Goal: Task Accomplishment & Management: Manage account settings

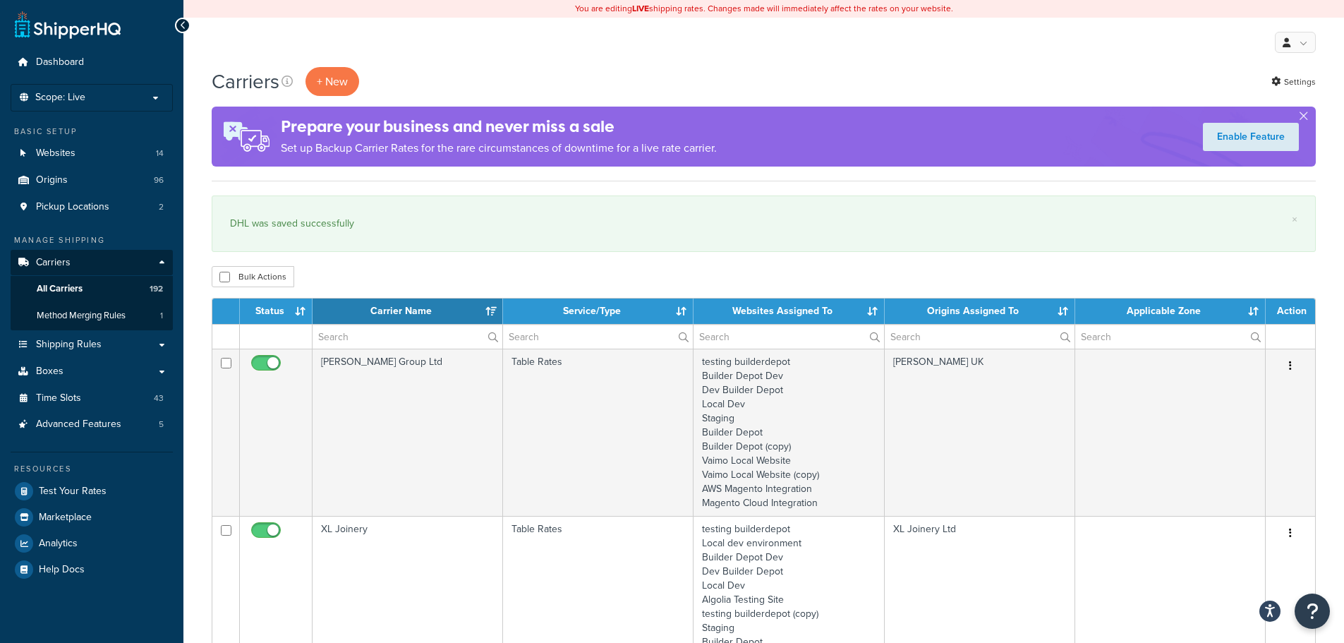
select select "15"
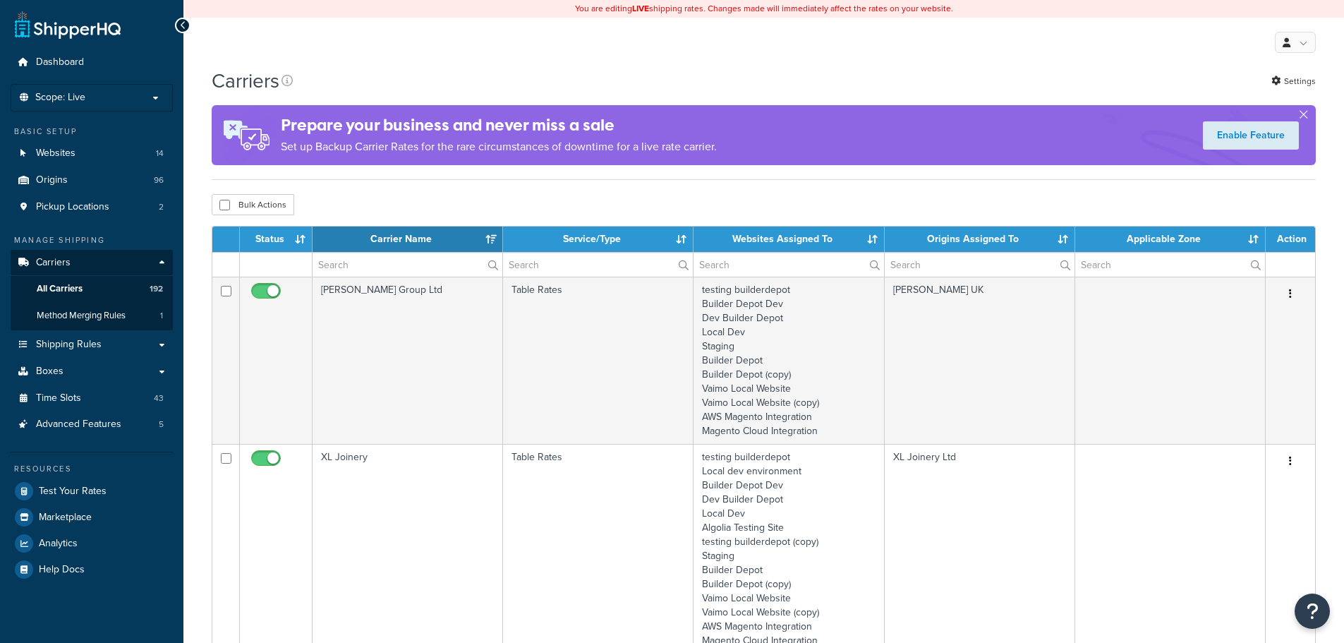
select select "15"
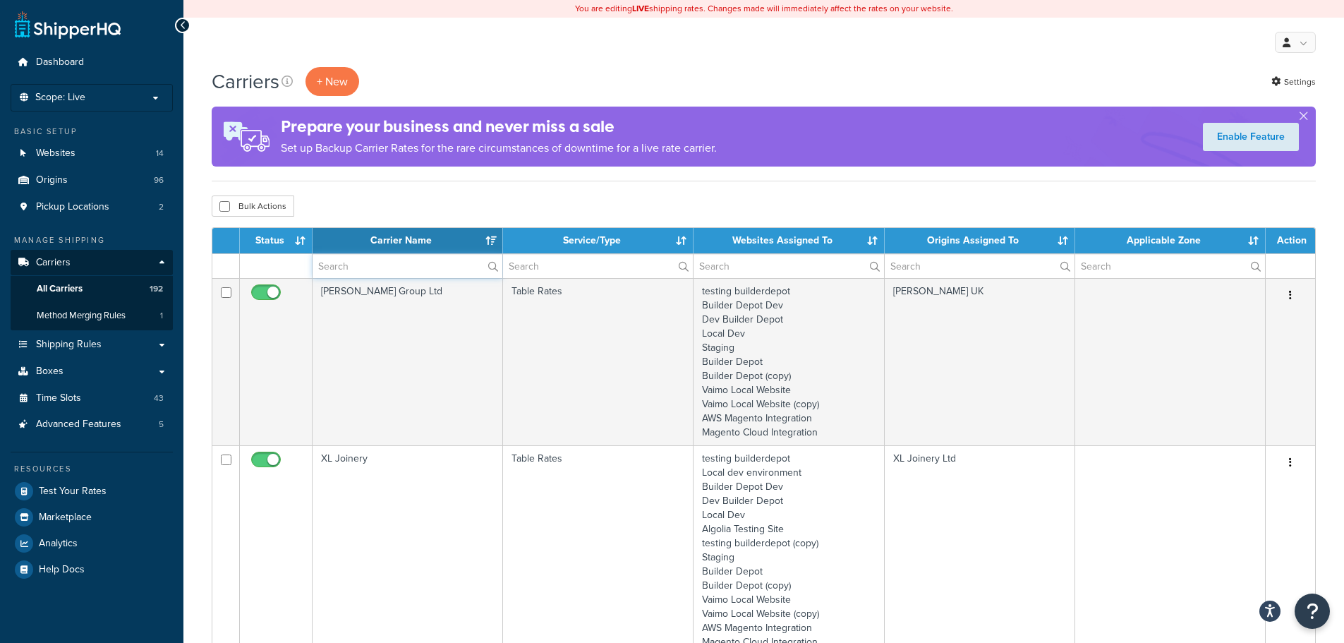
click at [363, 267] on input "text" at bounding box center [408, 266] width 190 height 24
type input "b"
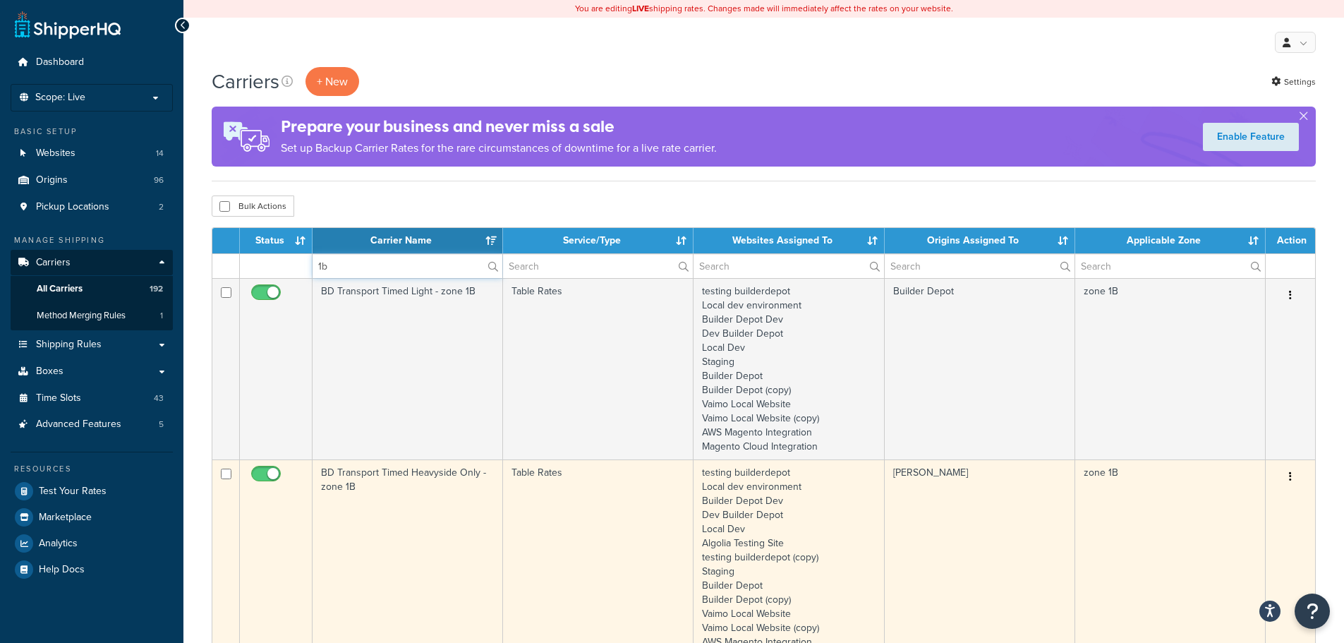
type input "1b"
click at [401, 522] on td "BD Transport Timed Heavyside Only - zone 1B" at bounding box center [408, 564] width 190 height 210
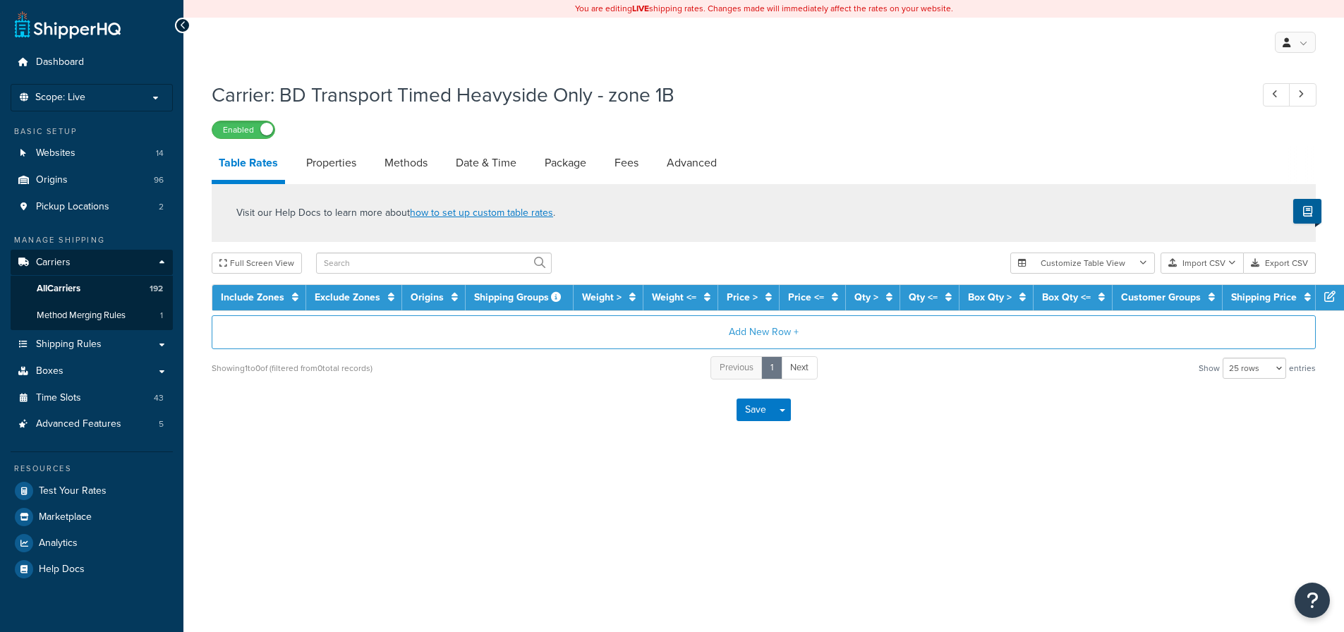
select select "25"
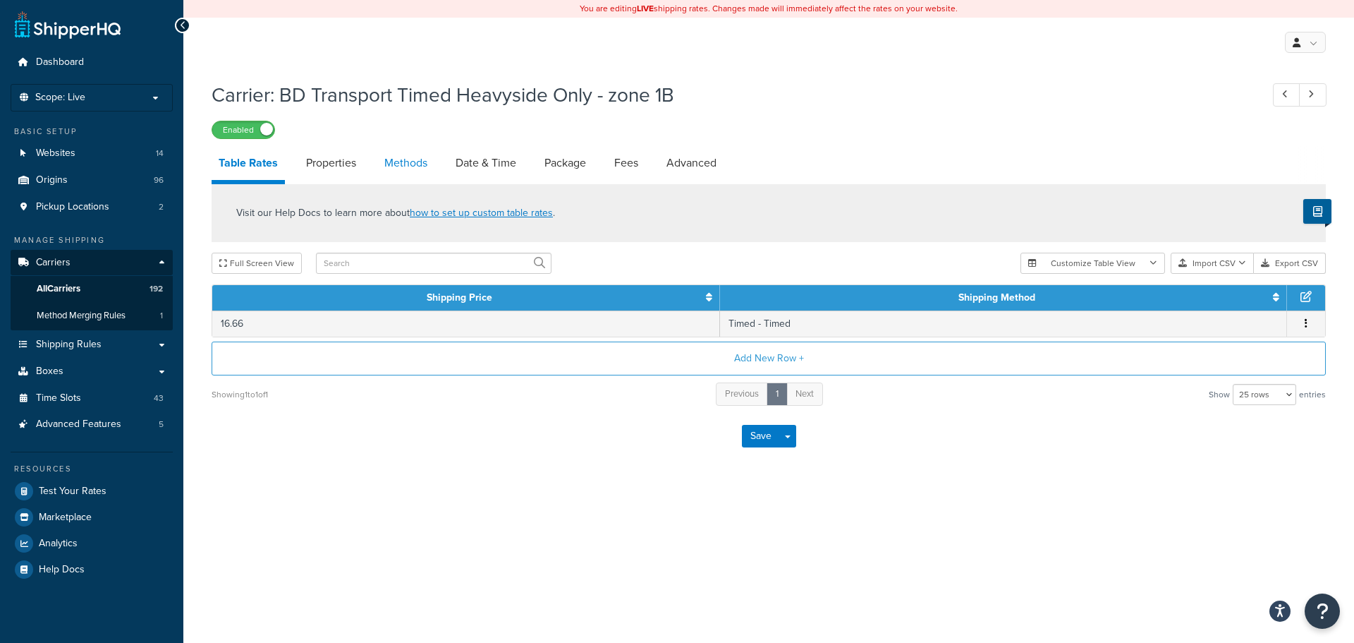
click at [411, 157] on link "Methods" at bounding box center [405, 163] width 57 height 34
select select "25"
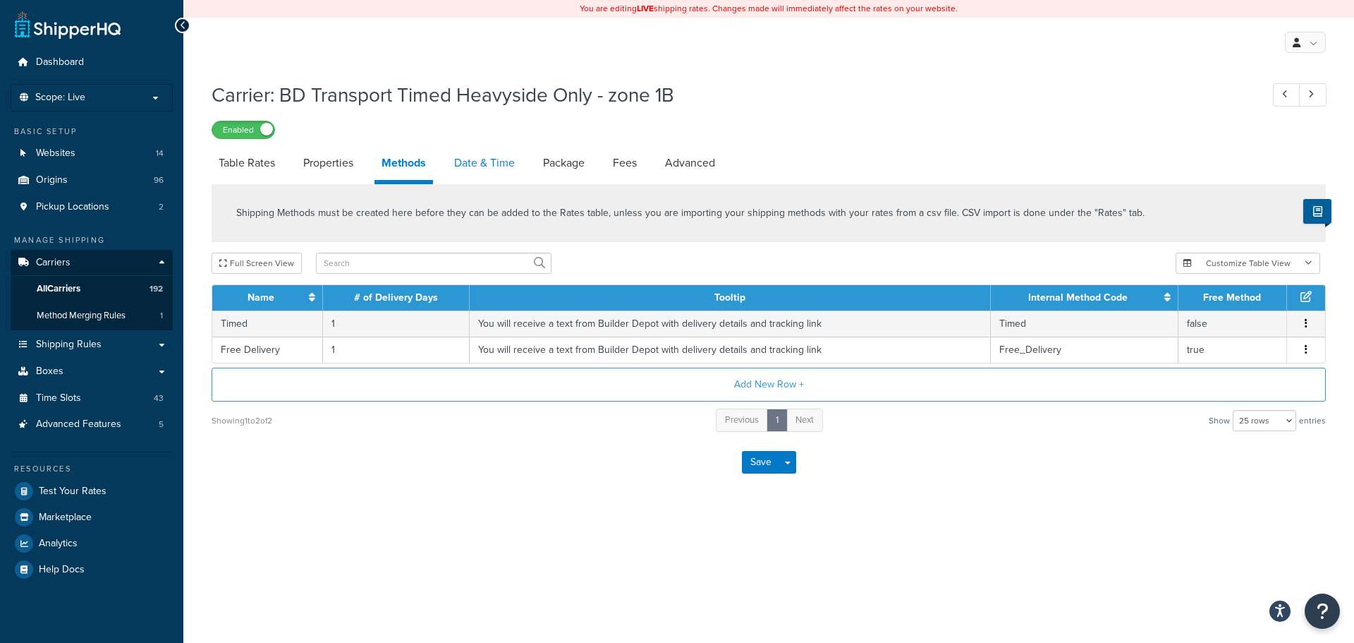
click at [478, 166] on link "Date & Time" at bounding box center [484, 163] width 75 height 34
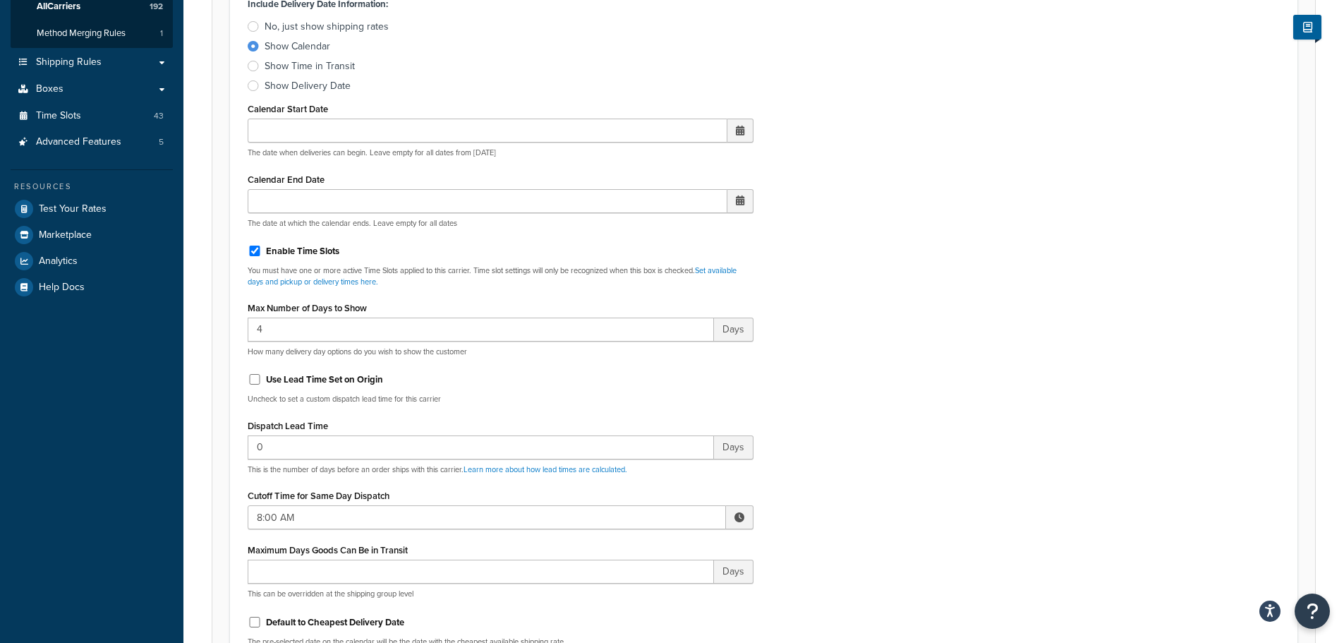
scroll to position [564, 0]
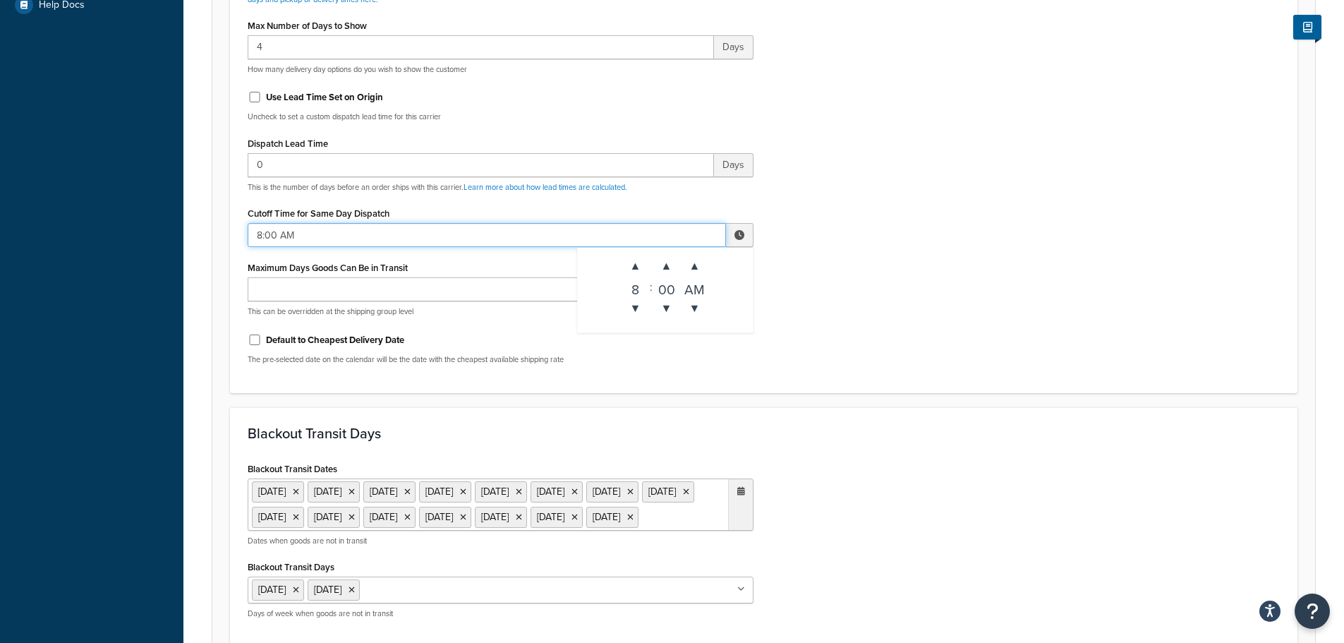
click at [270, 230] on input "8:00 AM" at bounding box center [487, 235] width 478 height 24
click at [634, 260] on span "▲" at bounding box center [636, 266] width 28 height 28
type input "9:00 AM"
click at [1000, 364] on div "Include Delivery Date Information: No, just show shipping rates Show Calendar S…" at bounding box center [763, 43] width 1053 height 664
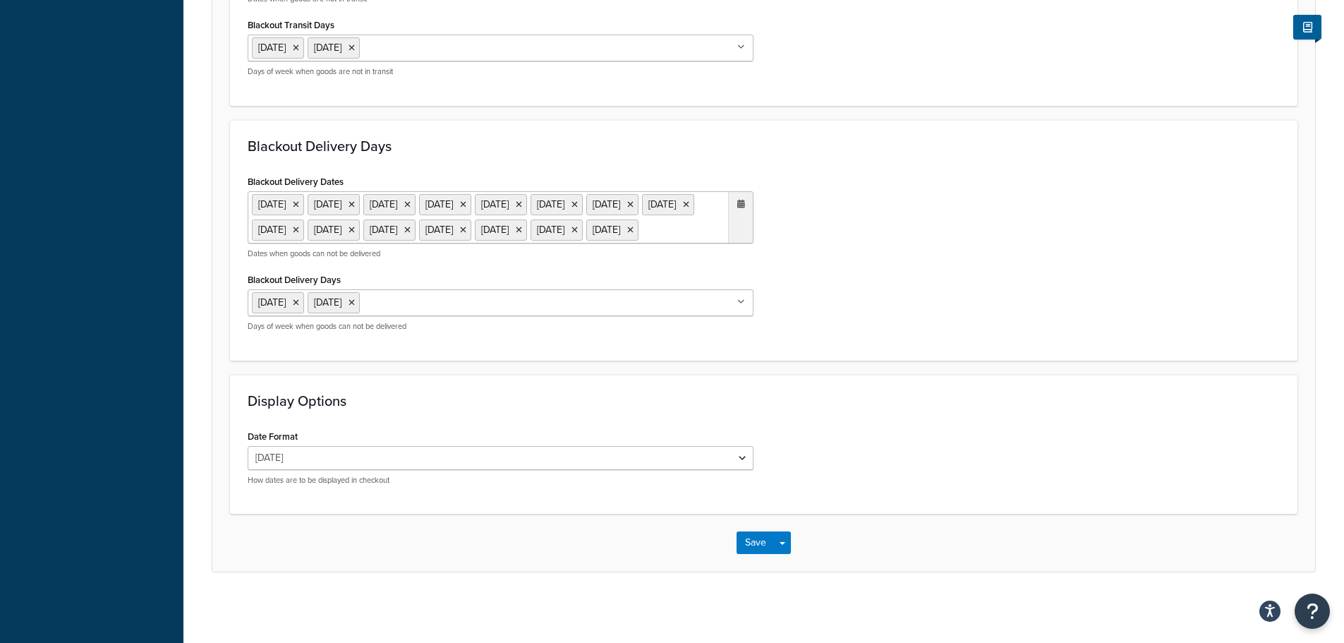
scroll to position [1157, 0]
click at [759, 547] on button "Save" at bounding box center [756, 542] width 38 height 23
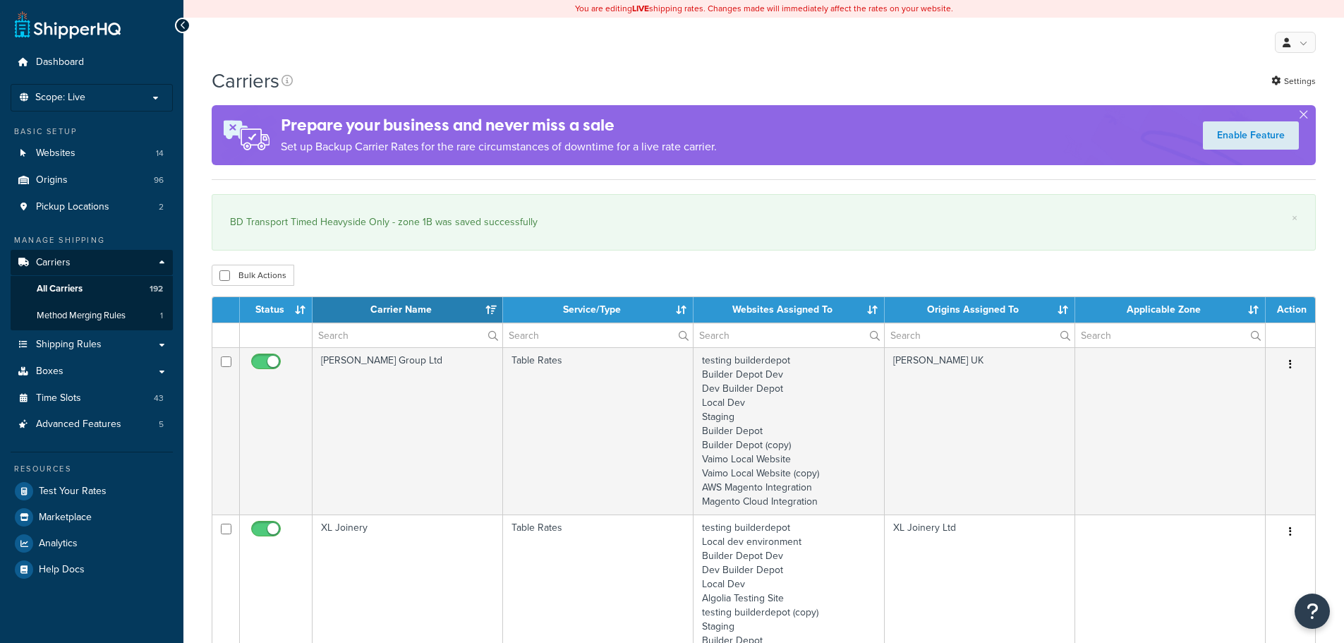
select select "15"
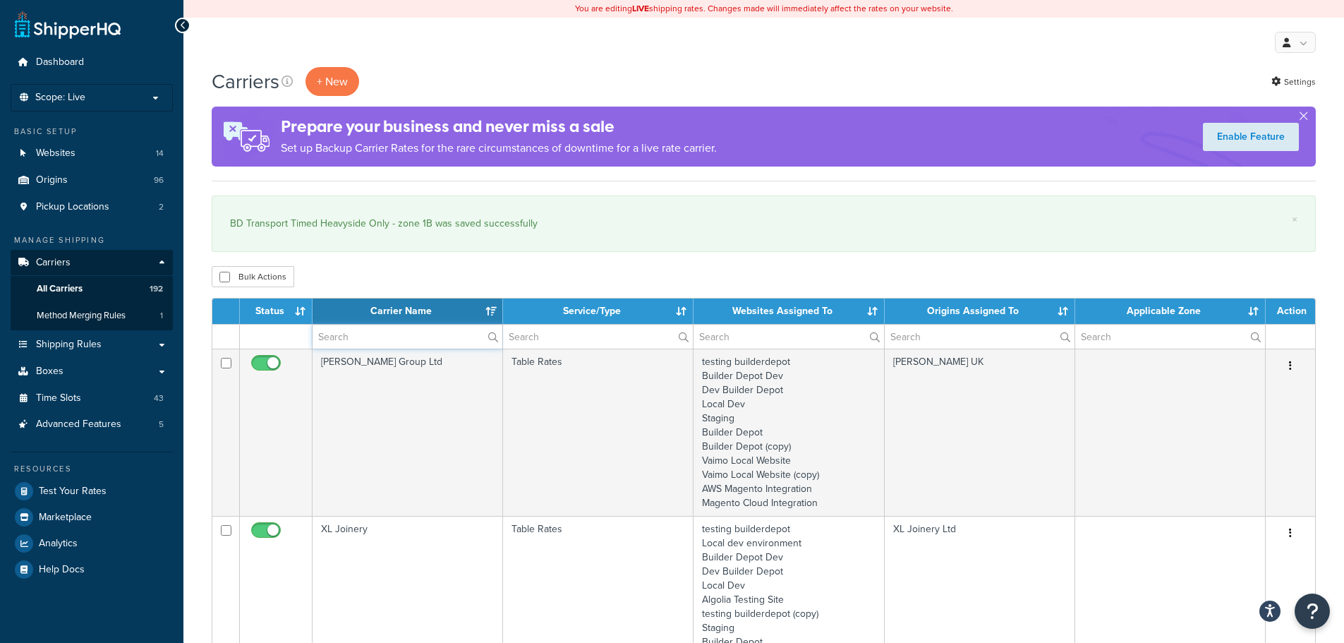
click at [406, 337] on input "text" at bounding box center [408, 337] width 190 height 24
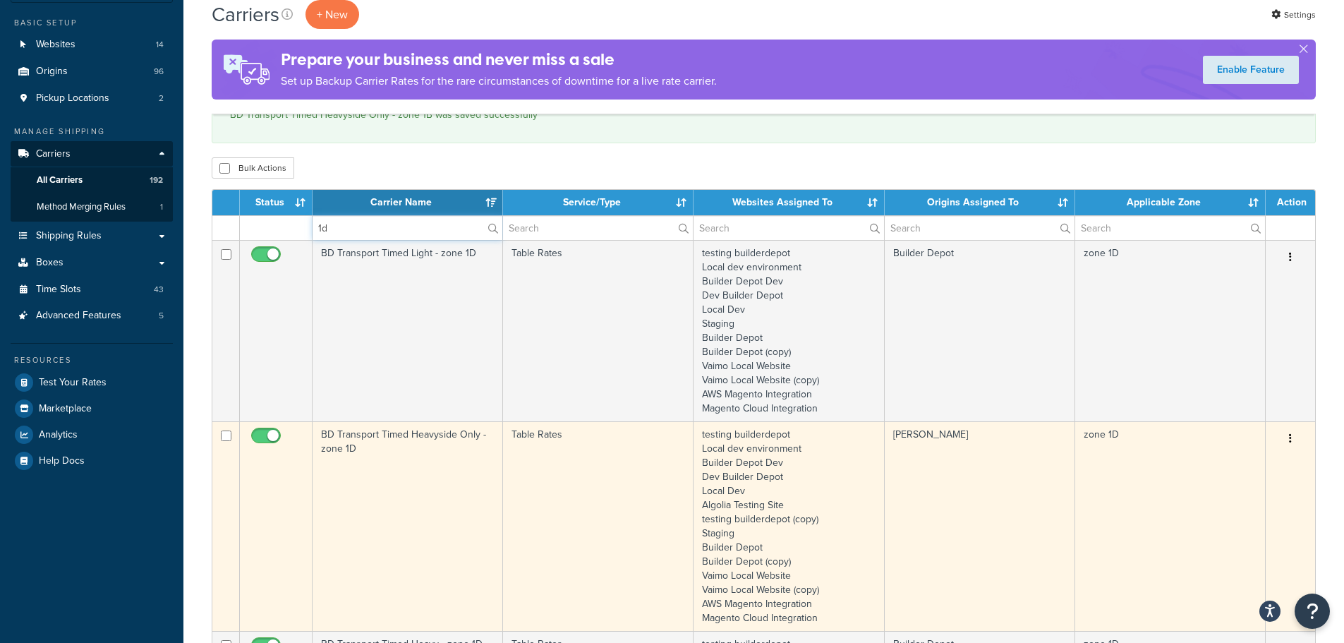
scroll to position [141, 0]
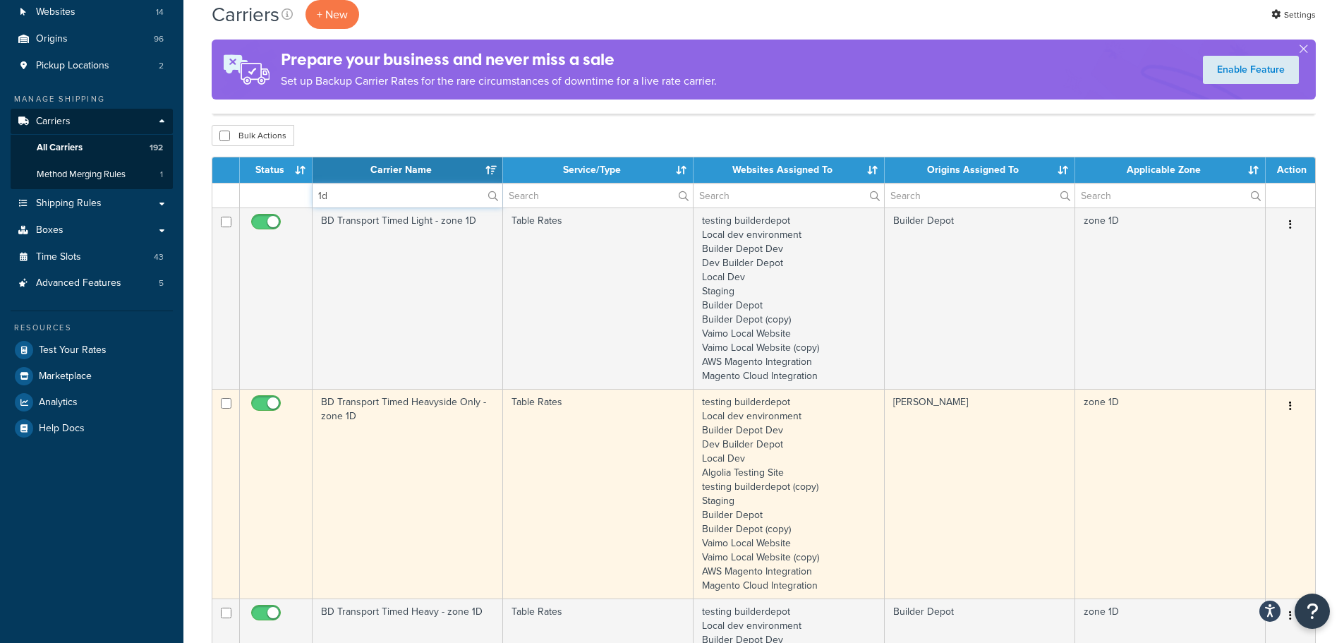
type input "1d"
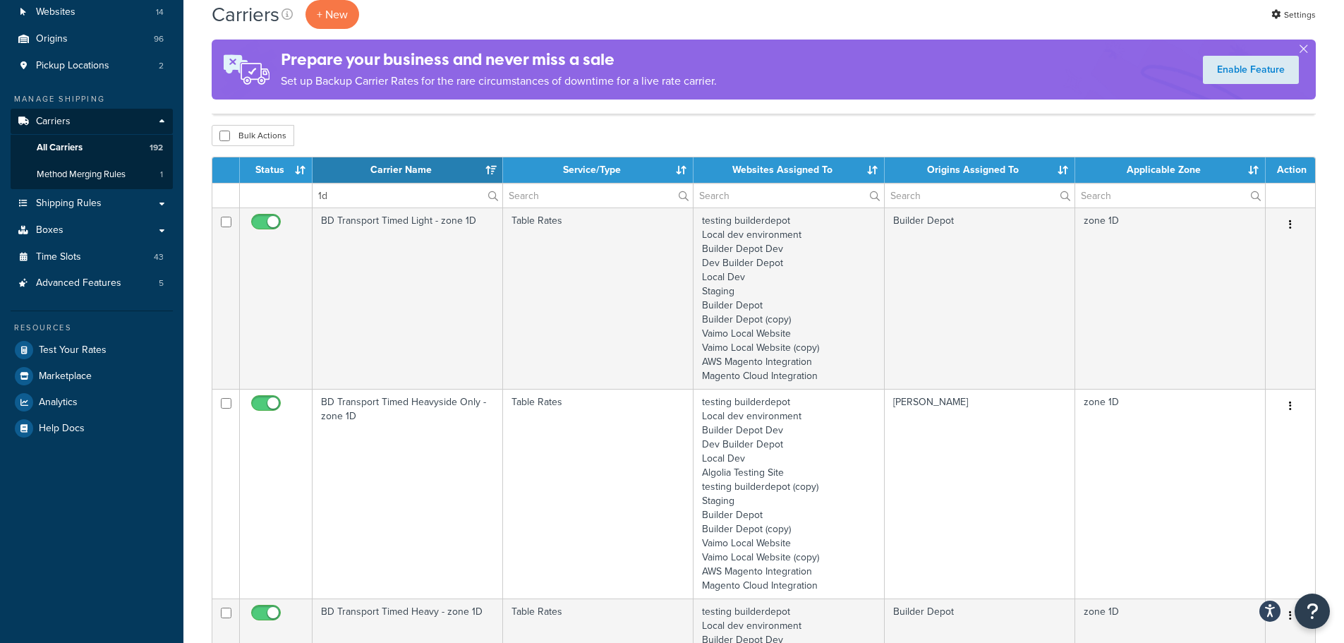
click at [356, 422] on td "BD Transport Timed Heavyside Only - zone 1D" at bounding box center [408, 494] width 190 height 210
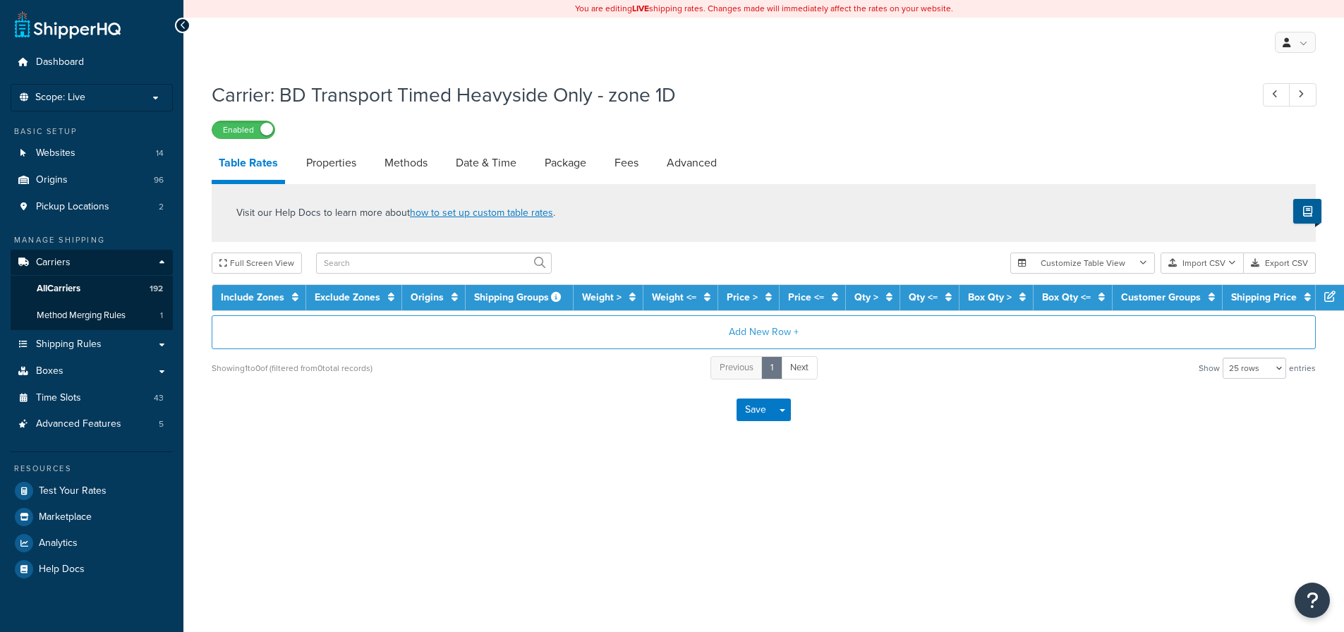
select select "25"
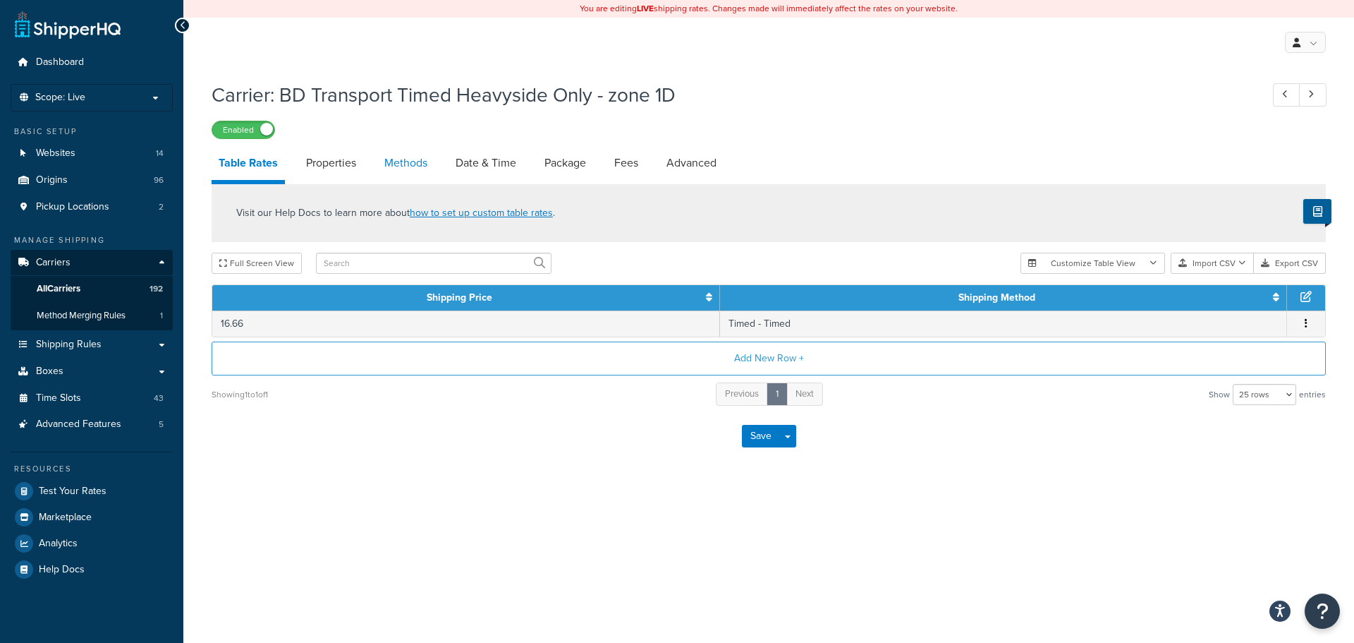
click at [401, 159] on link "Methods" at bounding box center [405, 163] width 57 height 34
select select "25"
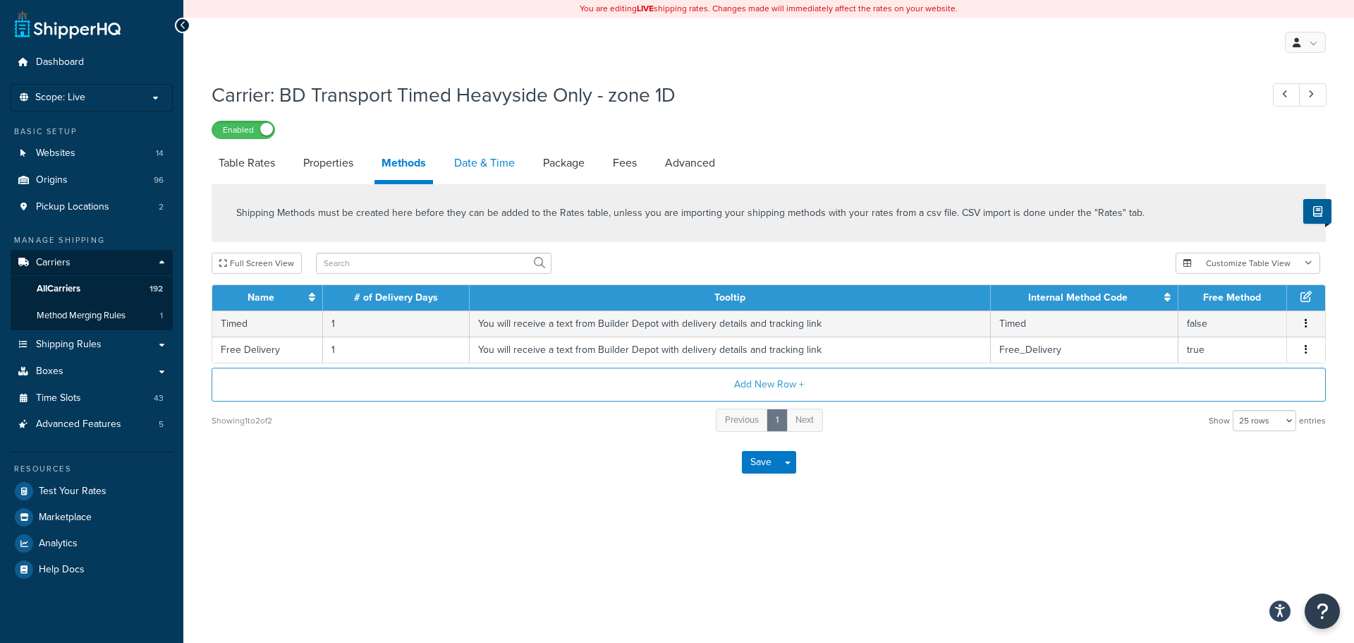
click at [502, 169] on link "Date & Time" at bounding box center [484, 163] width 75 height 34
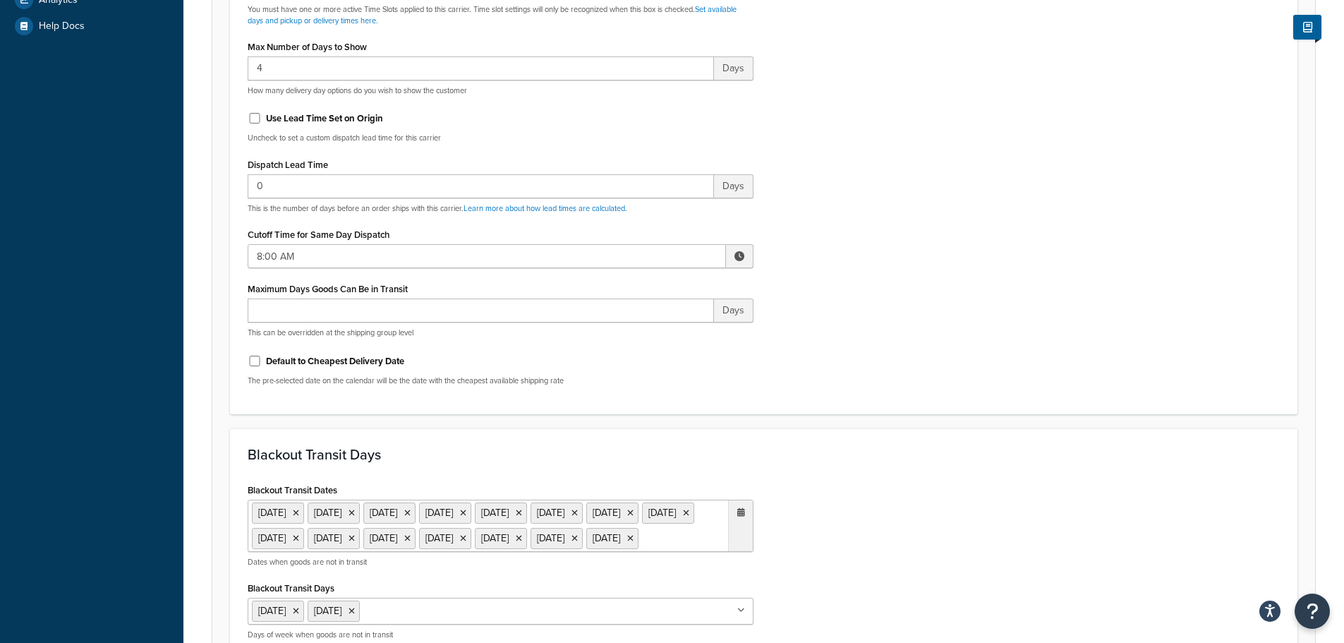
scroll to position [564, 0]
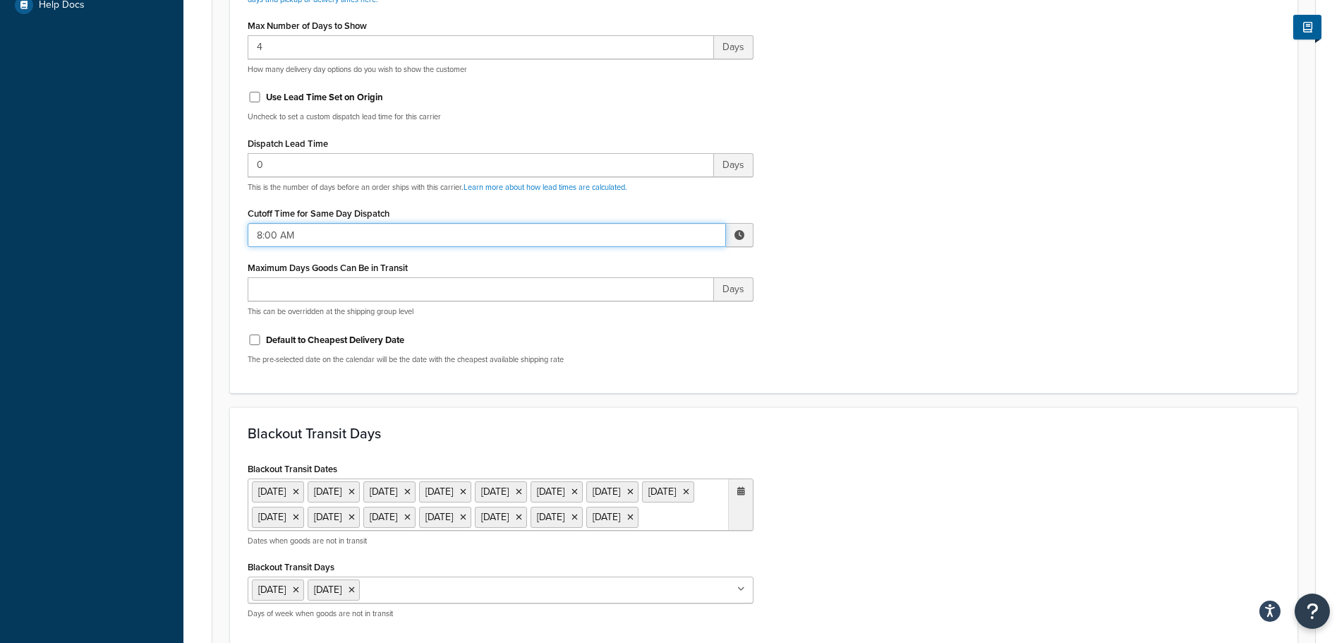
click at [339, 237] on input "8:00 AM" at bounding box center [487, 235] width 478 height 24
click at [638, 266] on span "▲" at bounding box center [636, 266] width 28 height 28
type input "9:00 AM"
click at [909, 303] on div "Include Delivery Date Information: No, just show shipping rates Show Calendar S…" at bounding box center [763, 43] width 1053 height 664
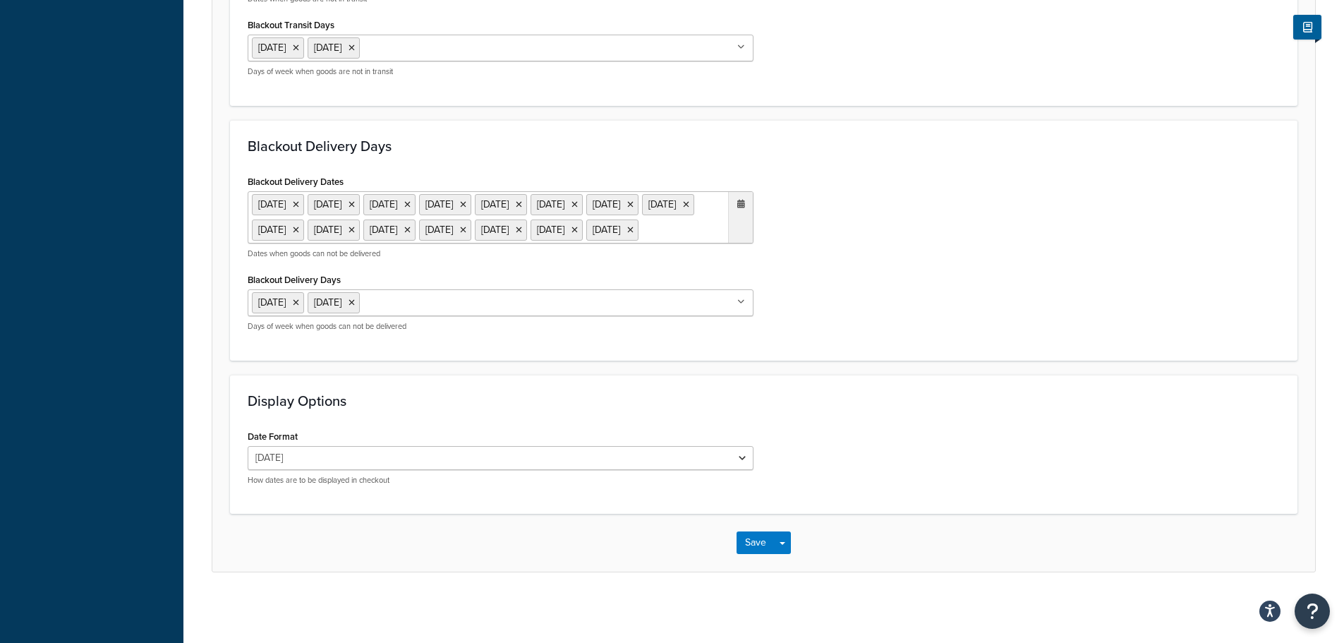
scroll to position [1157, 0]
click at [755, 550] on button "Save" at bounding box center [756, 542] width 38 height 23
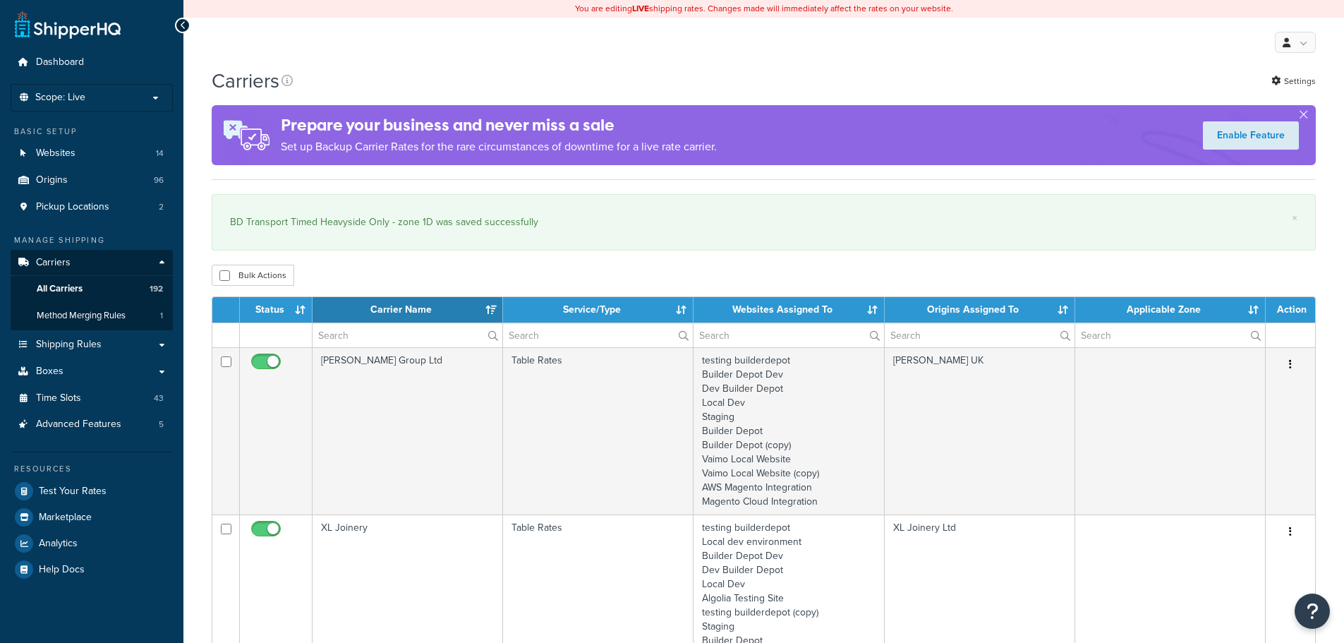
select select "15"
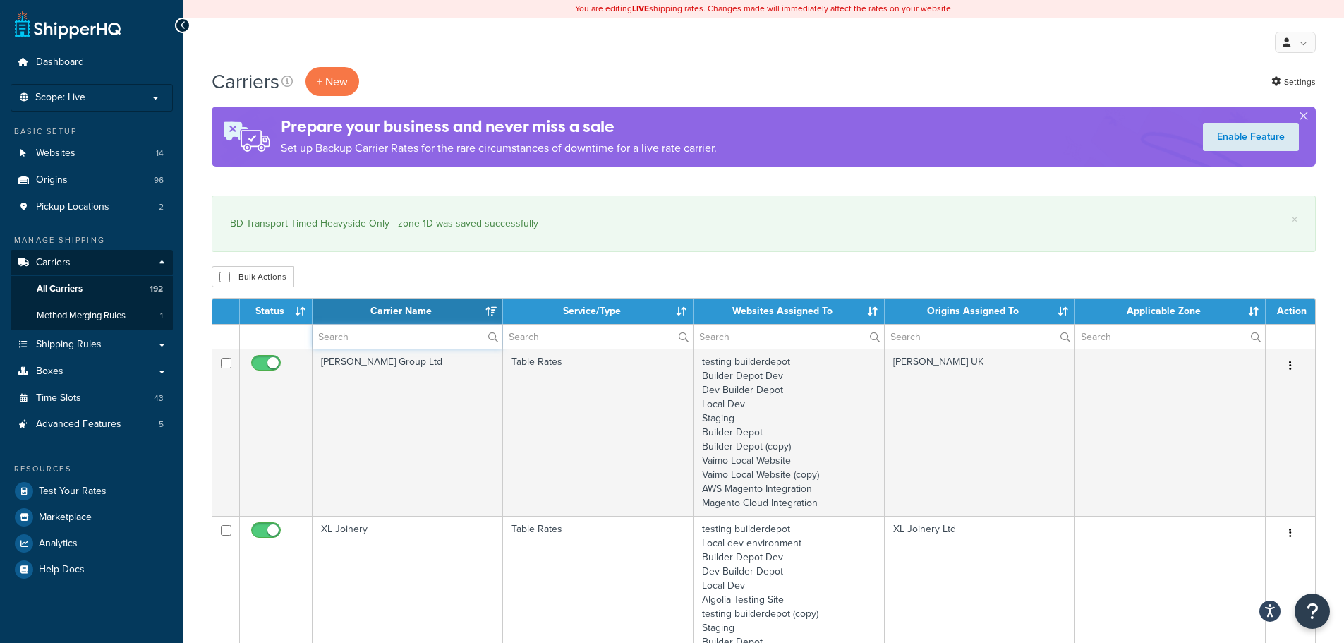
click at [393, 340] on input "text" at bounding box center [408, 337] width 190 height 24
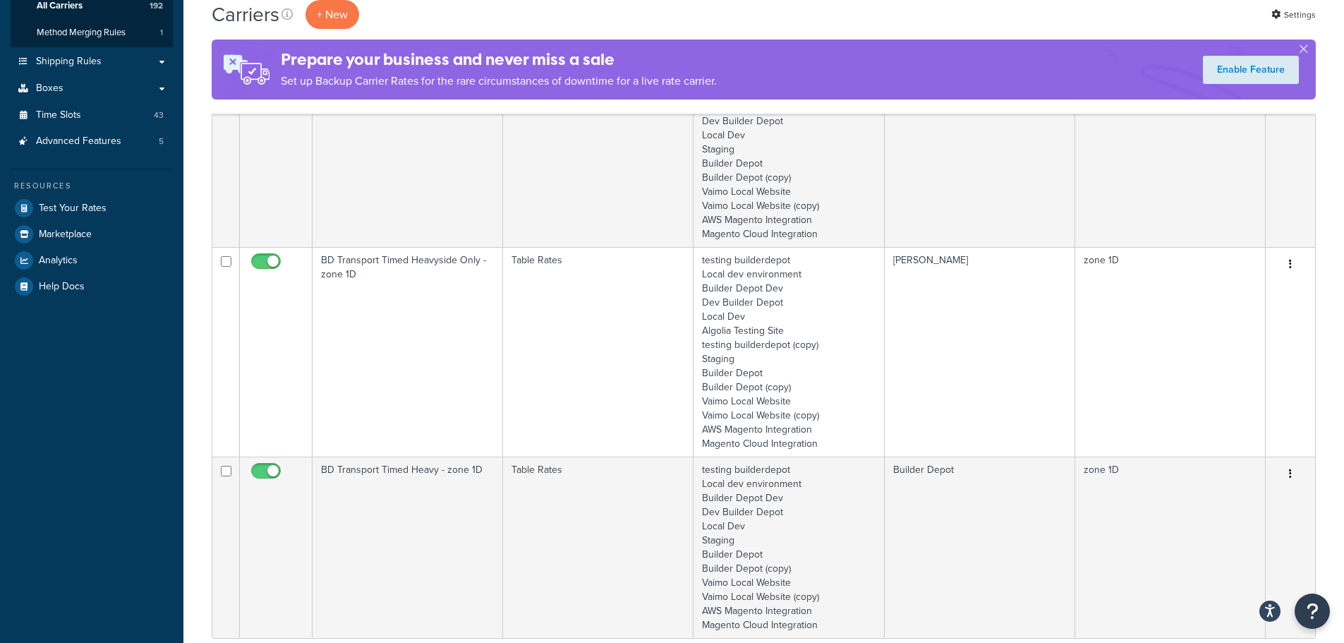
scroll to position [353, 0]
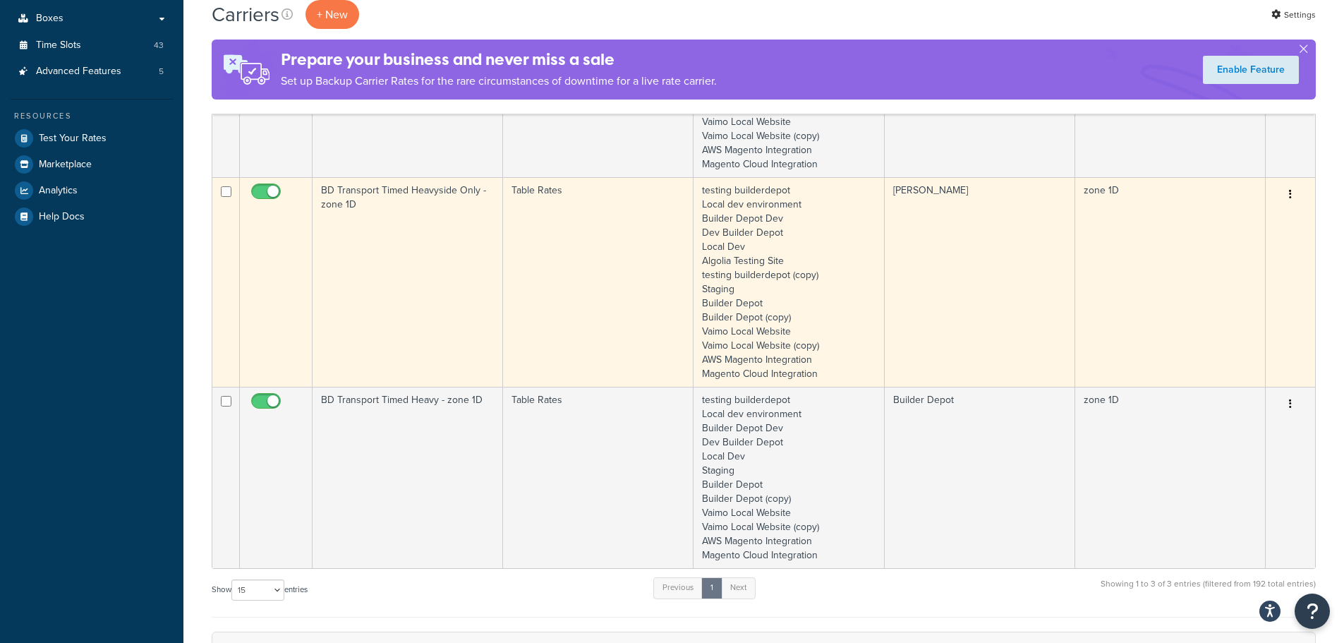
type input "1d"
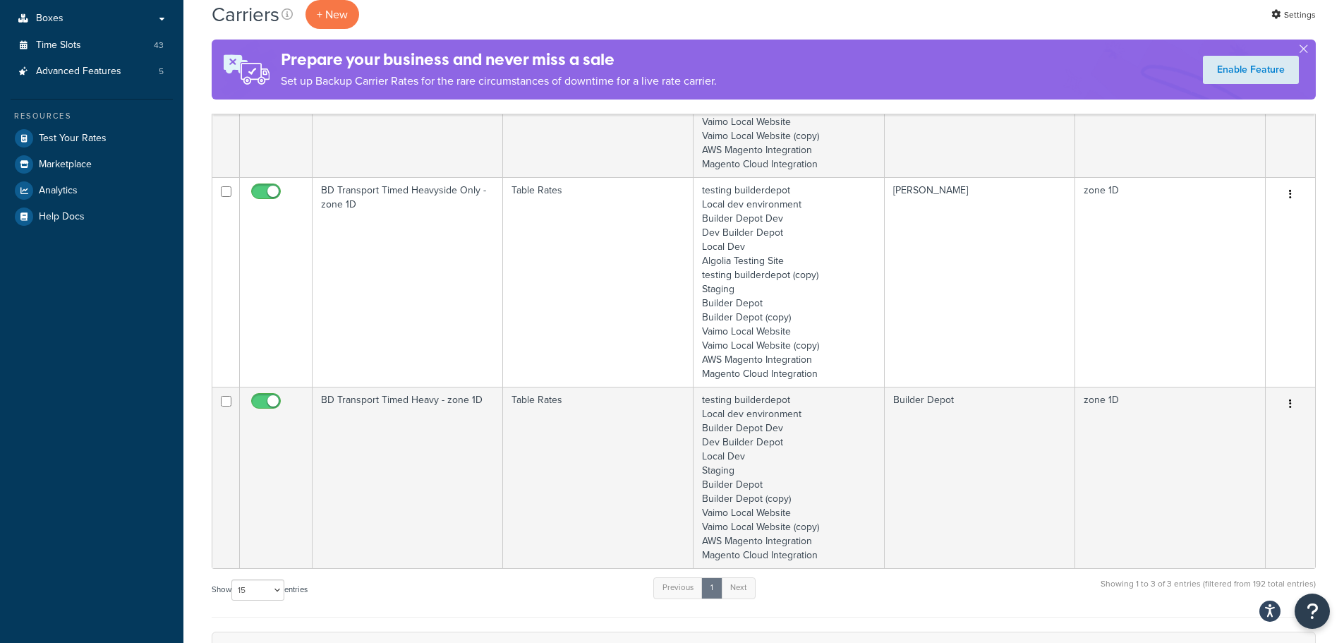
click at [373, 282] on td "BD Transport Timed Heavyside Only - zone 1D" at bounding box center [408, 282] width 190 height 210
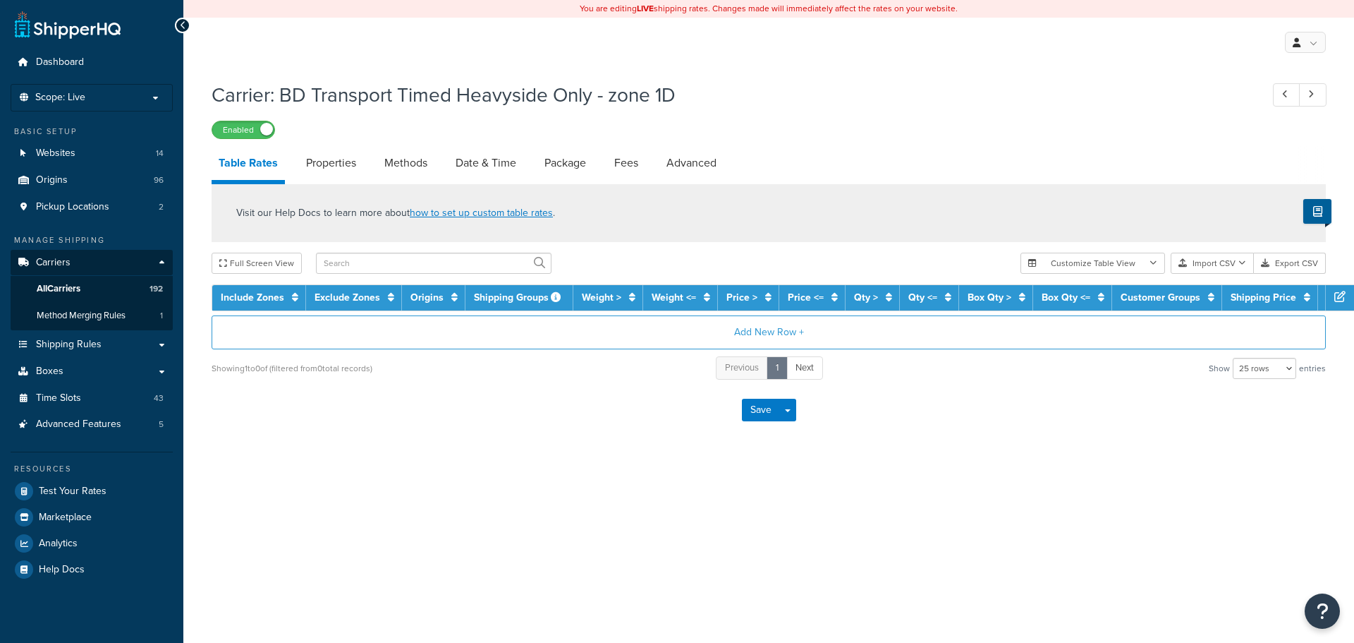
select select "25"
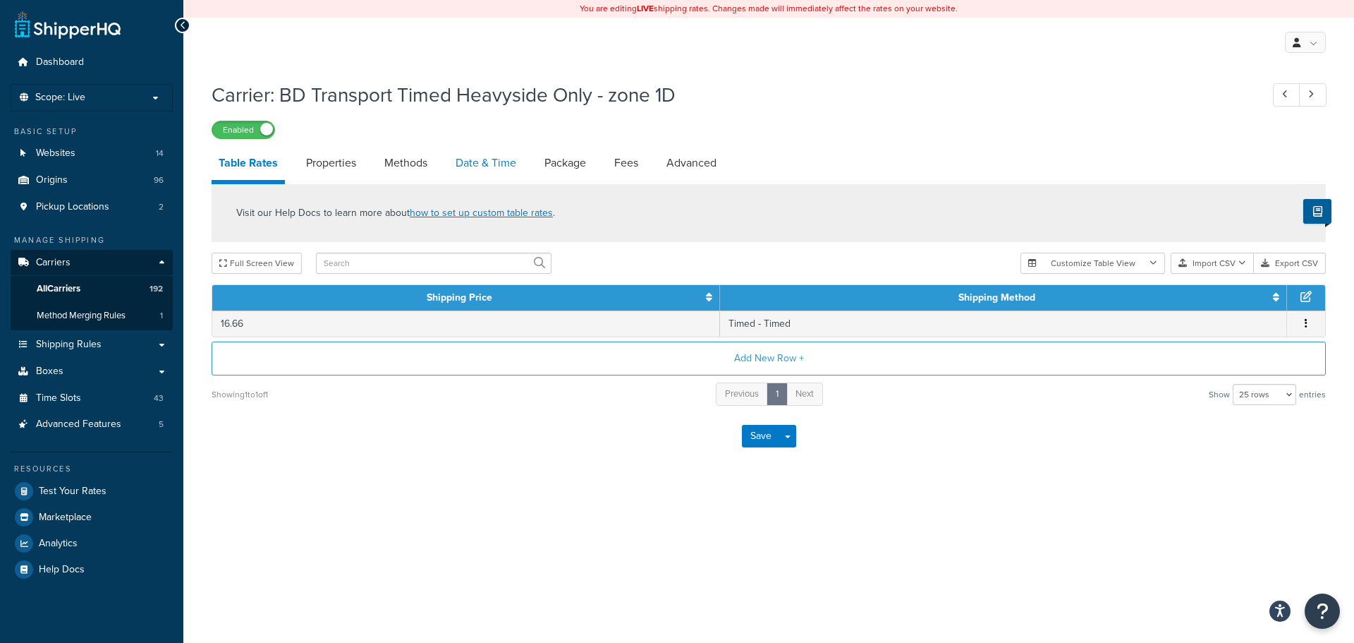
click at [473, 162] on link "Date & Time" at bounding box center [486, 163] width 75 height 34
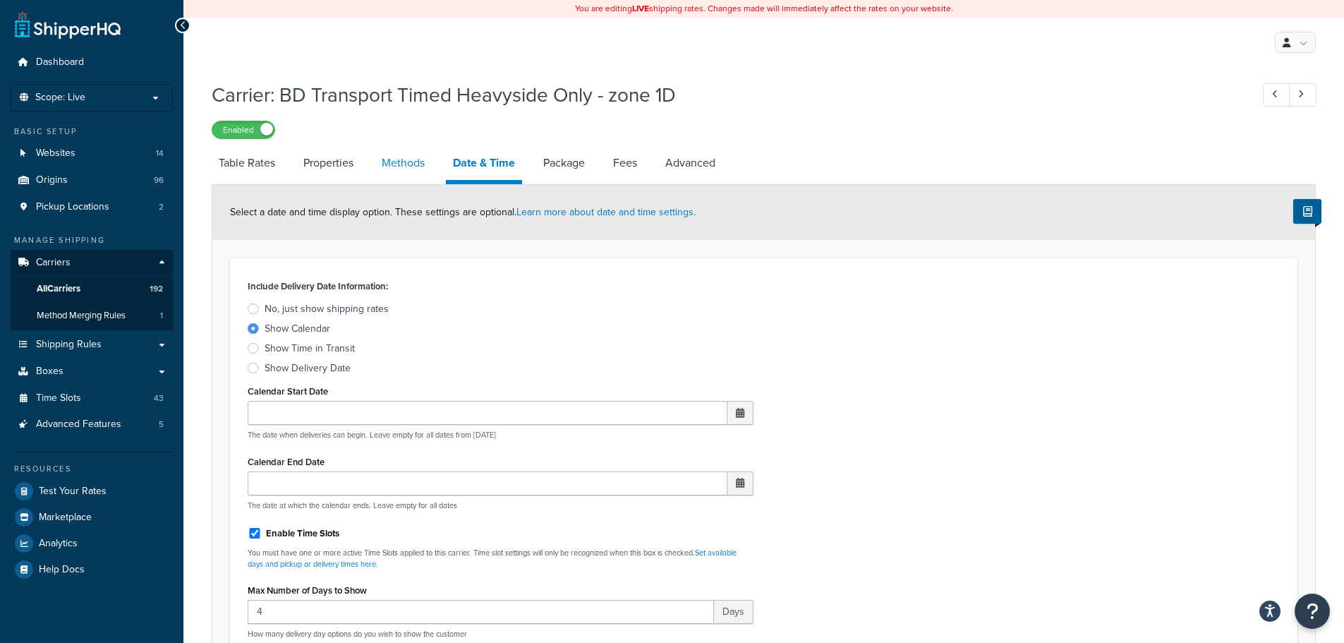
click at [401, 169] on link "Methods" at bounding box center [403, 163] width 57 height 34
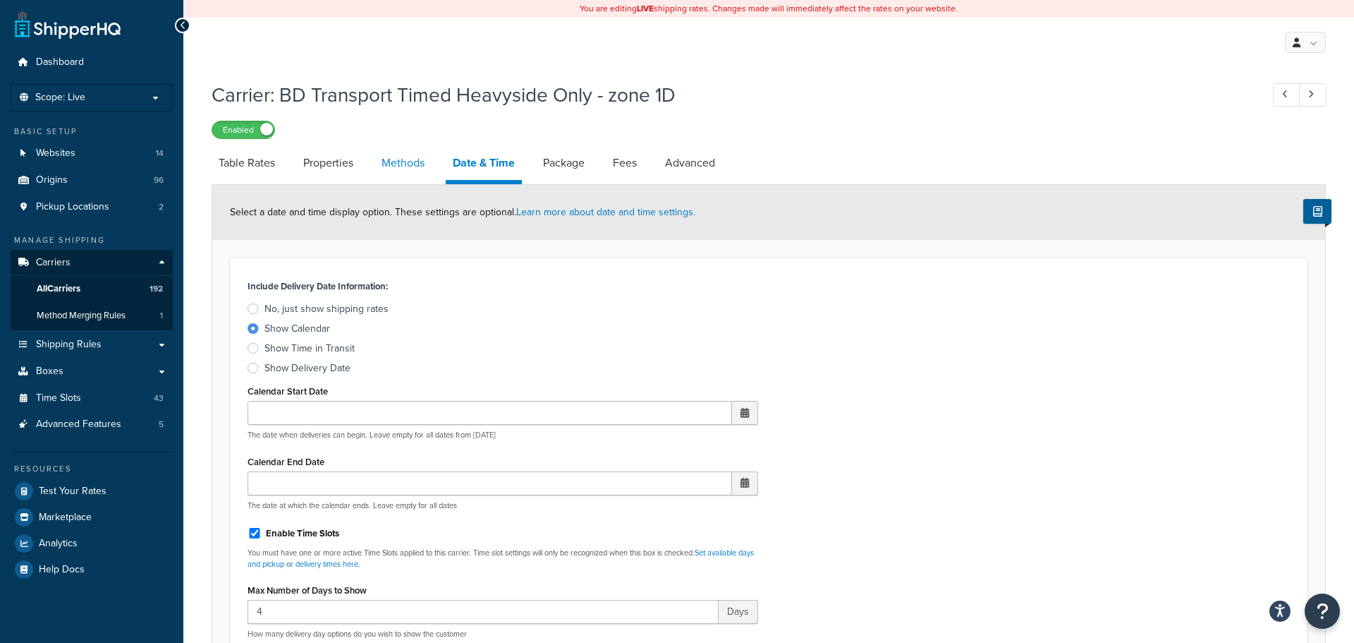
select select "25"
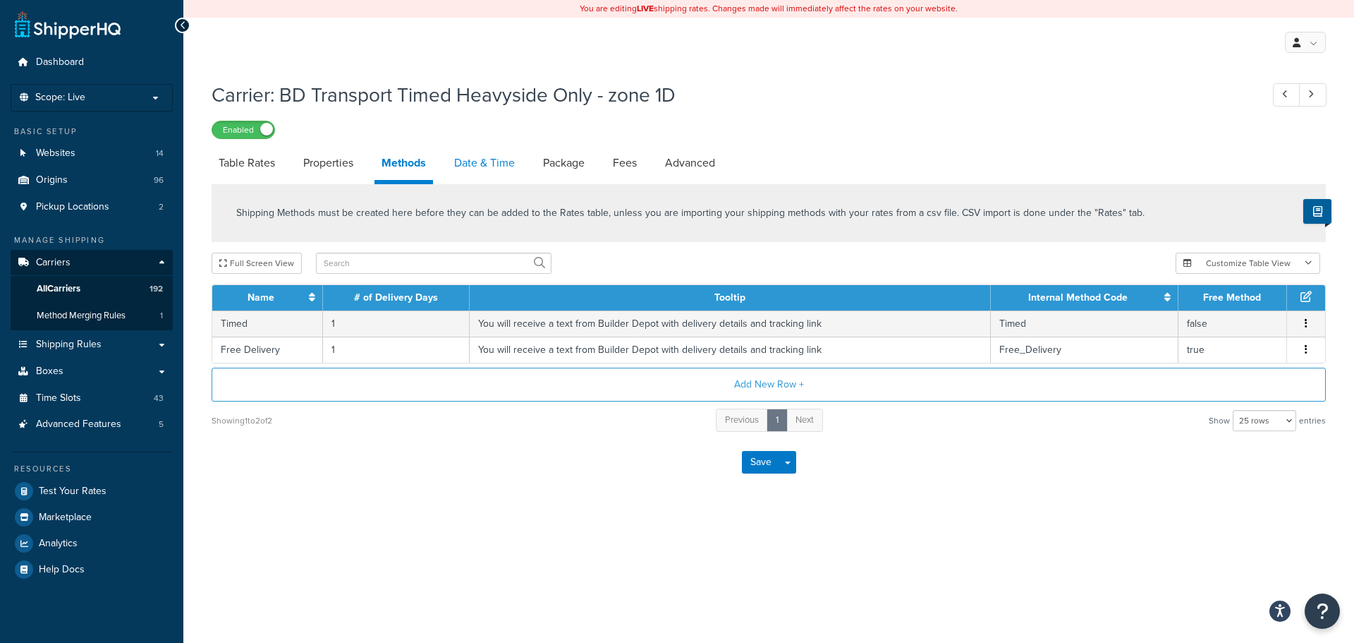
click at [470, 174] on link "Date & Time" at bounding box center [484, 163] width 75 height 34
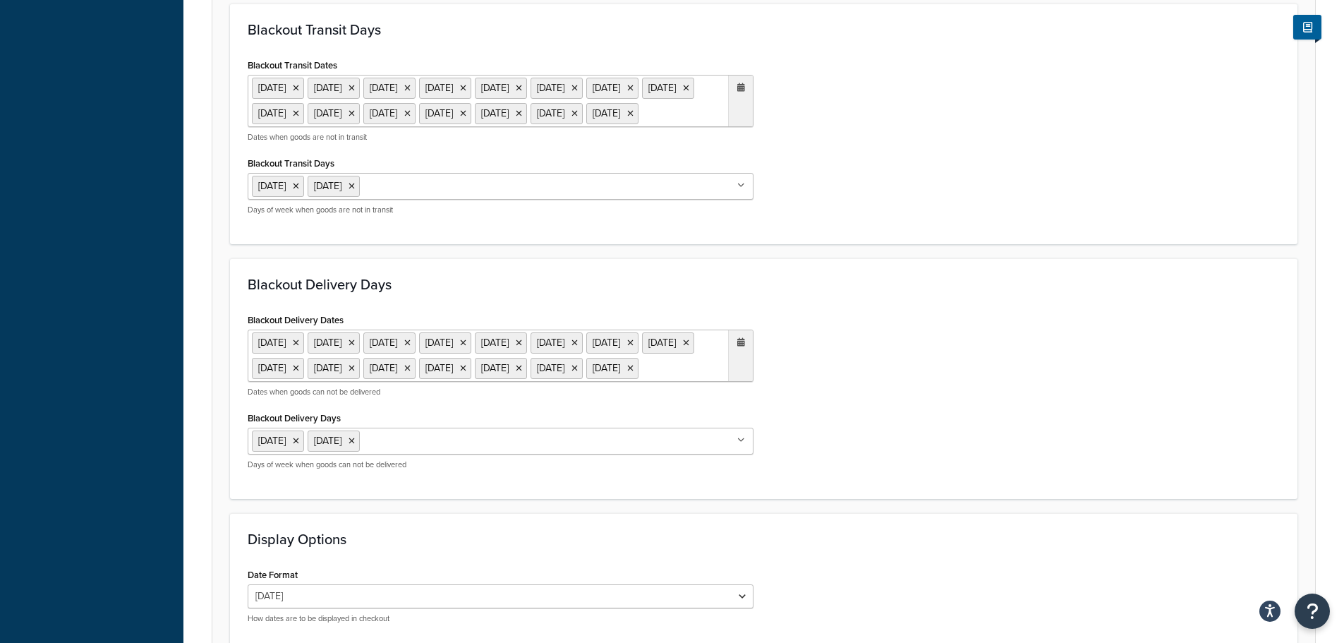
scroll to position [1157, 0]
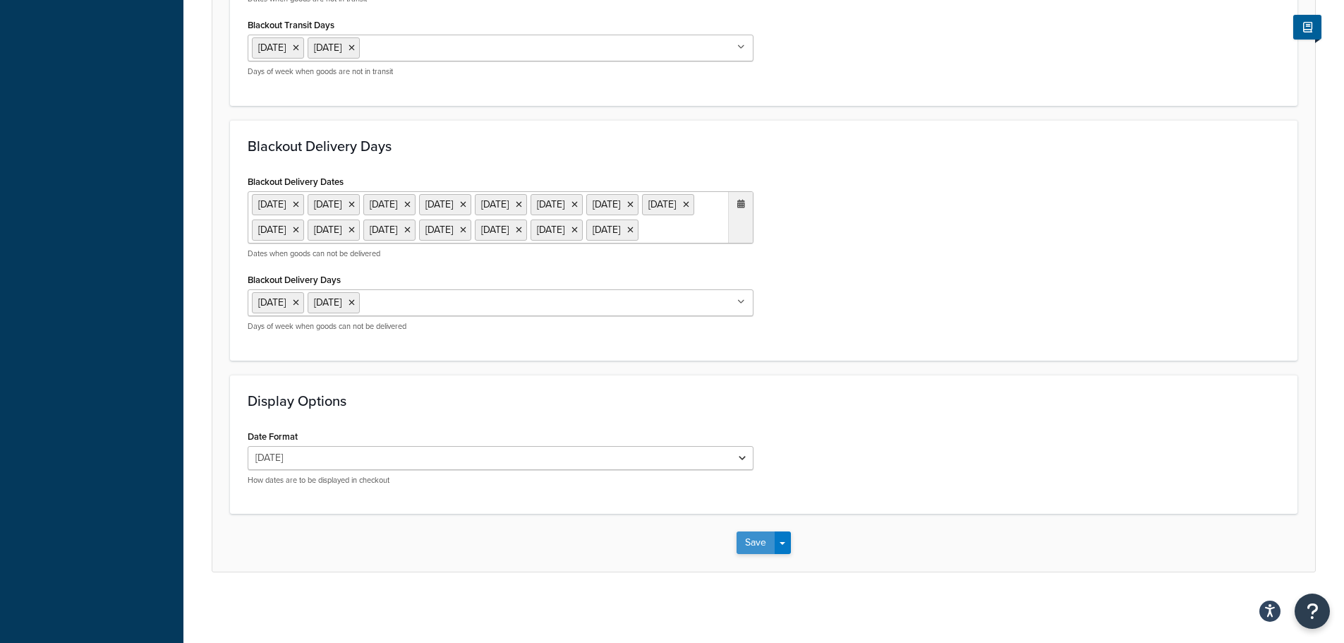
click at [758, 537] on button "Save" at bounding box center [756, 542] width 38 height 23
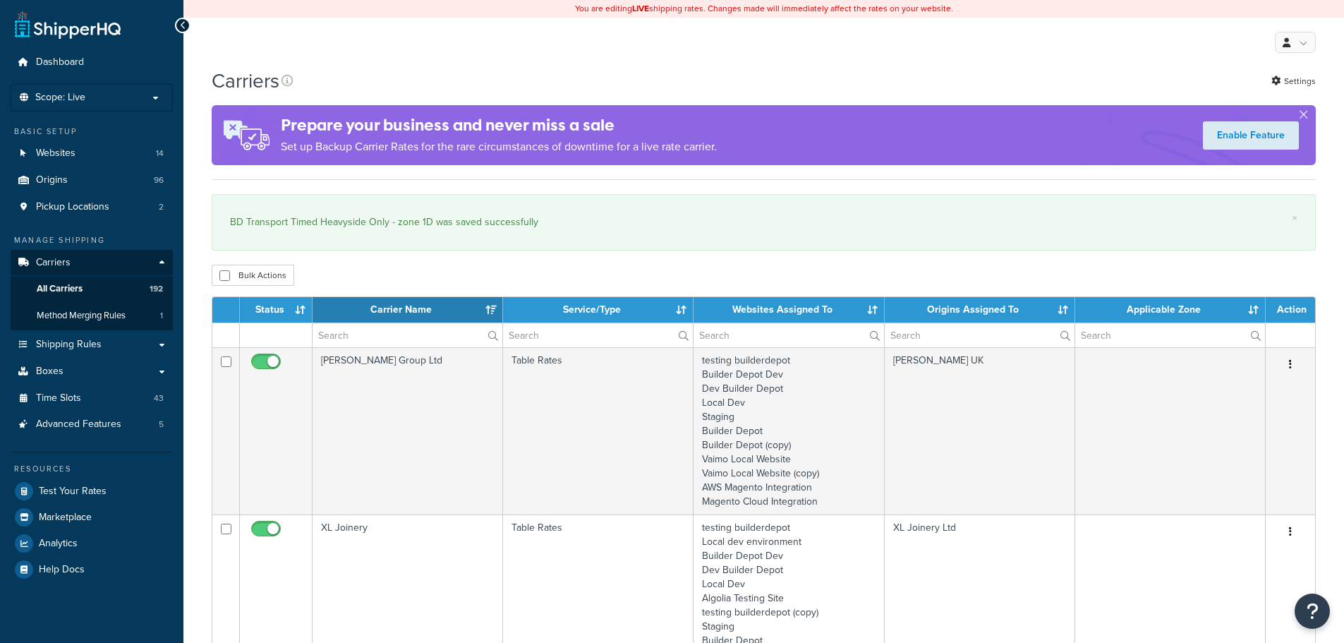
select select "15"
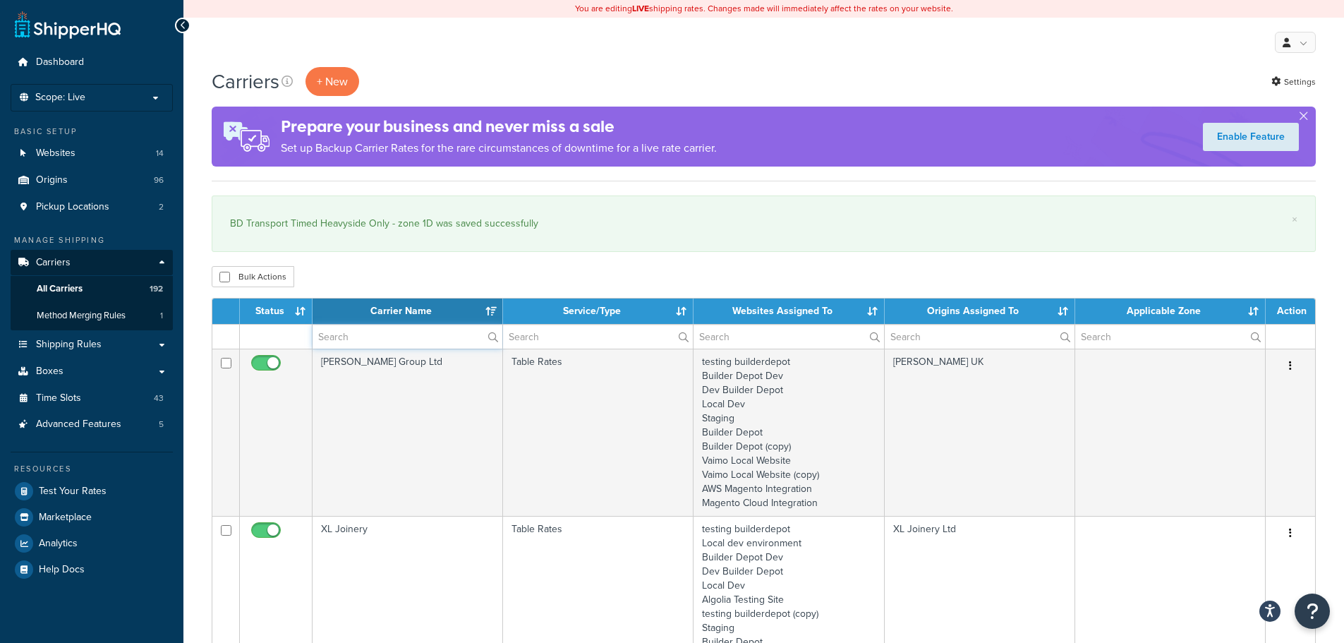
click at [348, 334] on input "text" at bounding box center [408, 337] width 190 height 24
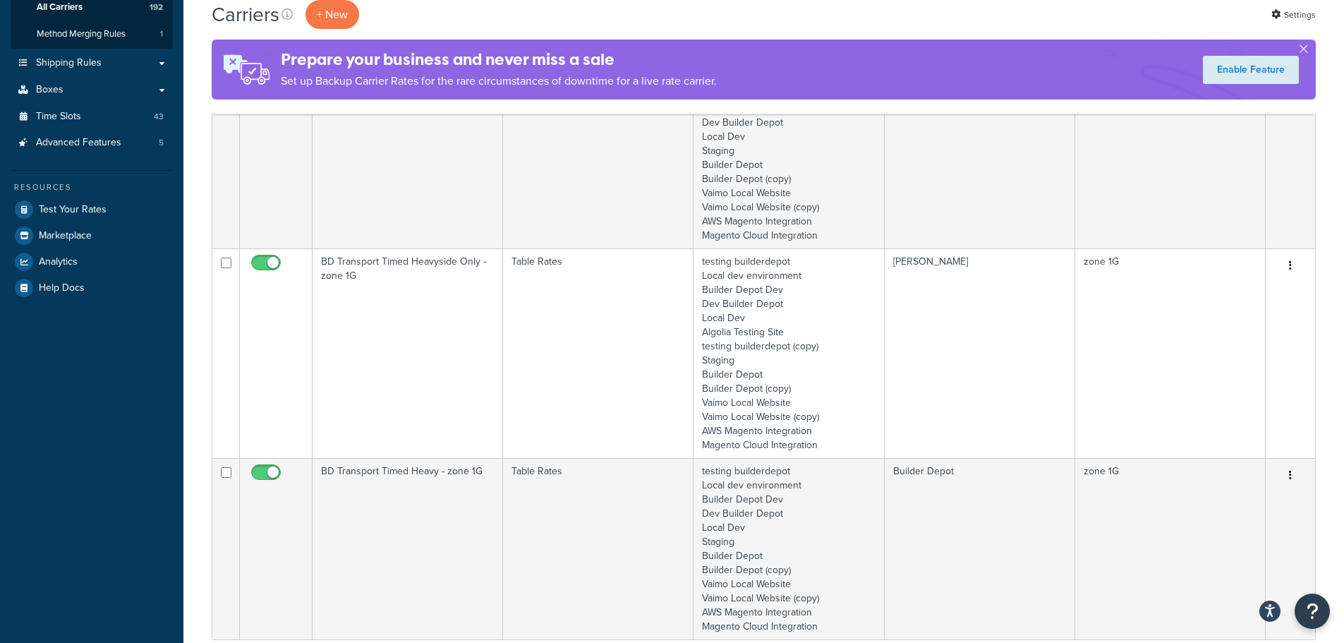
scroll to position [282, 0]
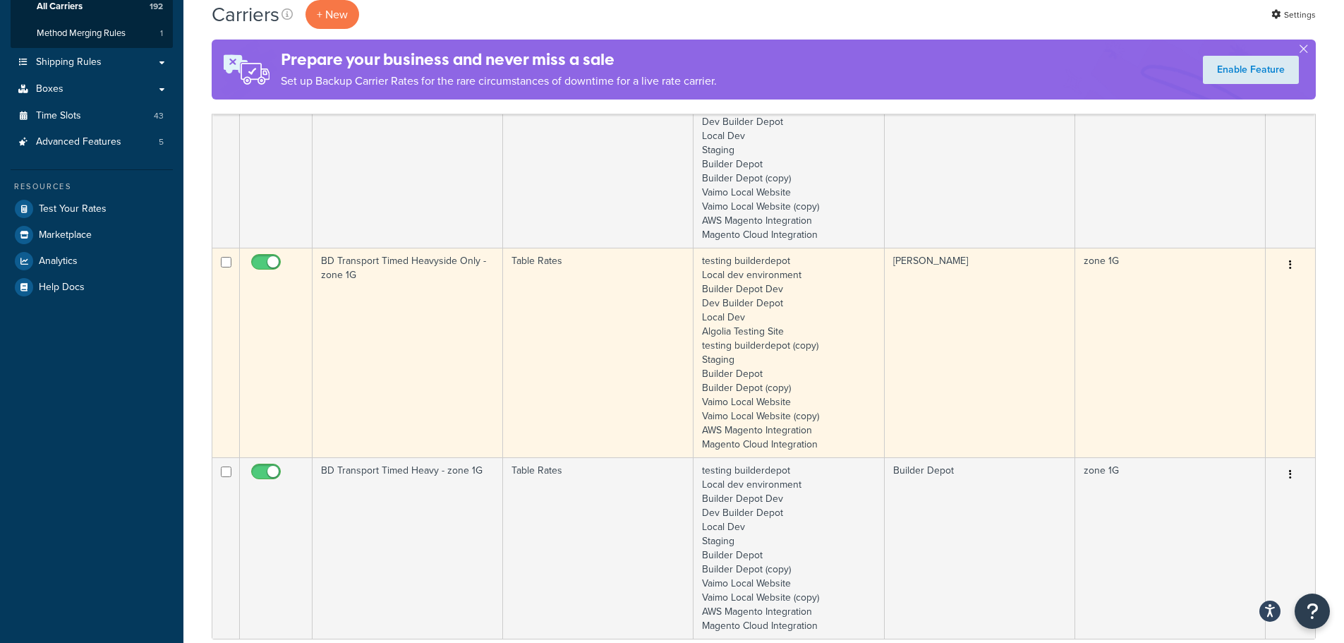
type input "1g"
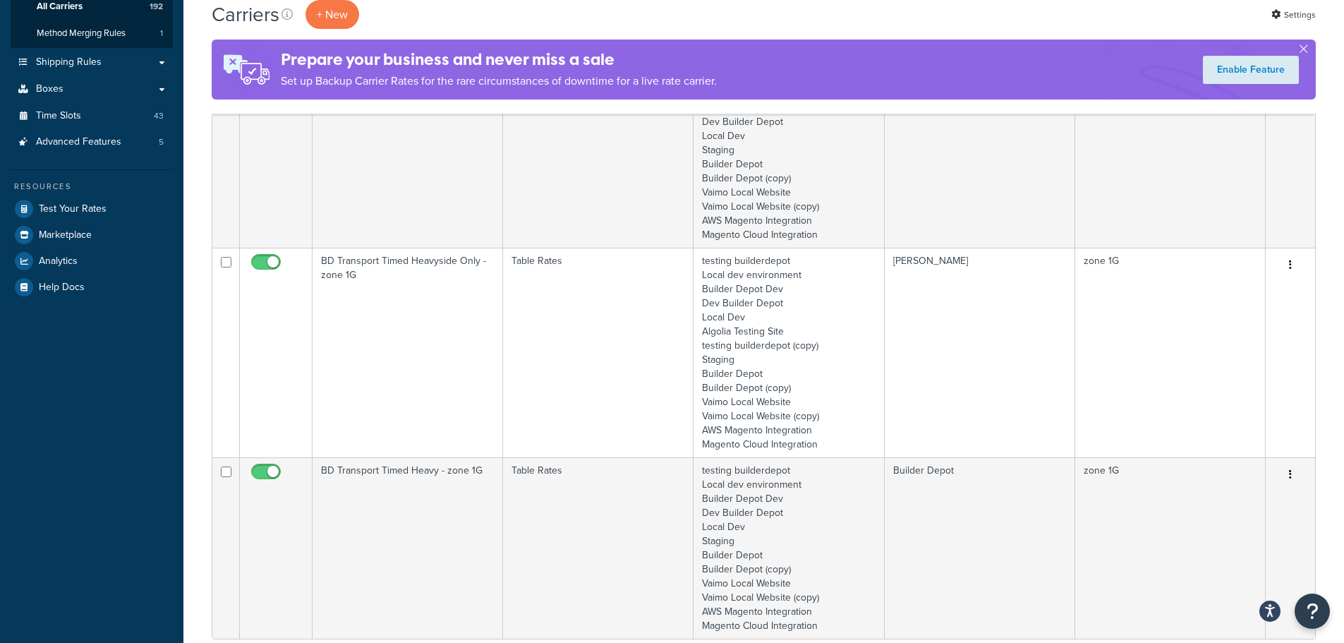
click at [400, 385] on td "BD Transport Timed Heavyside Only - zone 1G" at bounding box center [408, 353] width 190 height 210
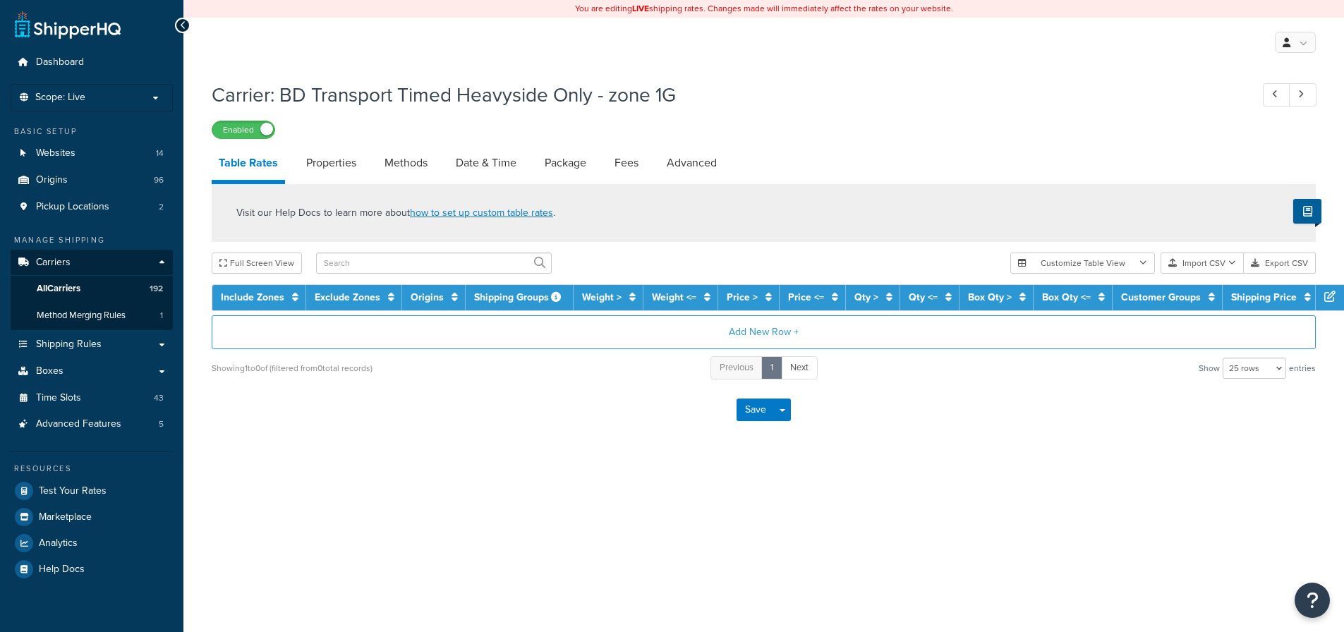
select select "25"
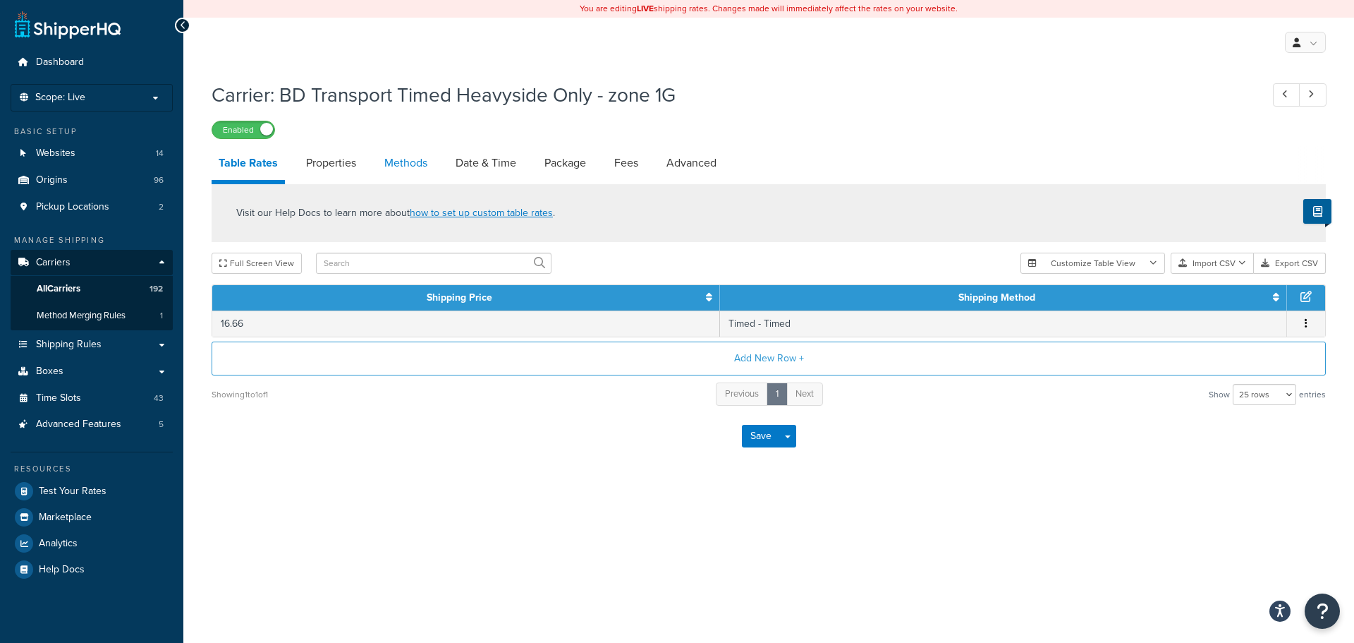
click at [396, 164] on link "Methods" at bounding box center [405, 163] width 57 height 34
select select "25"
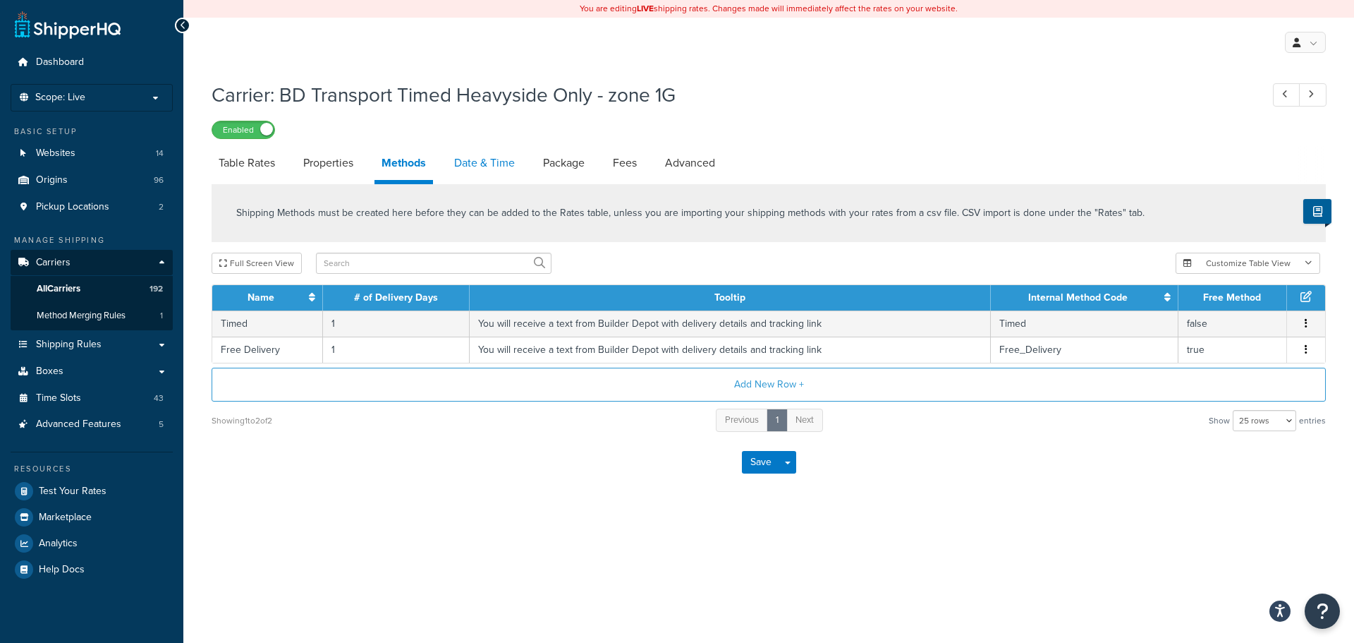
click at [498, 160] on link "Date & Time" at bounding box center [484, 163] width 75 height 34
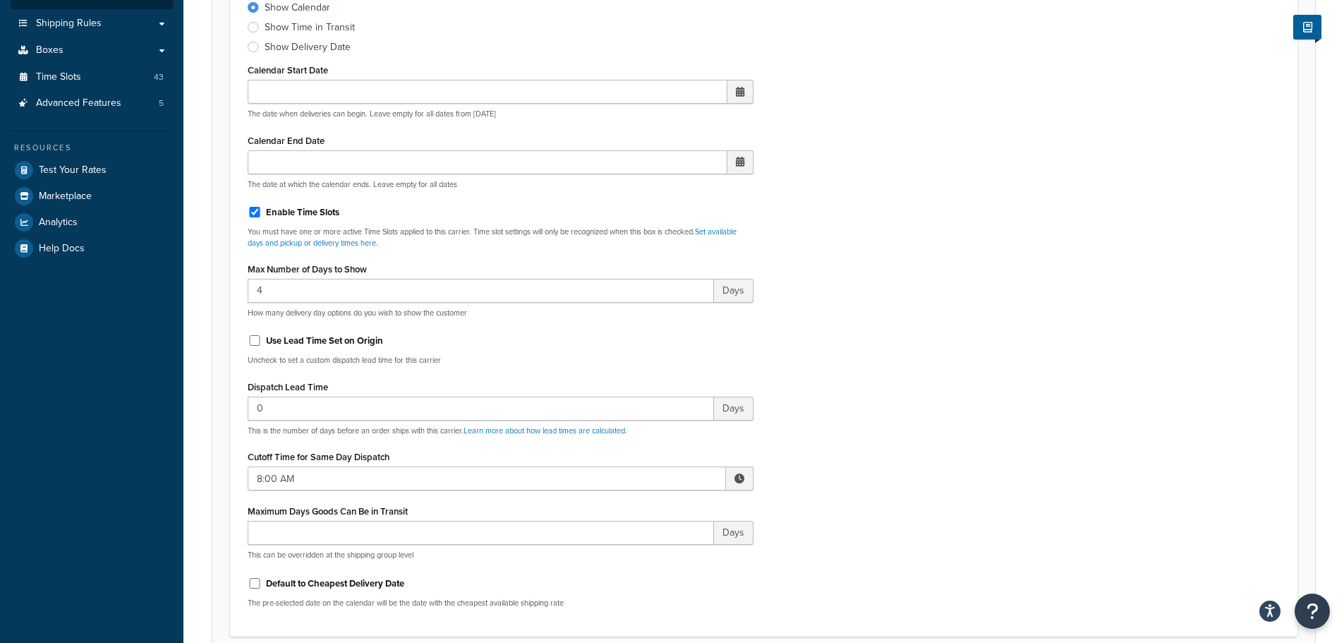
scroll to position [353, 0]
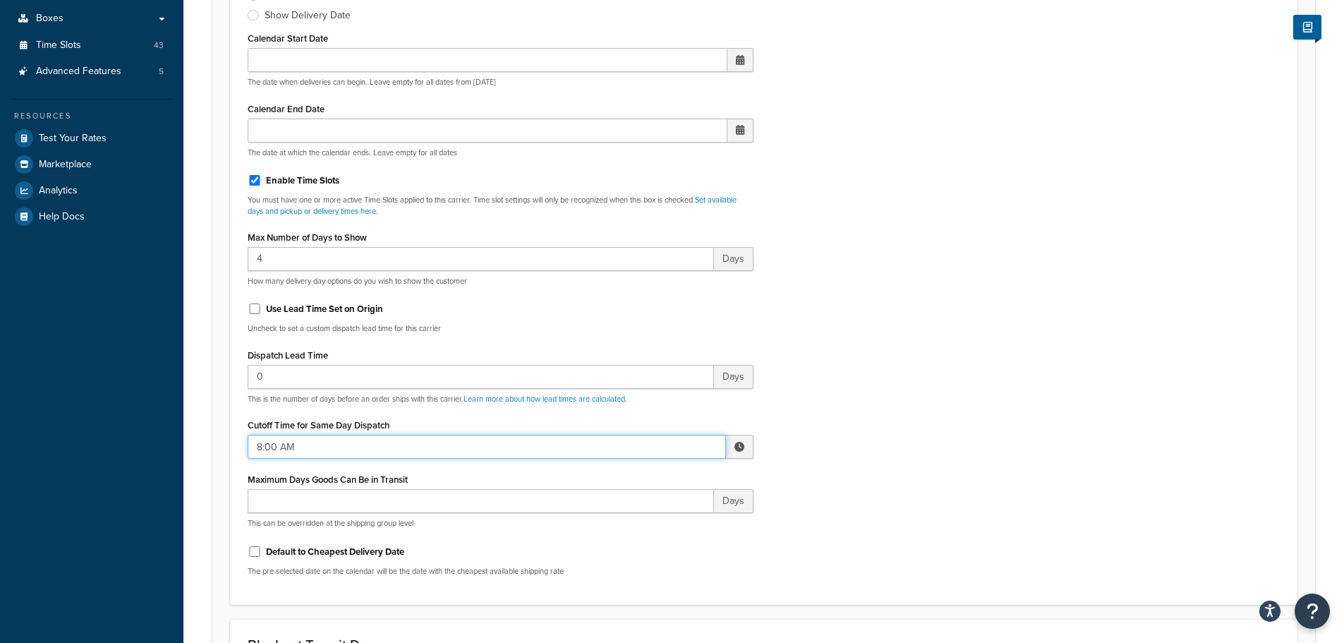
click at [275, 450] on input "8:00 AM" at bounding box center [487, 447] width 478 height 24
click at [634, 472] on span "▲" at bounding box center [636, 477] width 28 height 28
type input "9:00 AM"
click at [850, 454] on div "Include Delivery Date Information: No, just show shipping rates Show Calendar S…" at bounding box center [763, 255] width 1053 height 664
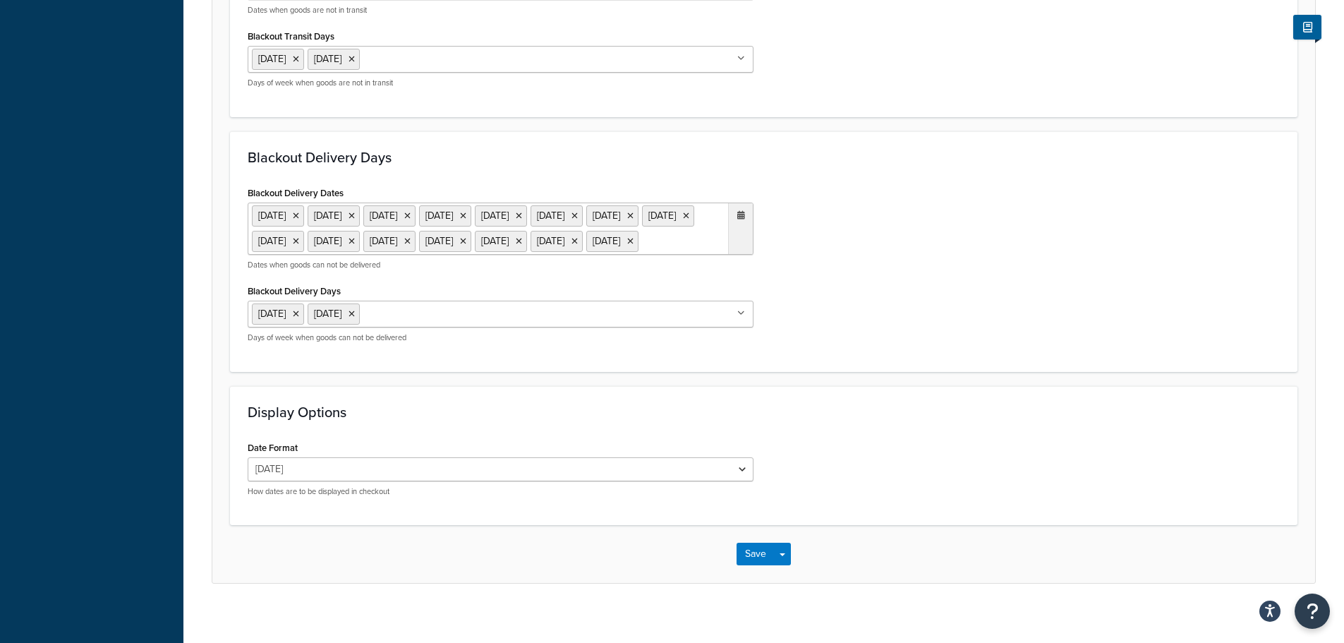
scroll to position [1157, 0]
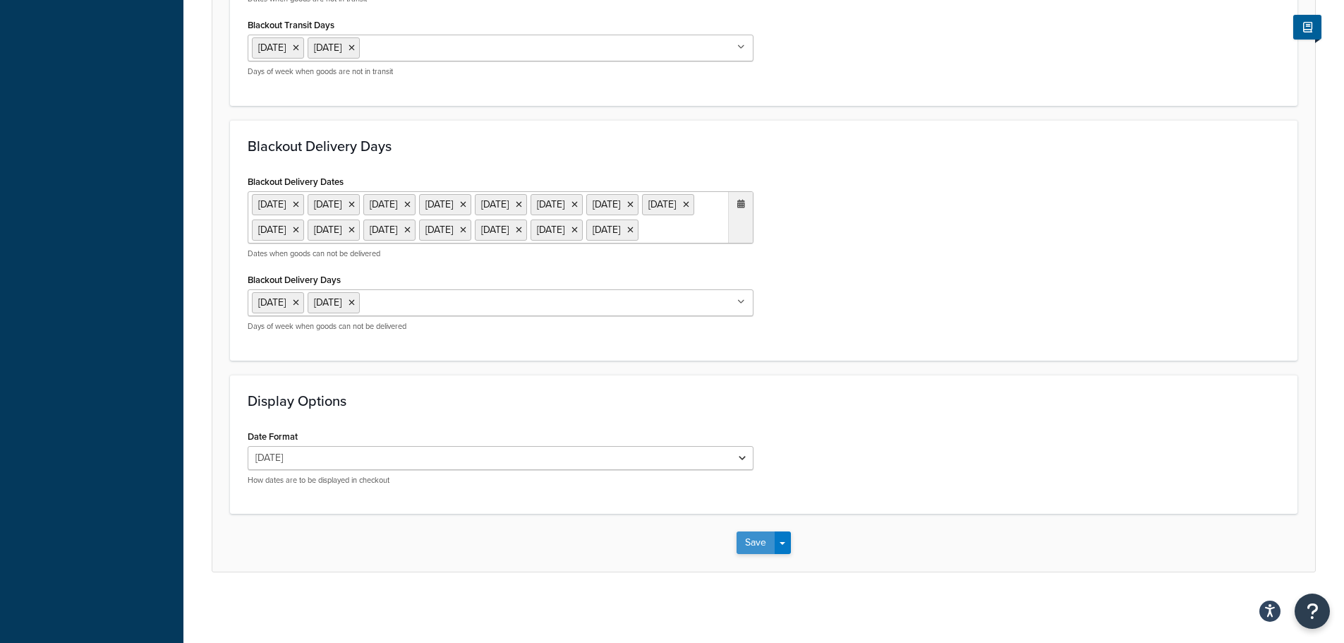
click at [749, 554] on button "Save" at bounding box center [756, 542] width 38 height 23
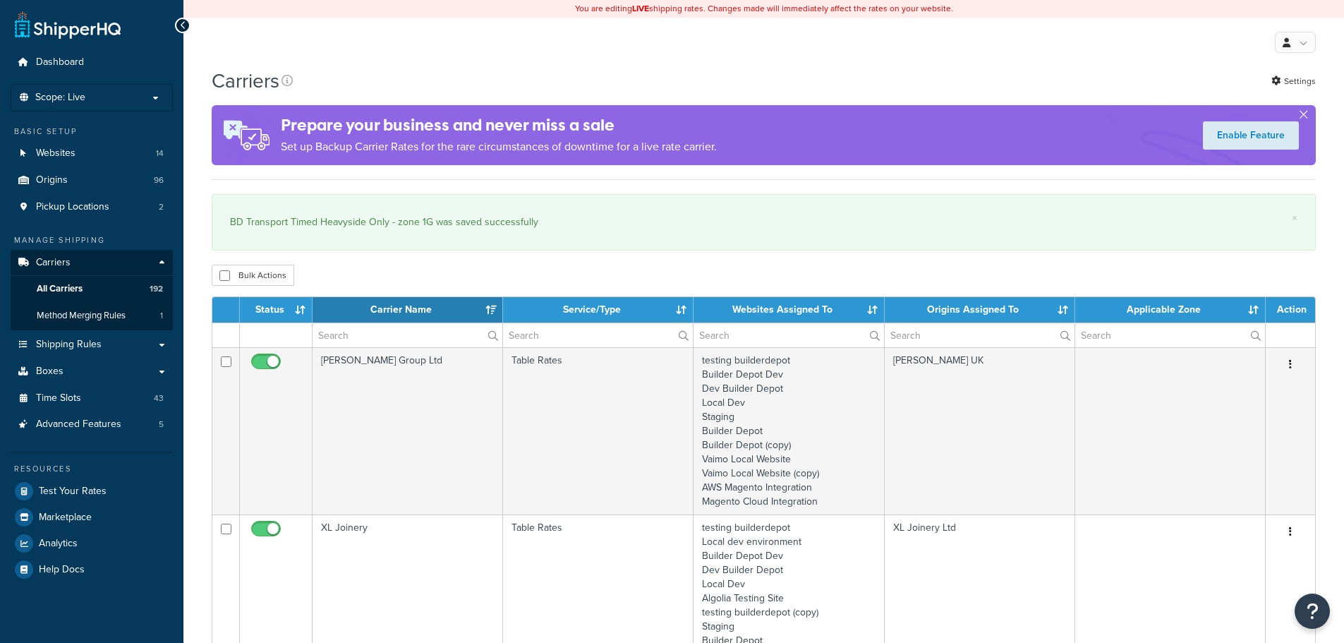
select select "15"
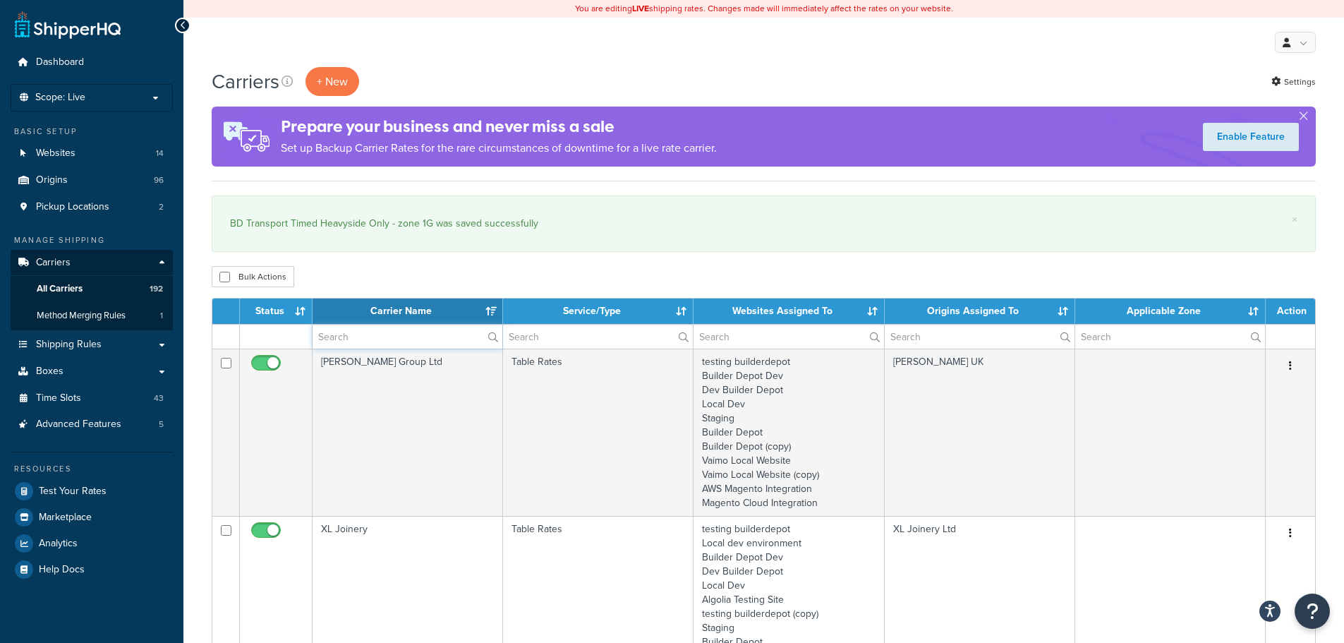
click at [344, 341] on input "text" at bounding box center [408, 337] width 190 height 24
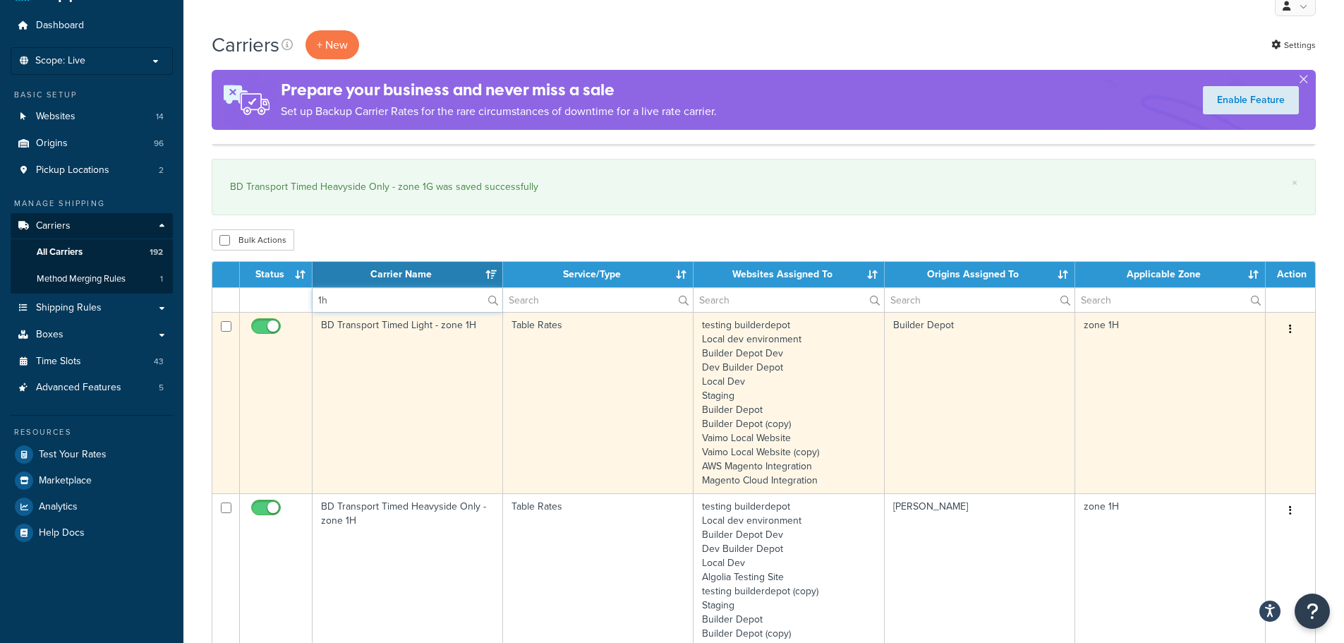
scroll to position [71, 0]
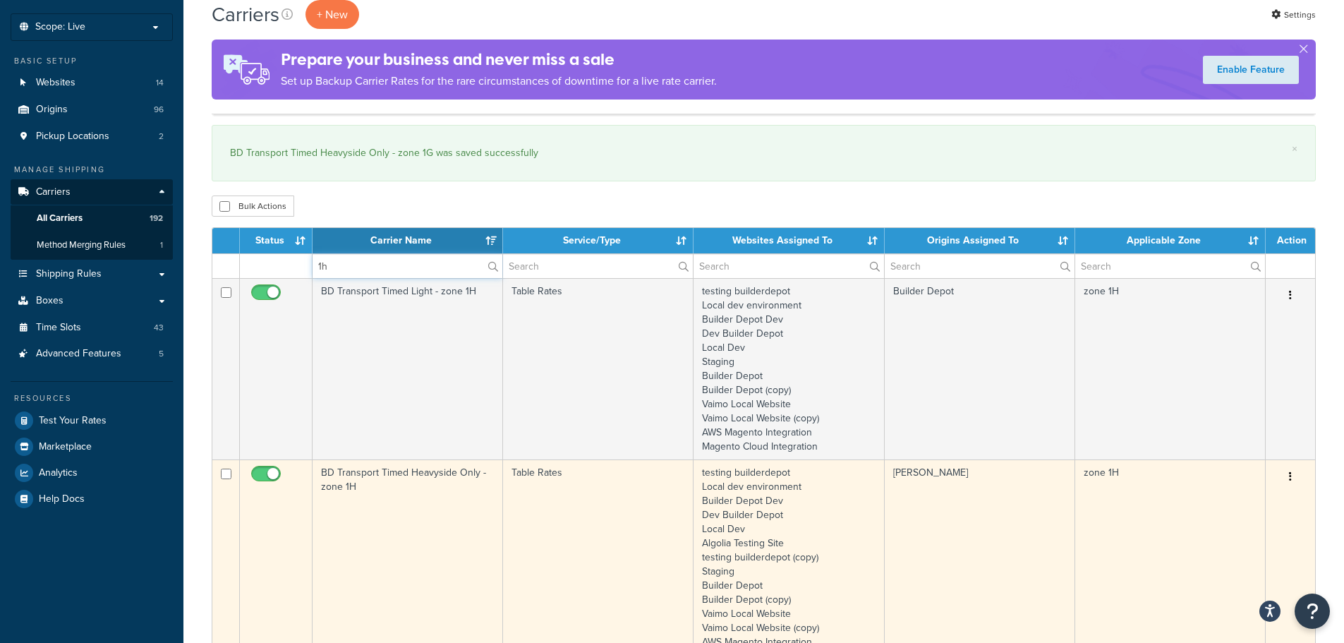
type input "1h"
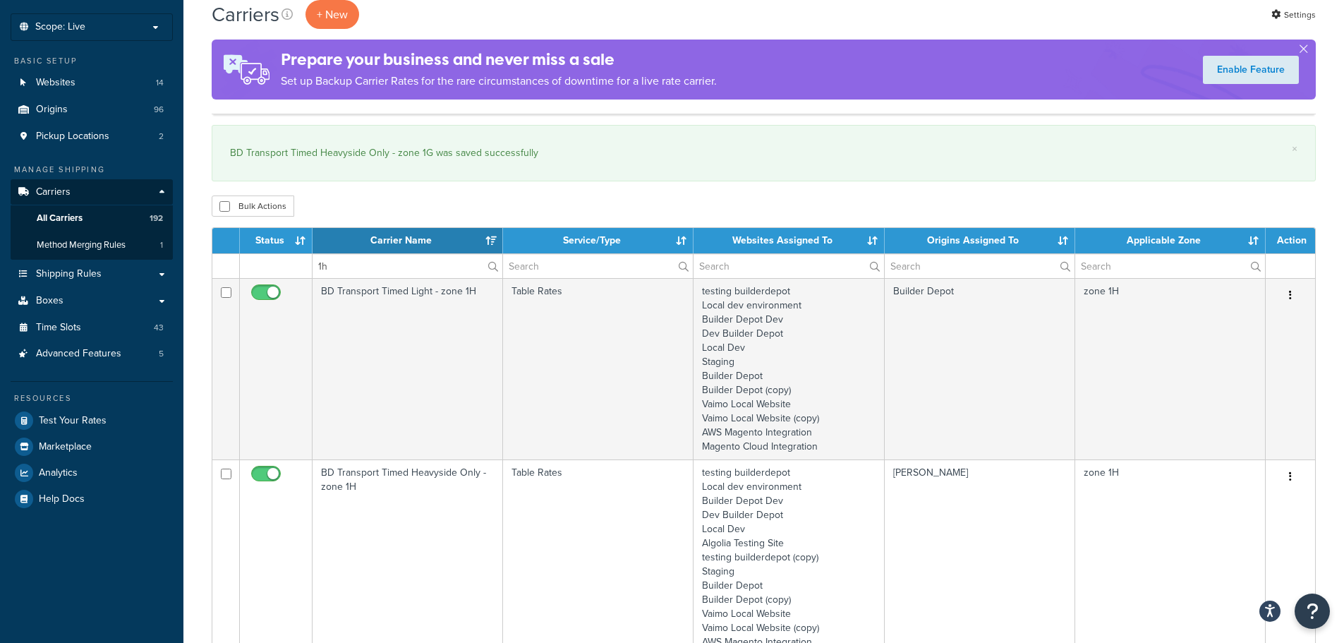
click at [396, 509] on td "BD Transport Timed Heavyside Only - zone 1H" at bounding box center [408, 564] width 190 height 210
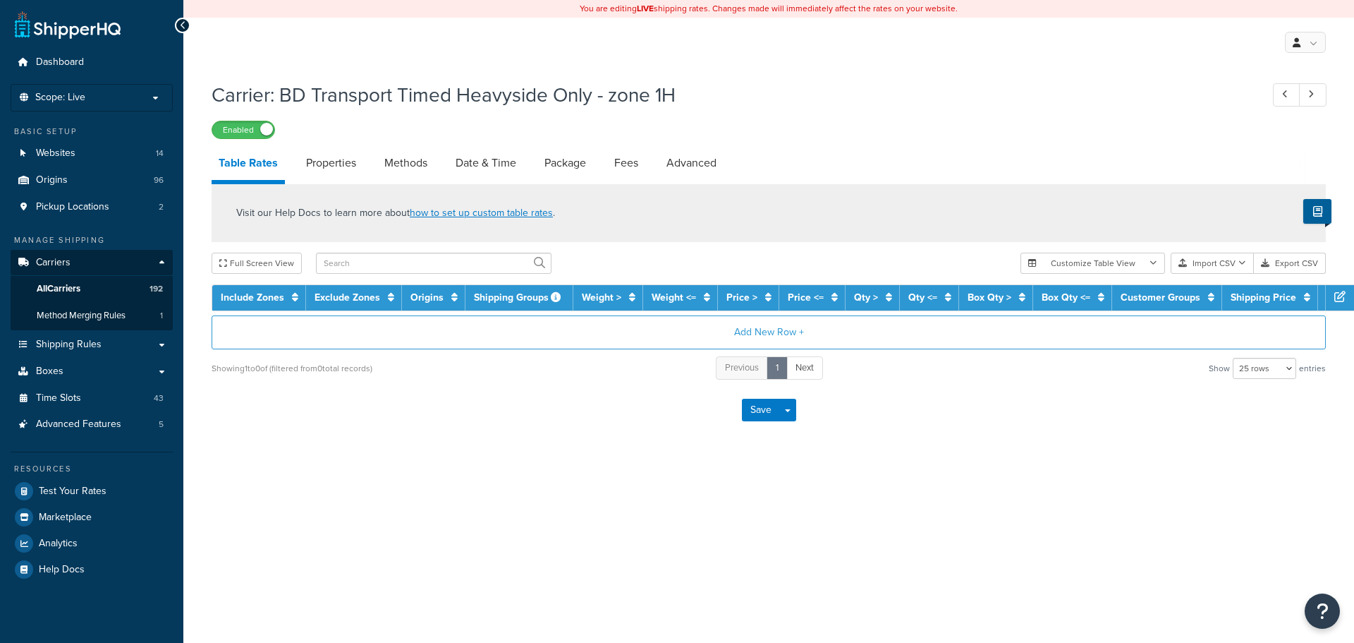
select select "25"
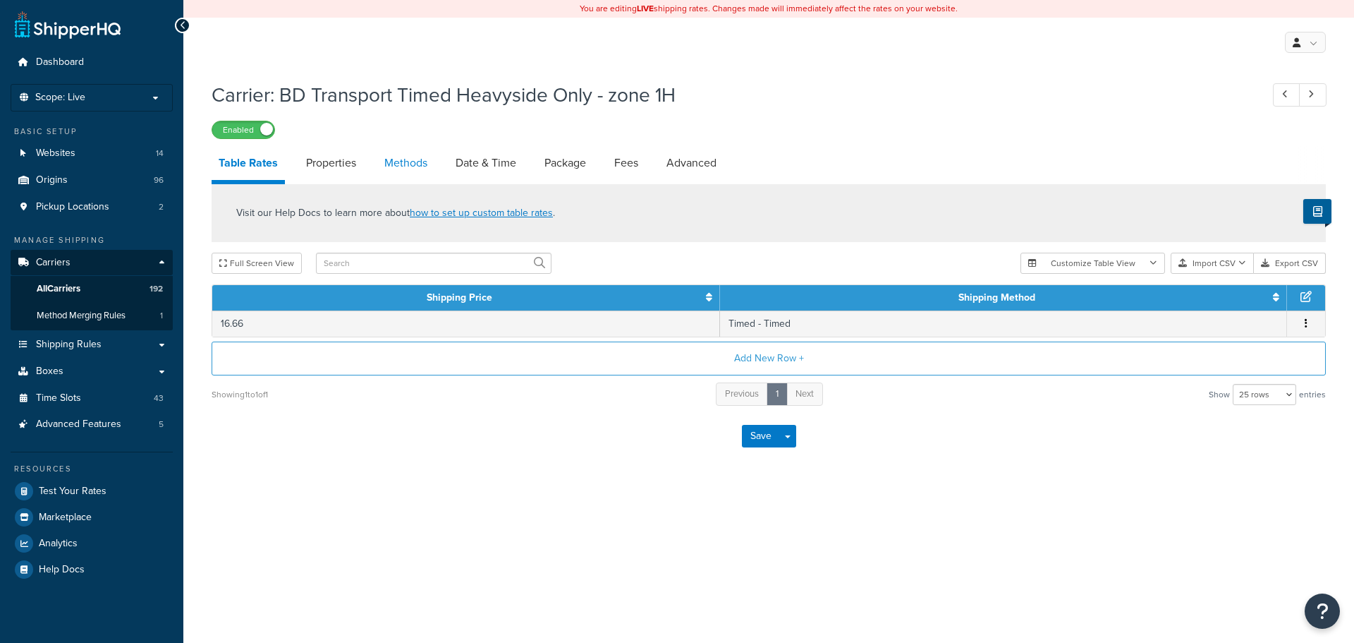
click at [405, 157] on link "Methods" at bounding box center [405, 163] width 57 height 34
select select "25"
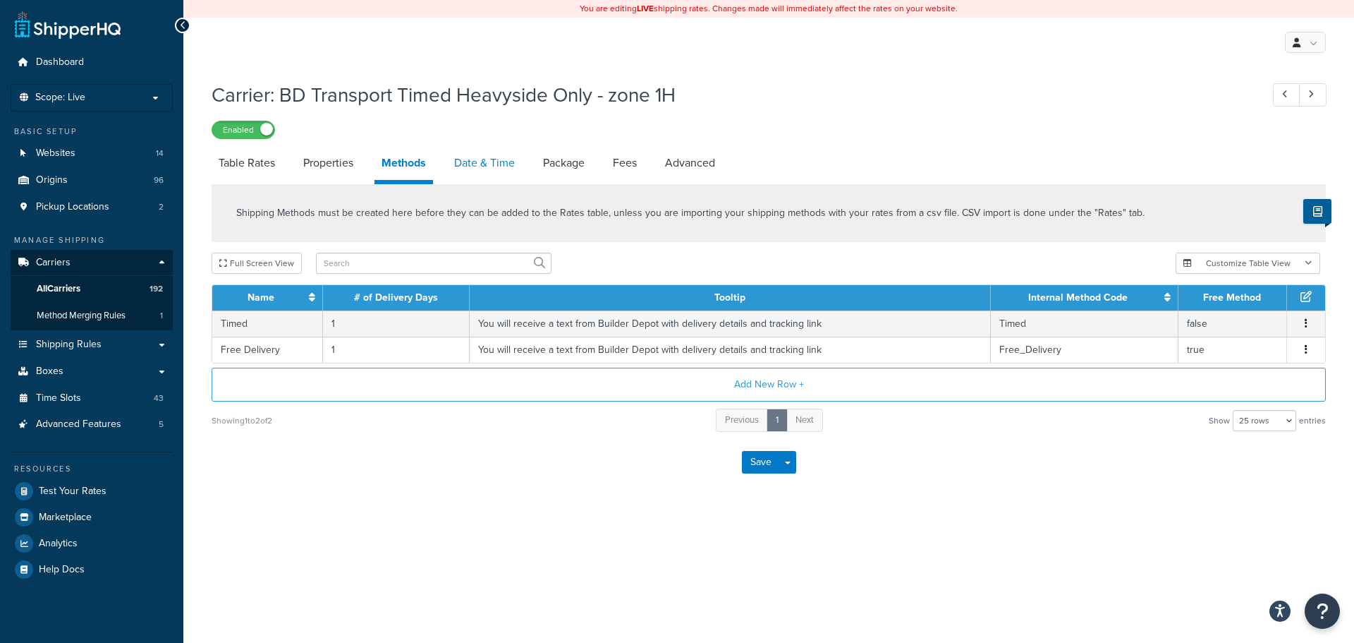
click at [502, 156] on link "Date & Time" at bounding box center [484, 163] width 75 height 34
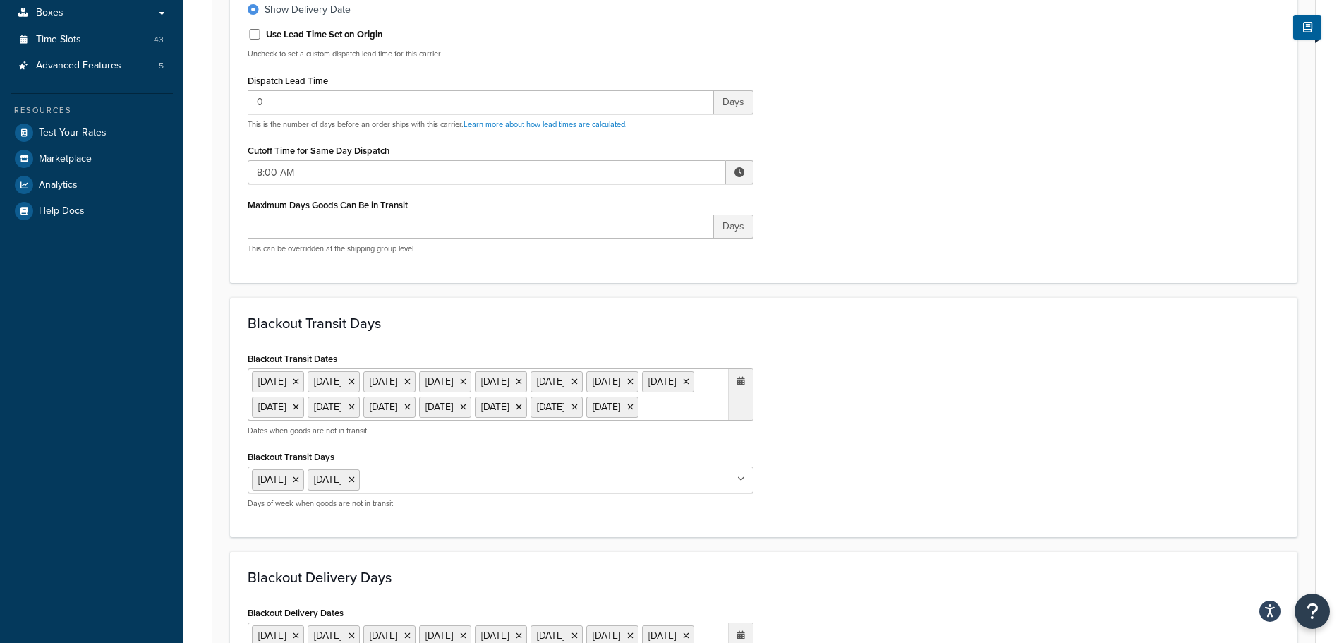
scroll to position [353, 0]
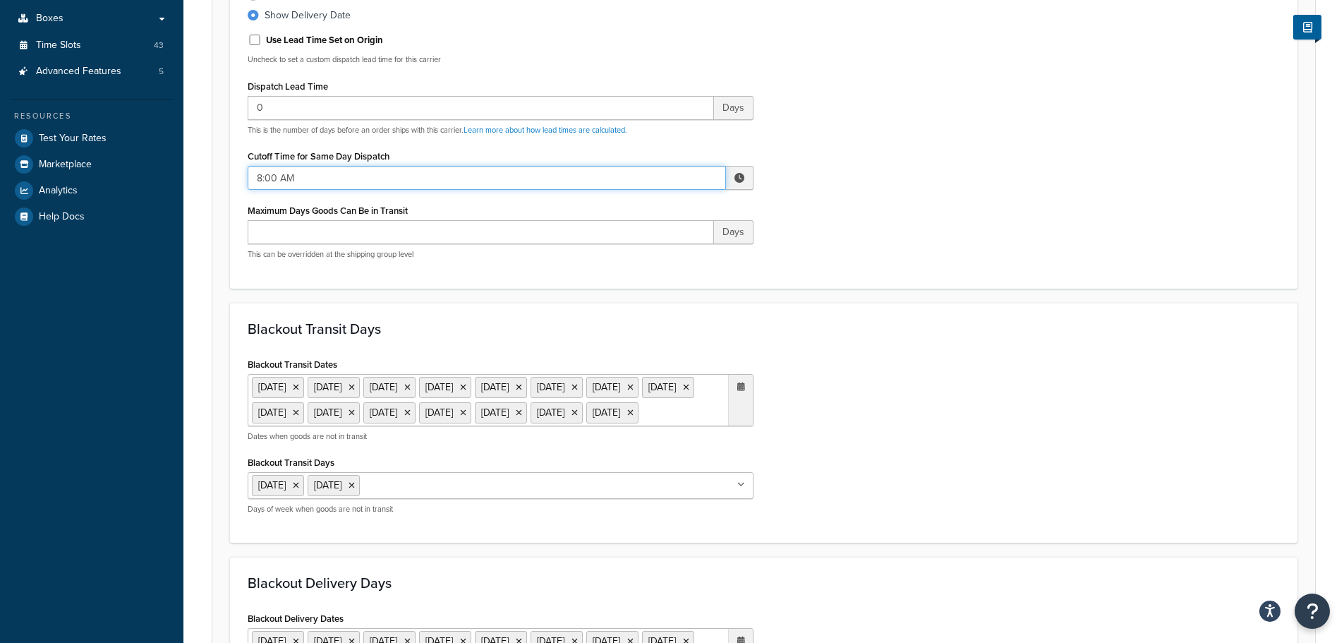
click at [325, 174] on input "8:00 AM" at bounding box center [487, 178] width 478 height 24
click at [633, 202] on span "▲" at bounding box center [636, 209] width 28 height 28
type input "9:00 AM"
click at [806, 276] on div "Include Delivery Date Information: No, just show shipping rates Show Calendar S…" at bounding box center [763, 96] width 1067 height 383
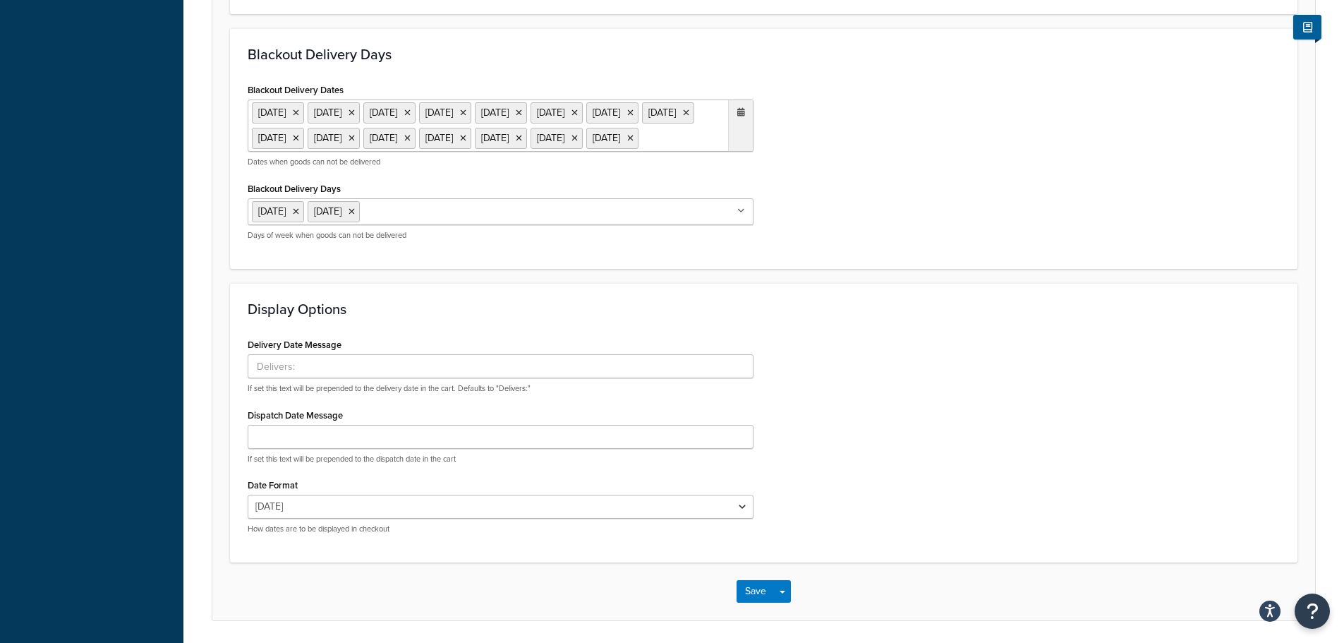
scroll to position [981, 0]
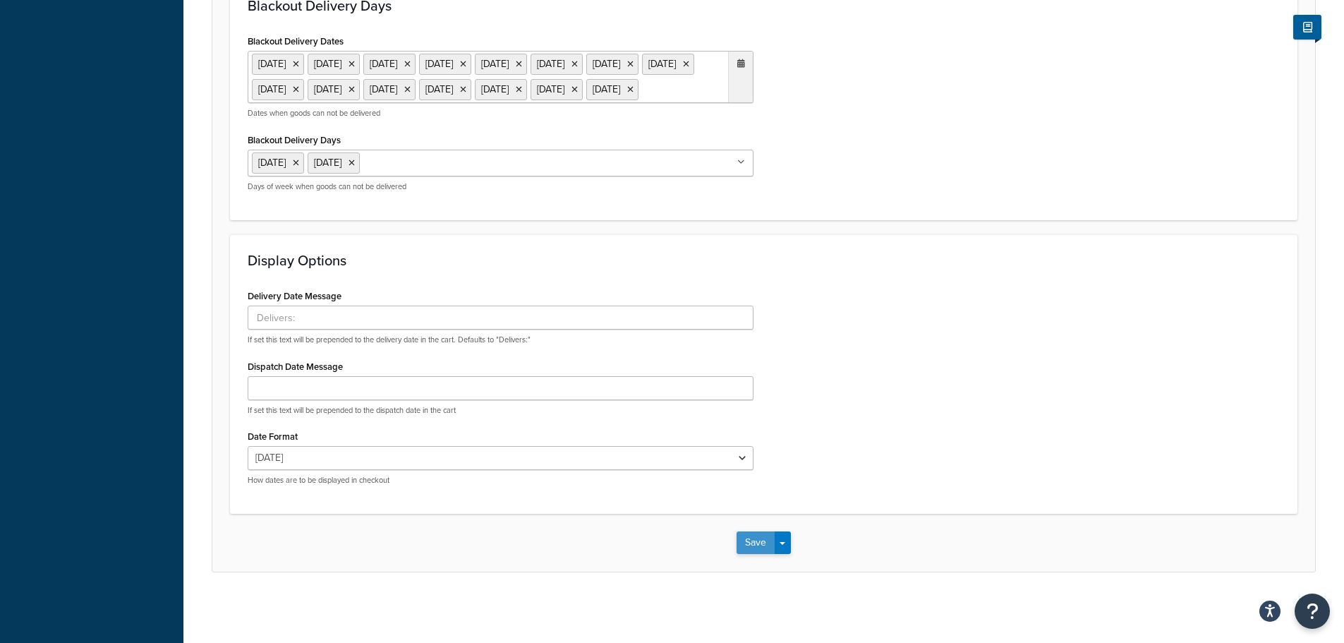
click at [760, 536] on button "Save" at bounding box center [756, 542] width 38 height 23
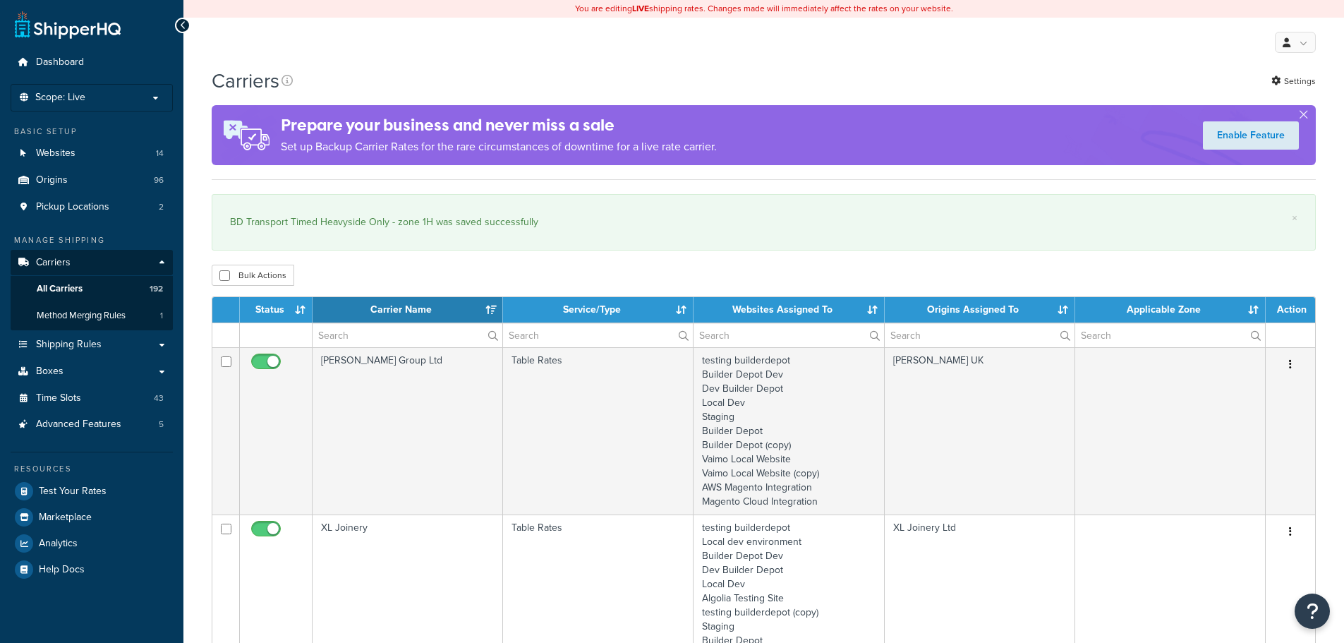
select select "15"
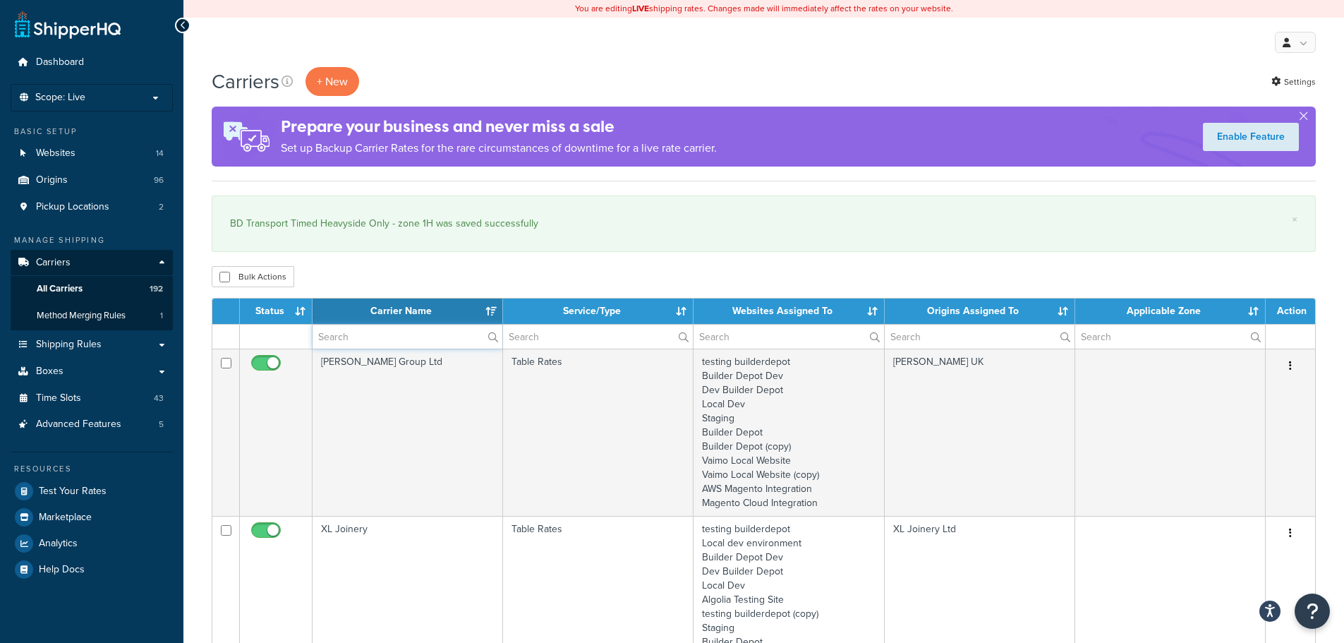
click at [355, 334] on input "text" at bounding box center [408, 337] width 190 height 24
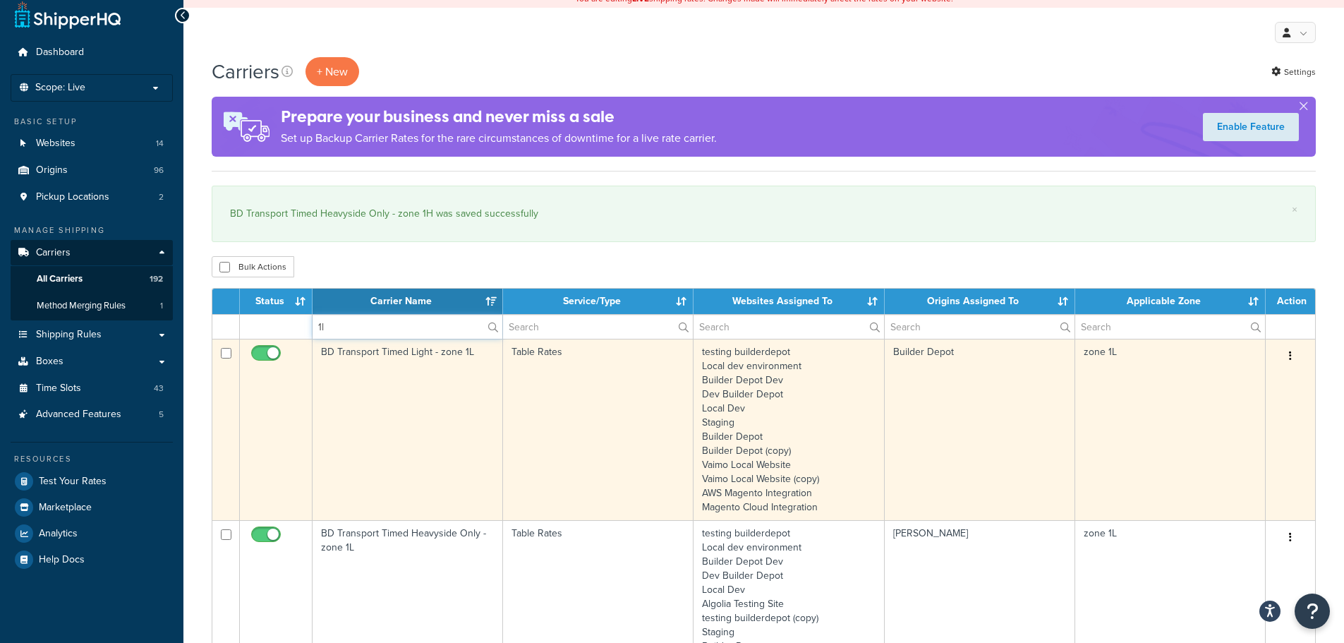
scroll to position [212, 0]
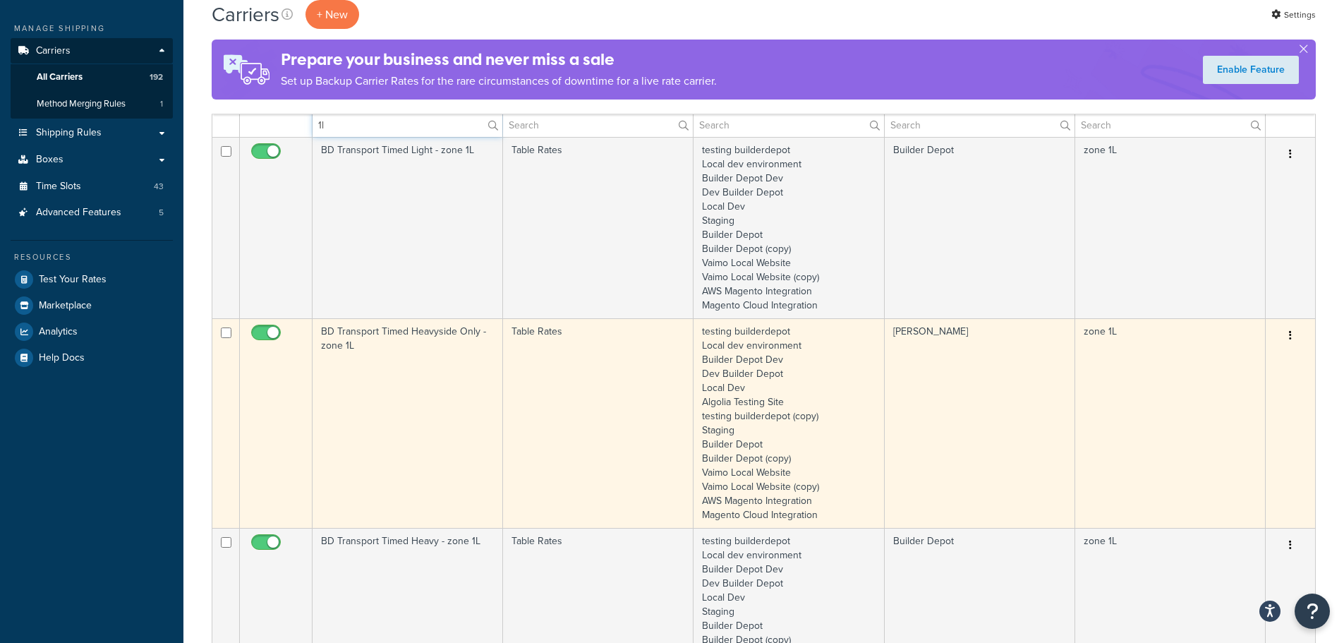
type input "1l"
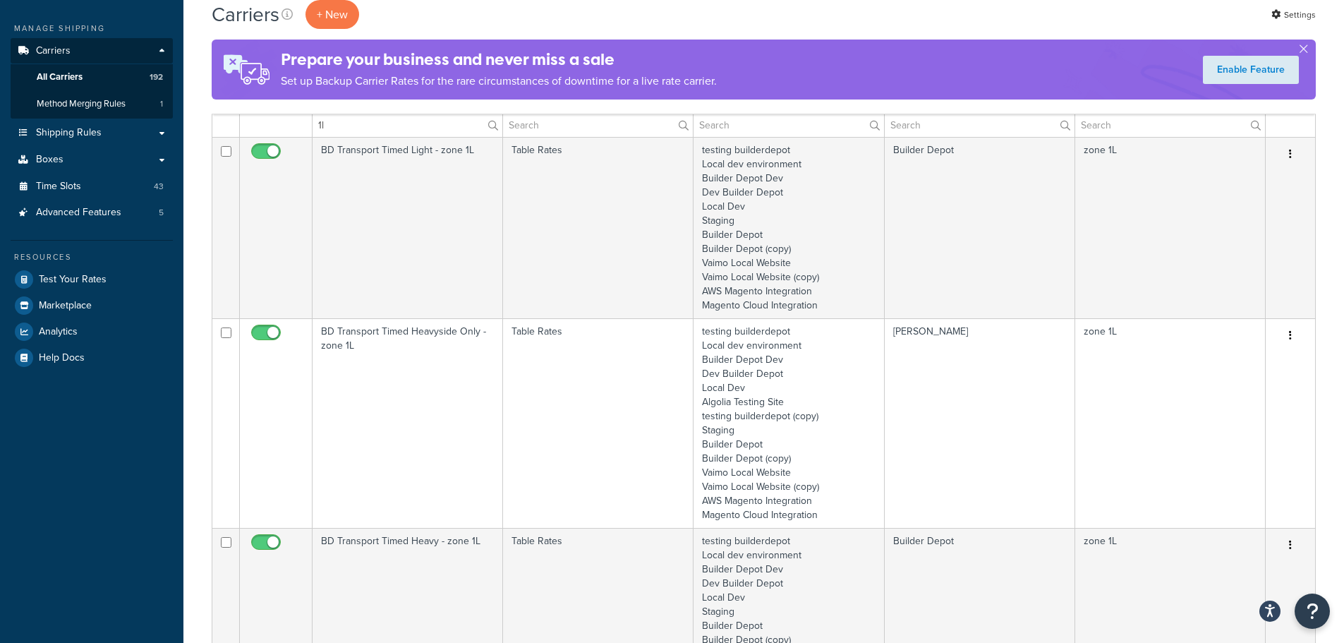
click at [372, 425] on td "BD Transport Timed Heavyside Only - zone 1L" at bounding box center [408, 423] width 190 height 210
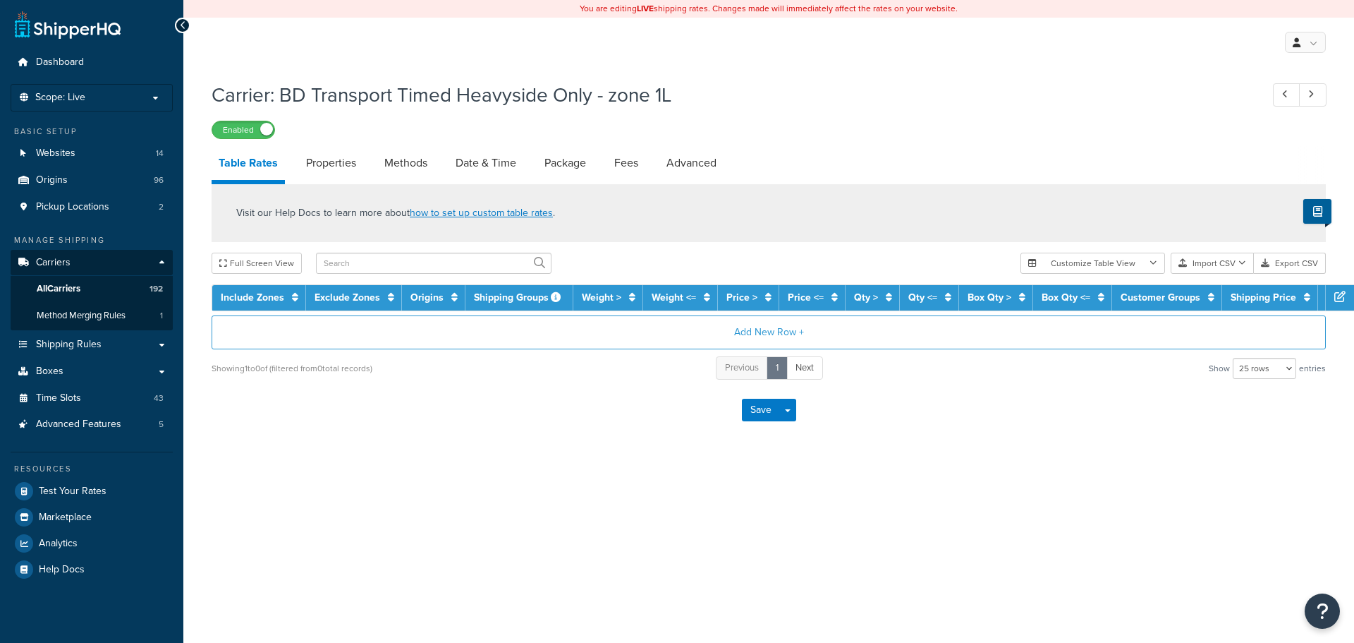
select select "25"
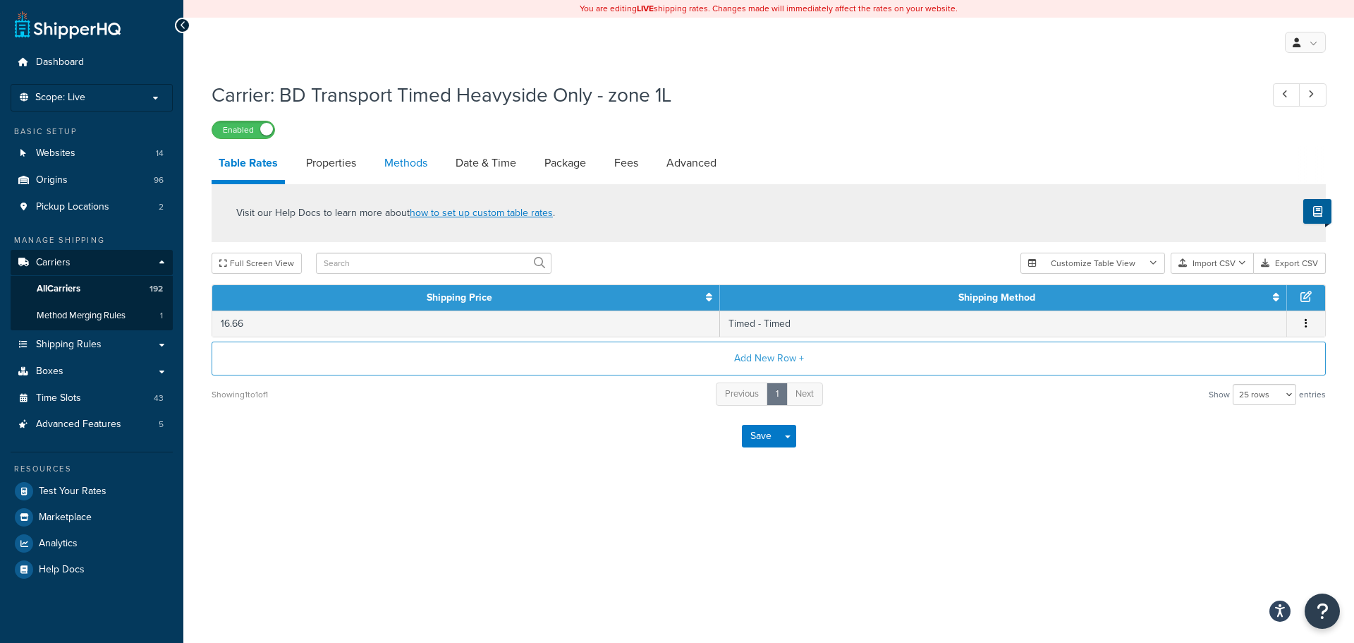
click at [413, 169] on link "Methods" at bounding box center [405, 163] width 57 height 34
select select "25"
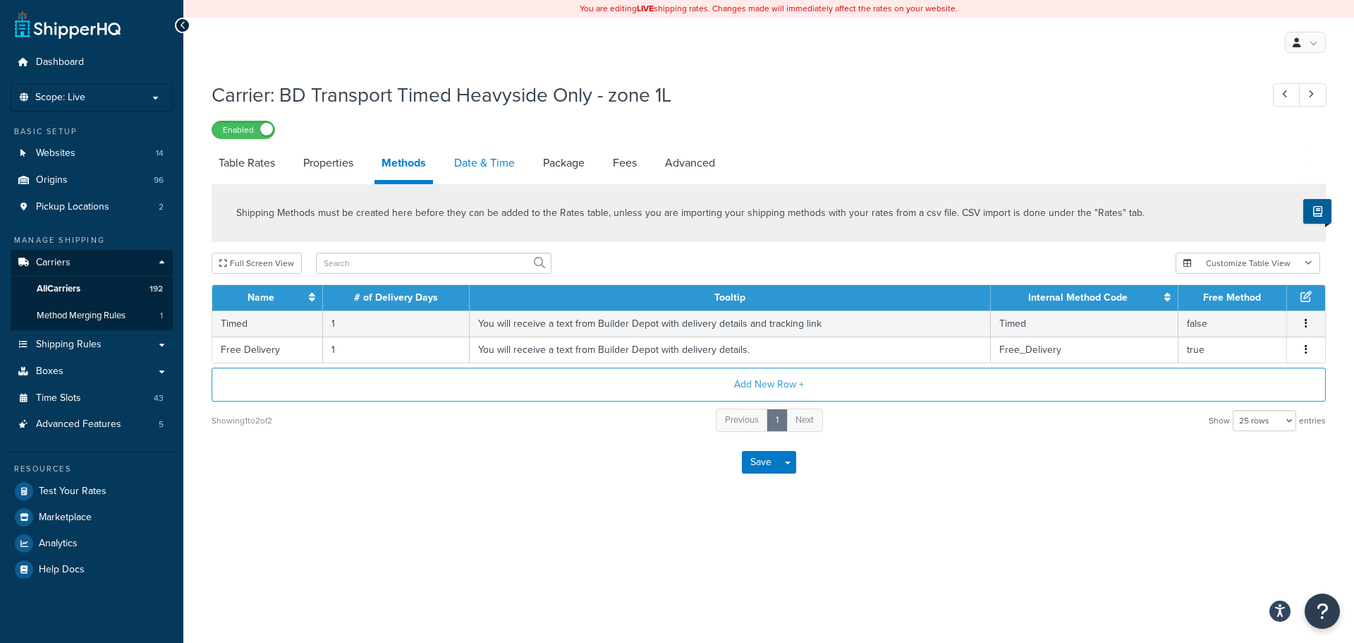
click at [464, 156] on link "Date & Time" at bounding box center [484, 163] width 75 height 34
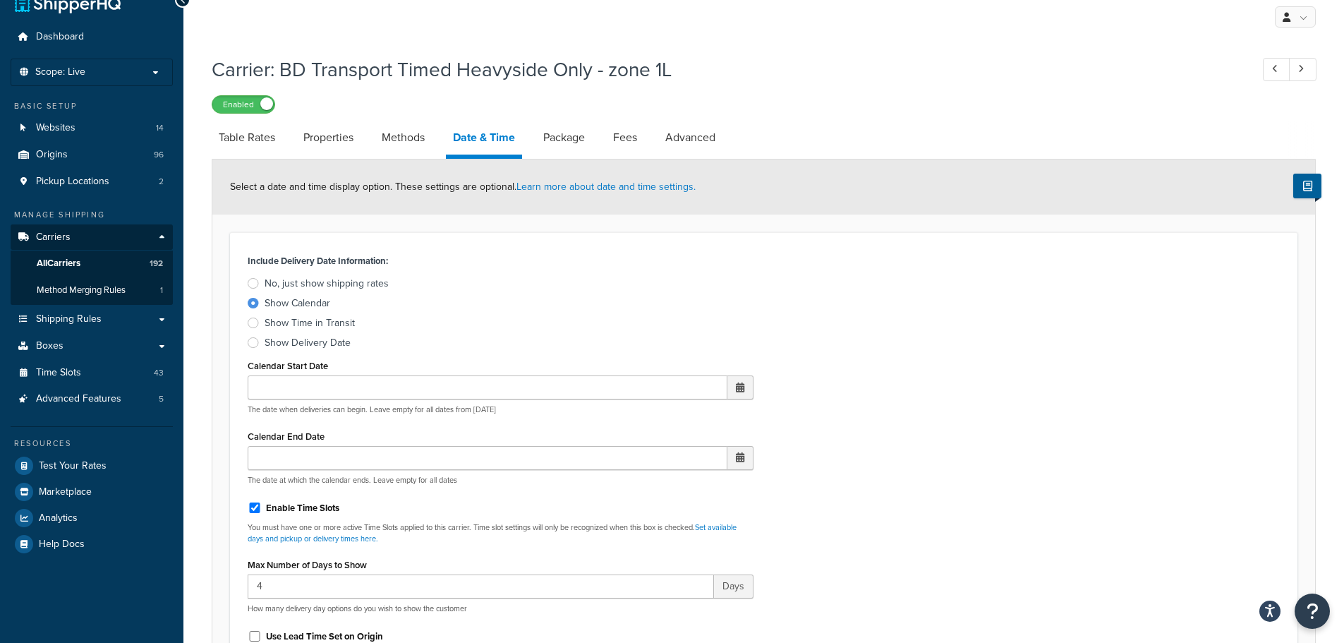
scroll to position [423, 0]
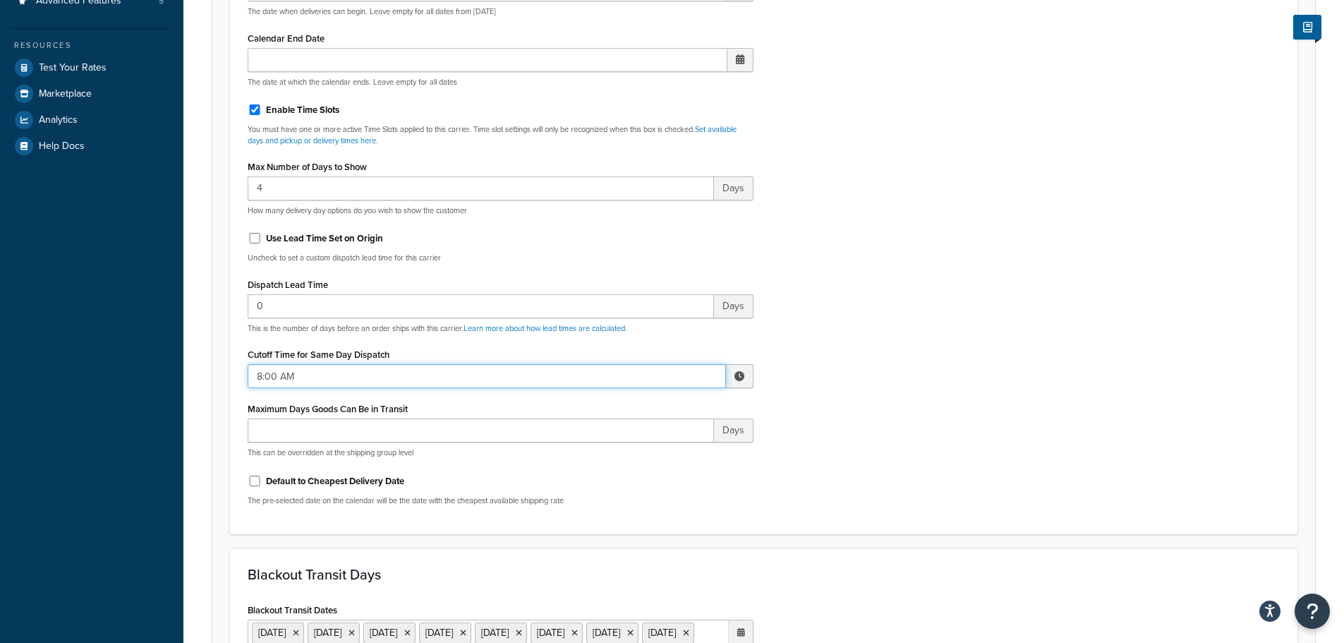
click at [262, 377] on input "8:00 AM" at bounding box center [487, 376] width 478 height 24
click at [630, 416] on span "▲" at bounding box center [636, 407] width 28 height 28
type input "9:00 AM"
click at [799, 425] on div "Include Delivery Date Information: No, just show shipping rates Show Calendar S…" at bounding box center [763, 185] width 1053 height 664
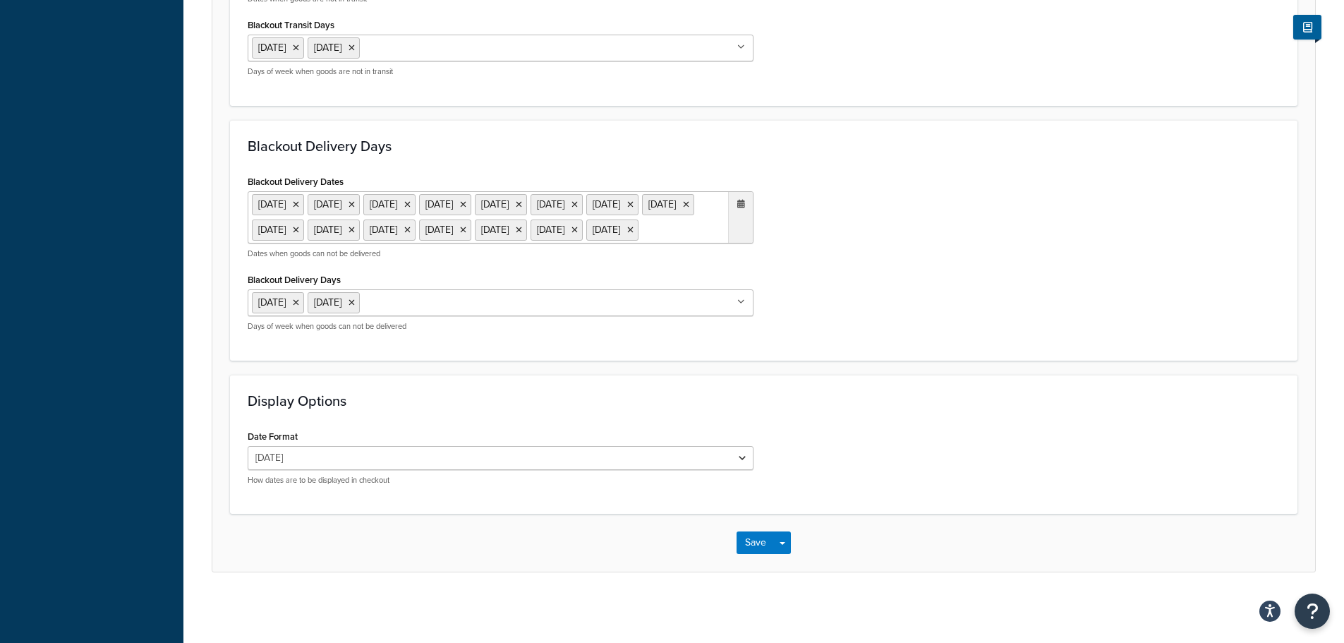
scroll to position [1157, 0]
click at [748, 545] on button "Save" at bounding box center [756, 542] width 38 height 23
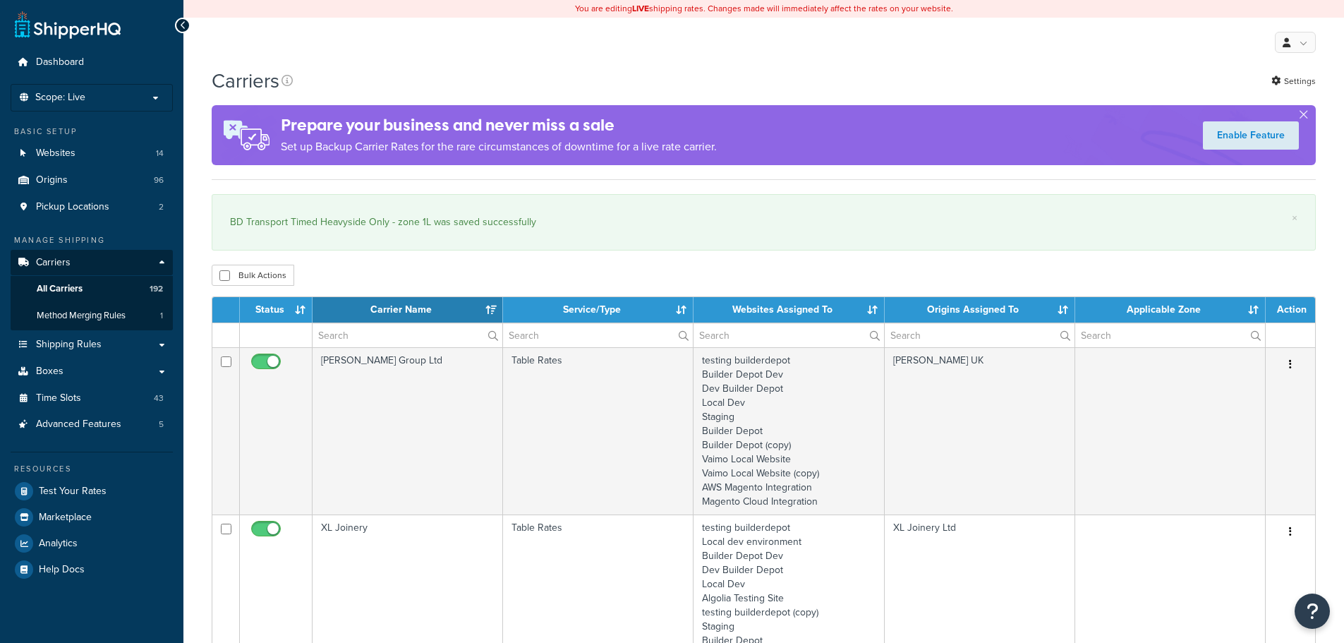
select select "15"
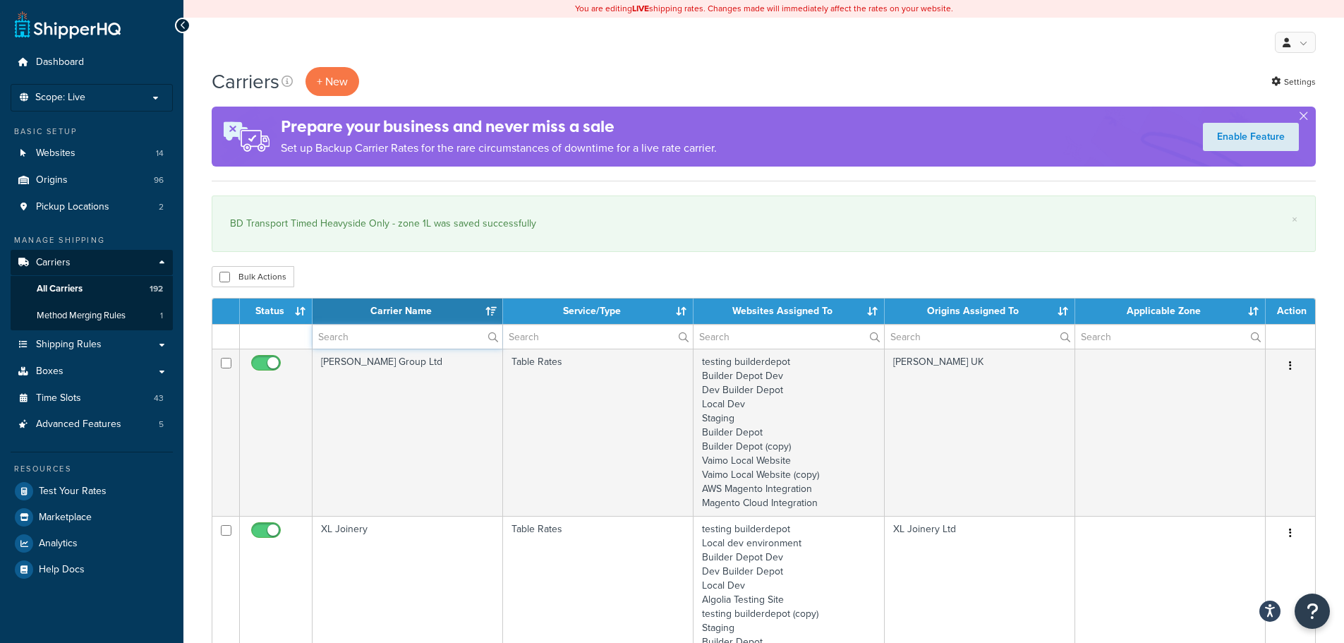
click at [356, 332] on input "text" at bounding box center [408, 337] width 190 height 24
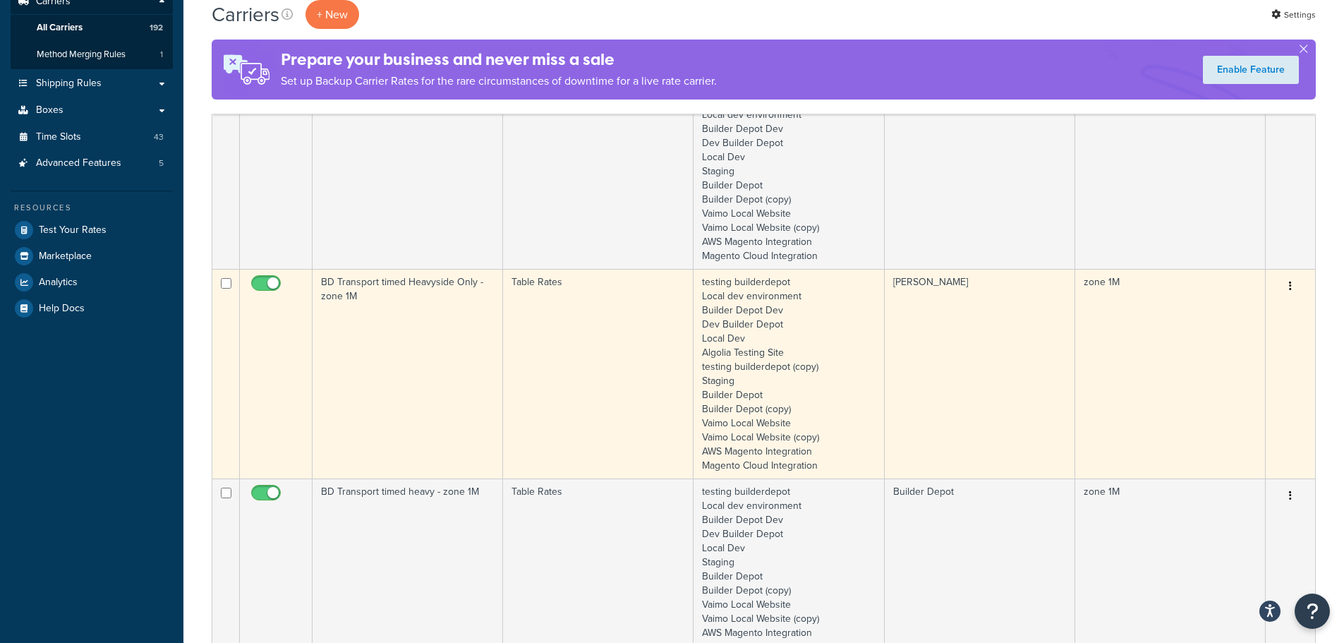
scroll to position [282, 0]
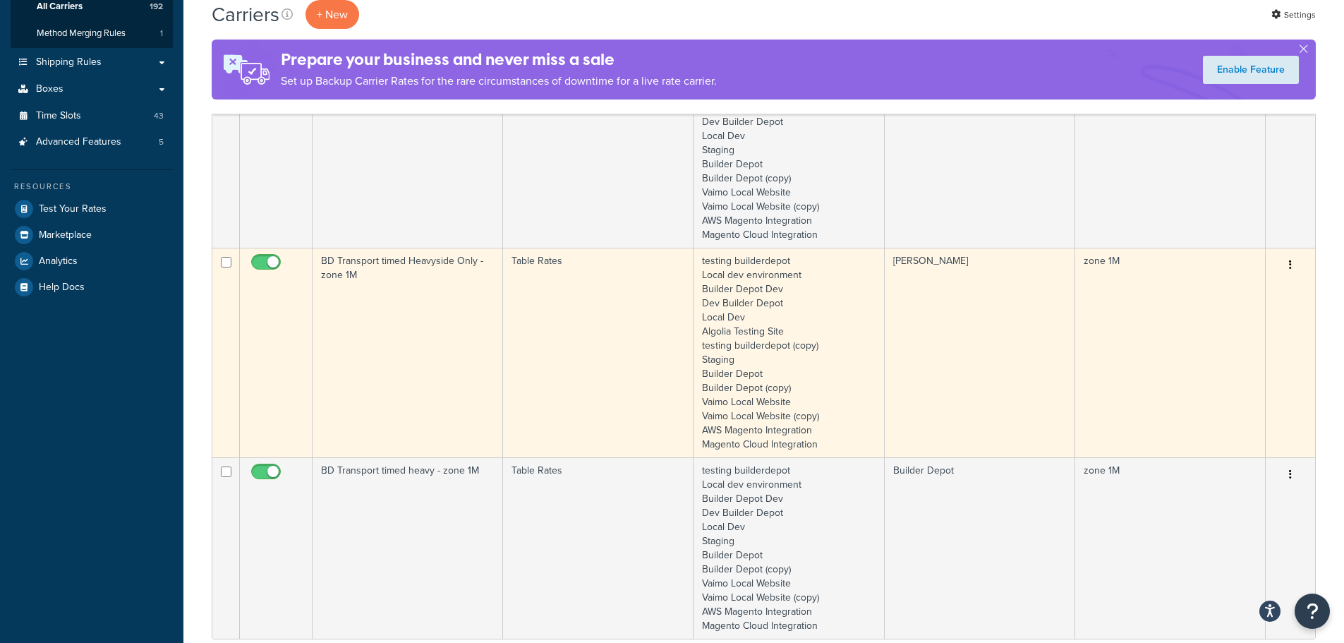
type input "1m"
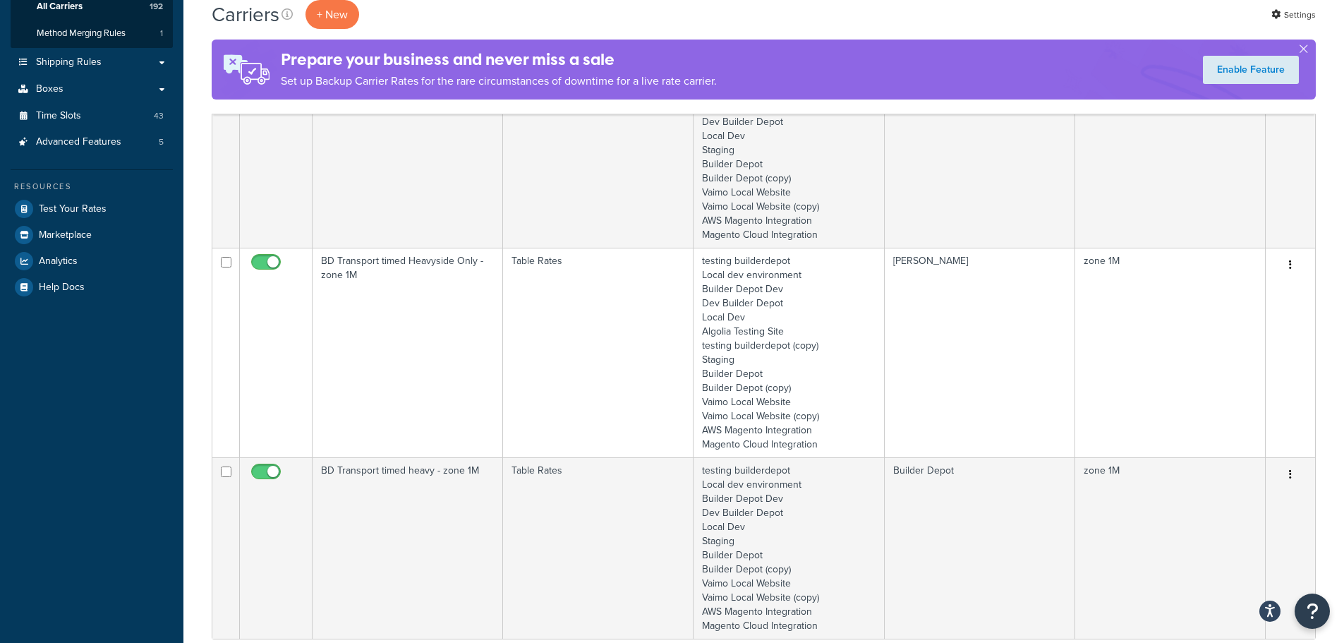
click at [404, 353] on td "BD Transport timed Heavyside Only - zone 1M" at bounding box center [408, 353] width 190 height 210
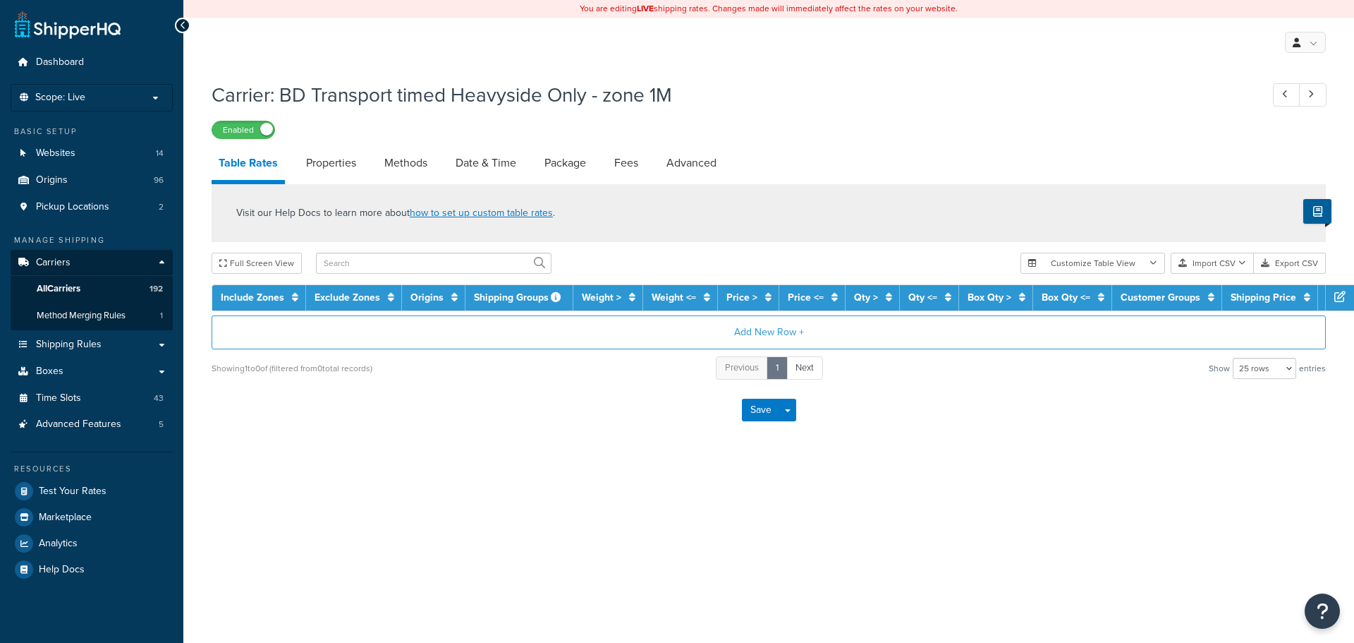
select select "25"
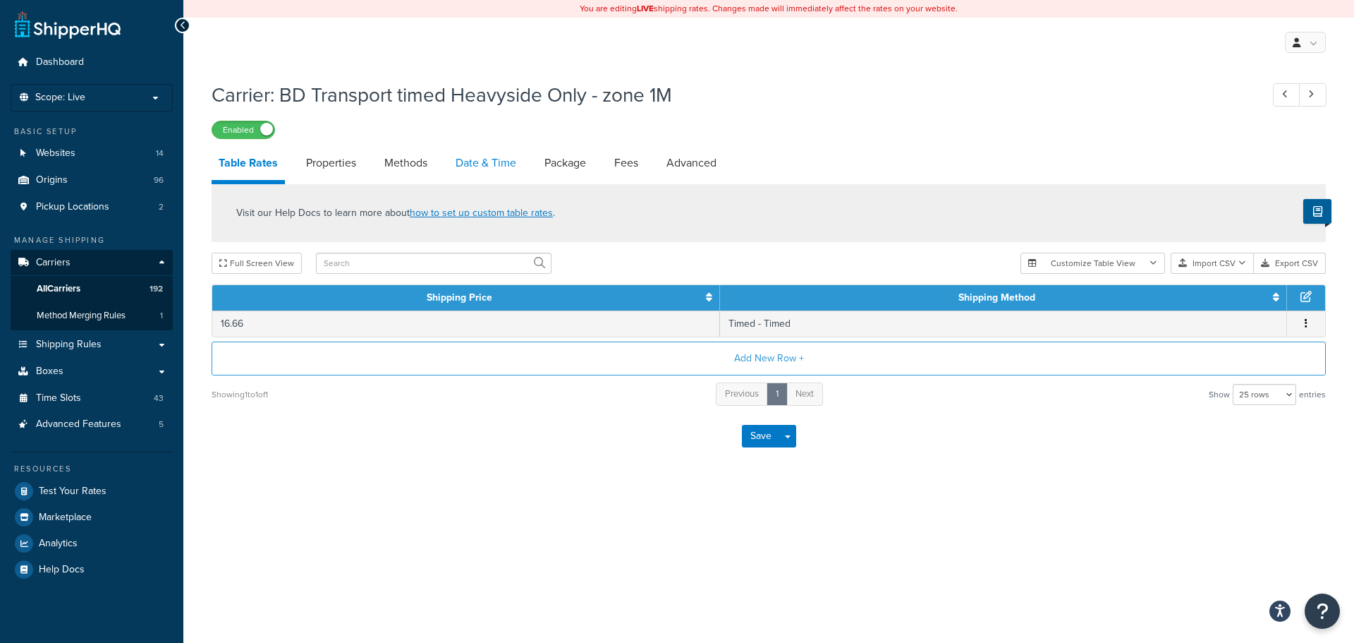
click at [495, 152] on link "Date & Time" at bounding box center [486, 163] width 75 height 34
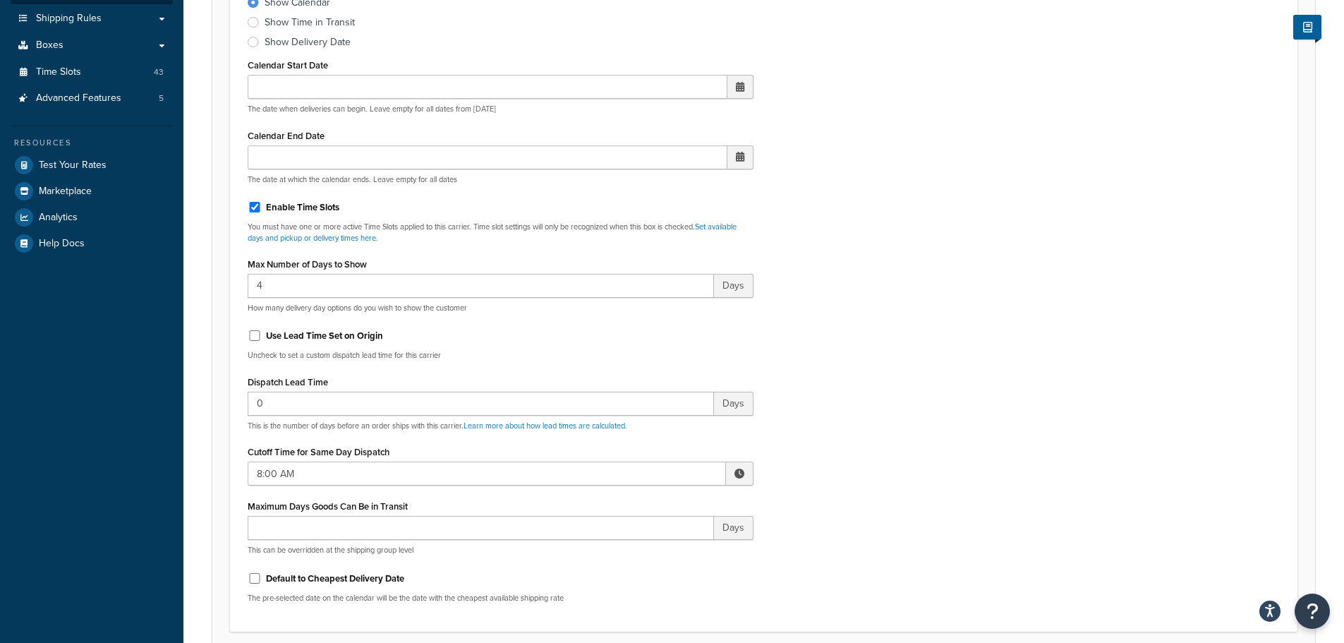
scroll to position [494, 0]
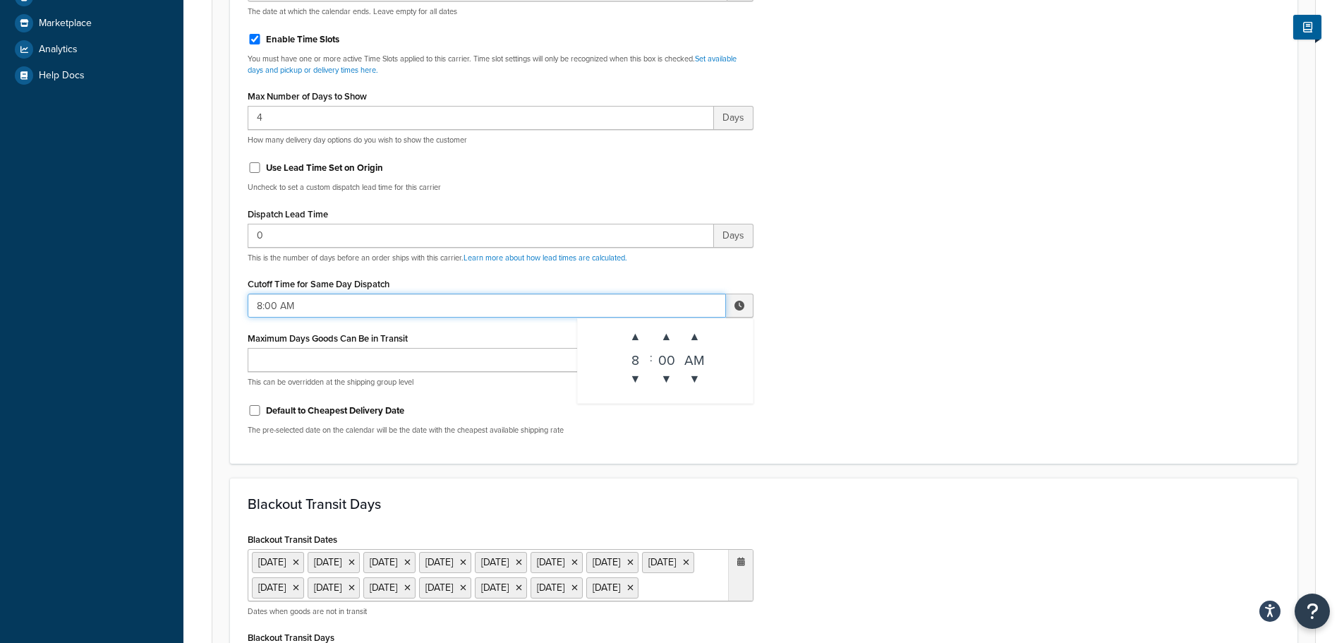
click at [279, 306] on input "8:00 AM" at bounding box center [487, 305] width 478 height 24
click at [627, 336] on span "▲" at bounding box center [636, 336] width 28 height 28
type input "9:00 AM"
click at [940, 353] on div "Include Delivery Date Information: No, just show shipping rates Show Calendar S…" at bounding box center [763, 114] width 1053 height 664
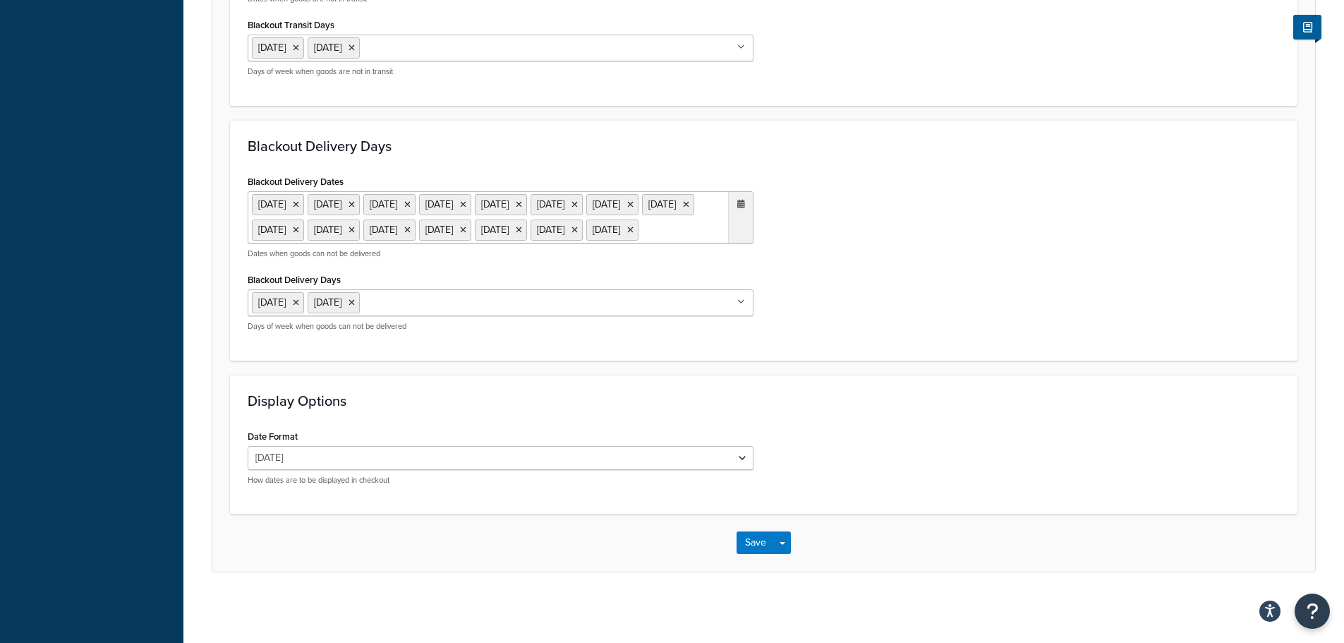
scroll to position [1157, 0]
click at [743, 533] on button "Save" at bounding box center [756, 542] width 38 height 23
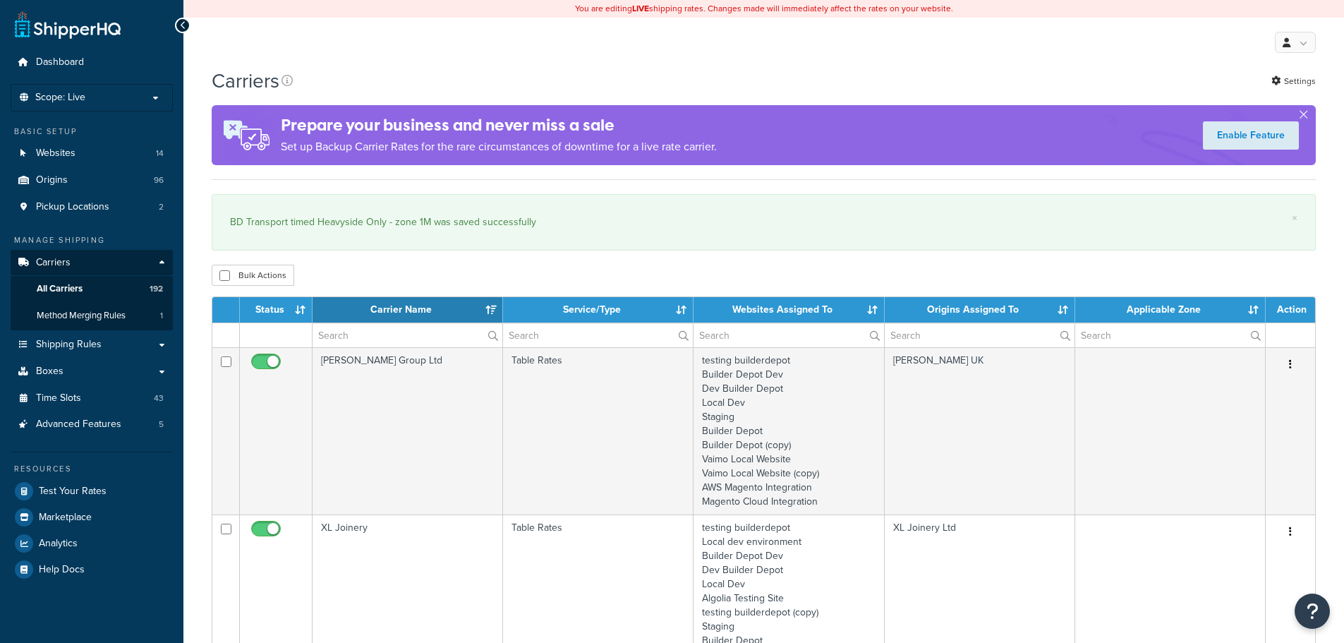
select select "15"
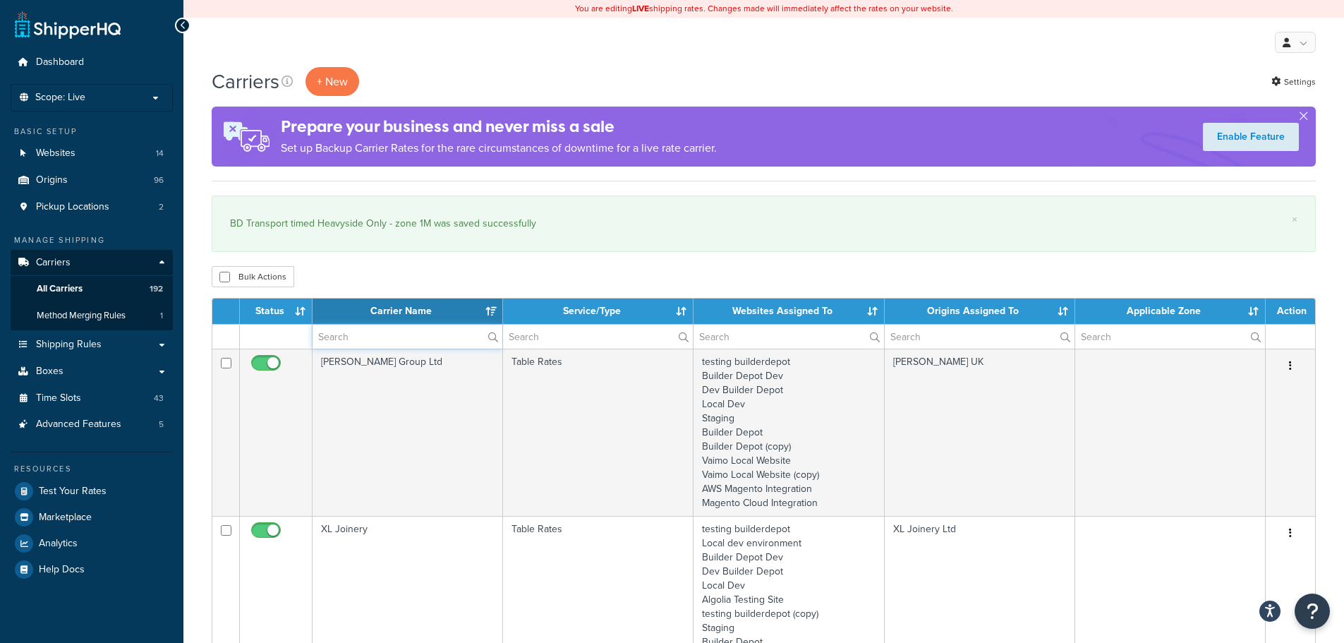
click at [355, 339] on input "text" at bounding box center [408, 337] width 190 height 24
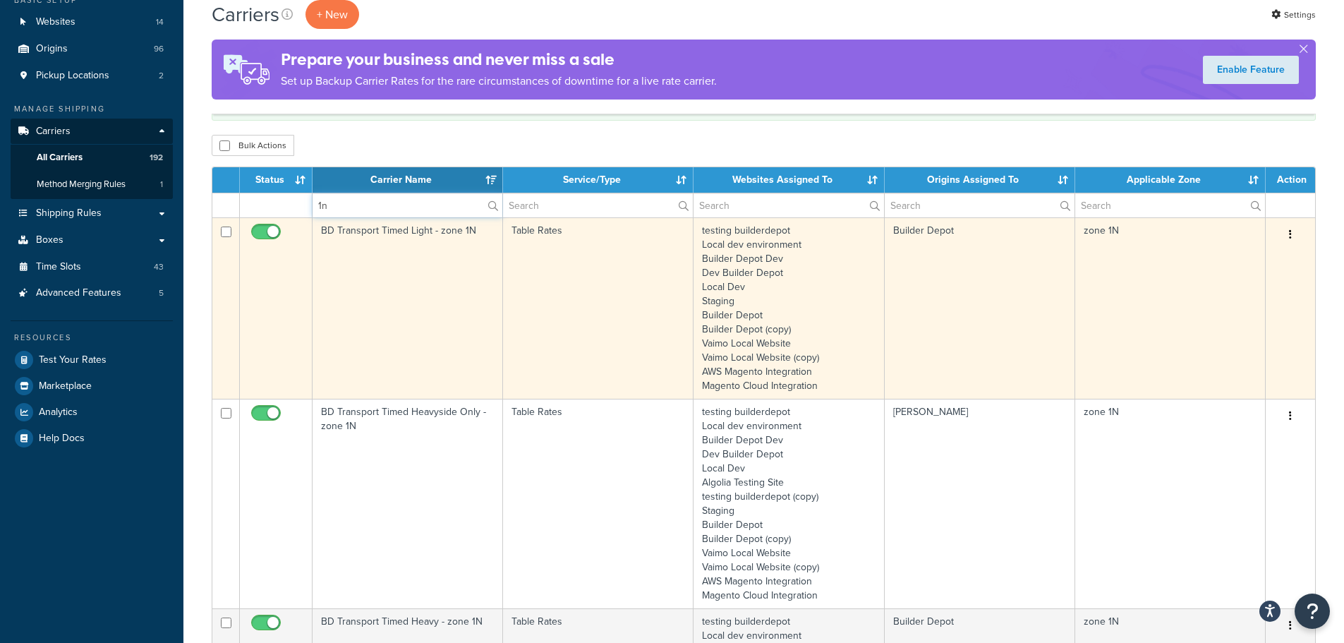
scroll to position [141, 0]
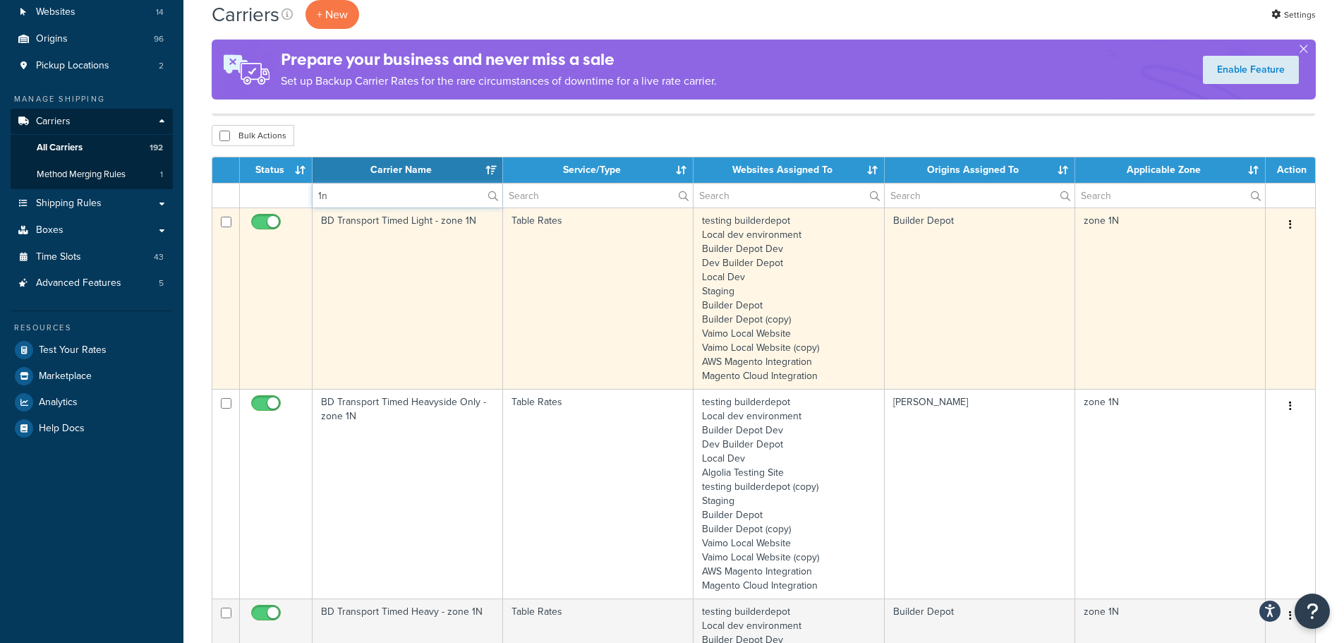
type input "1n"
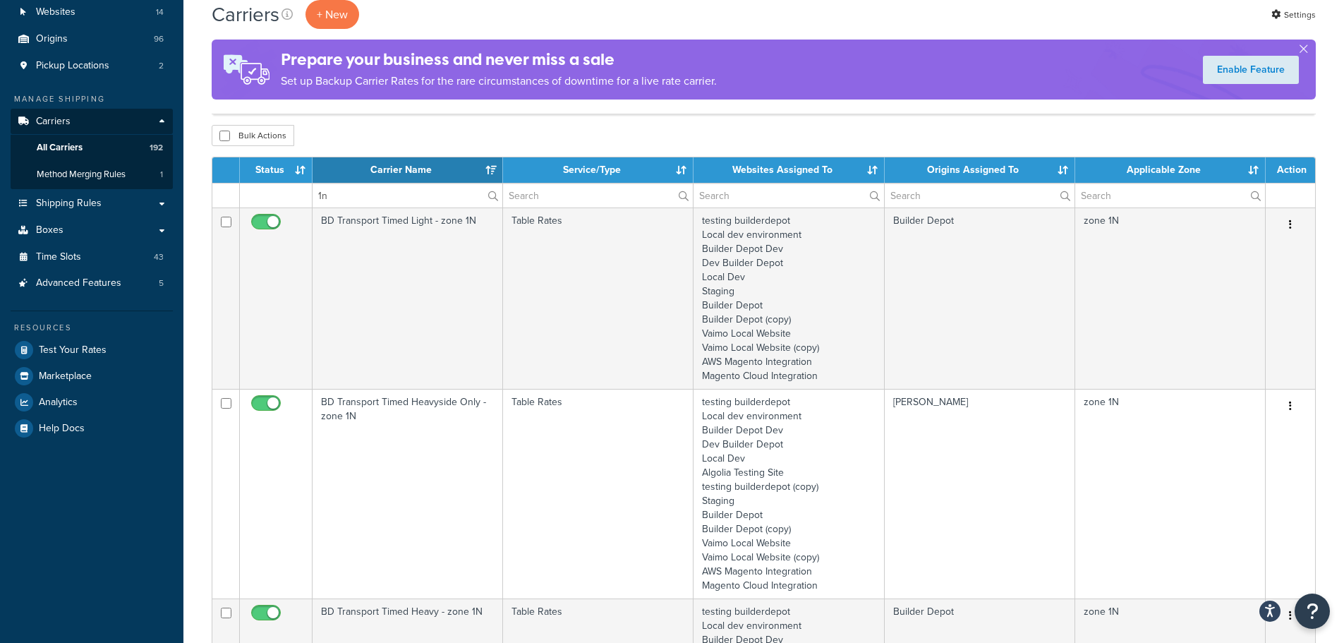
click at [373, 429] on td "BD Transport Timed Heavyside Only - zone 1N" at bounding box center [408, 494] width 190 height 210
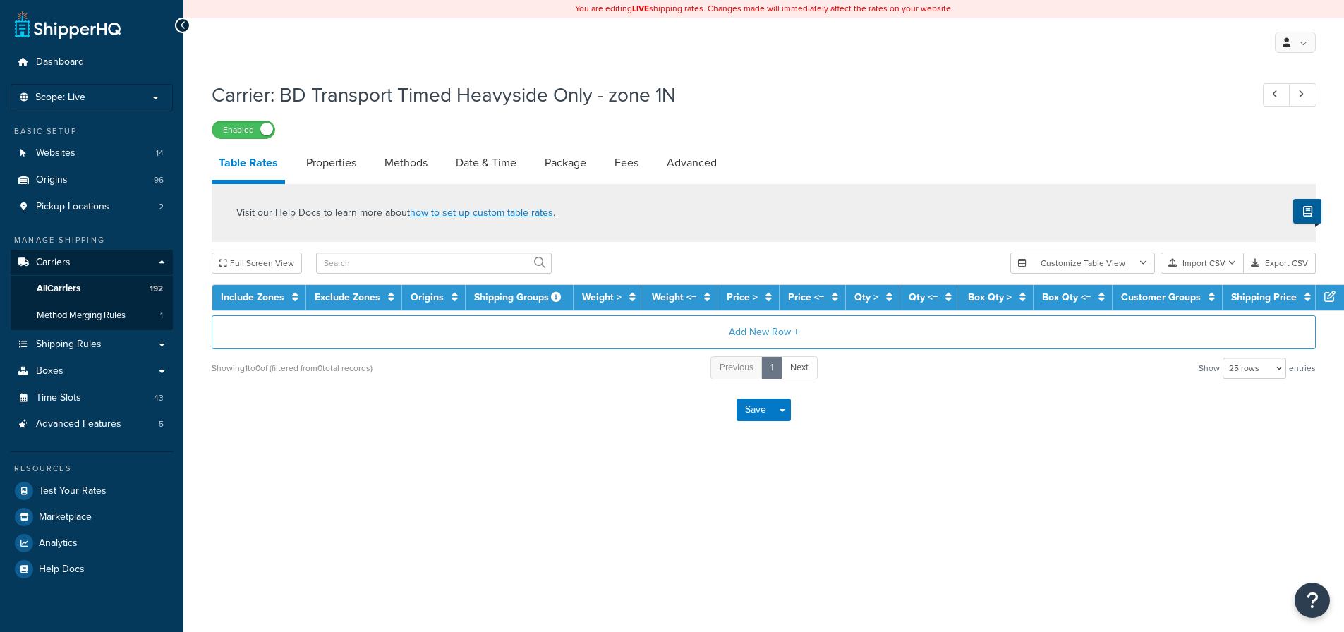
select select "25"
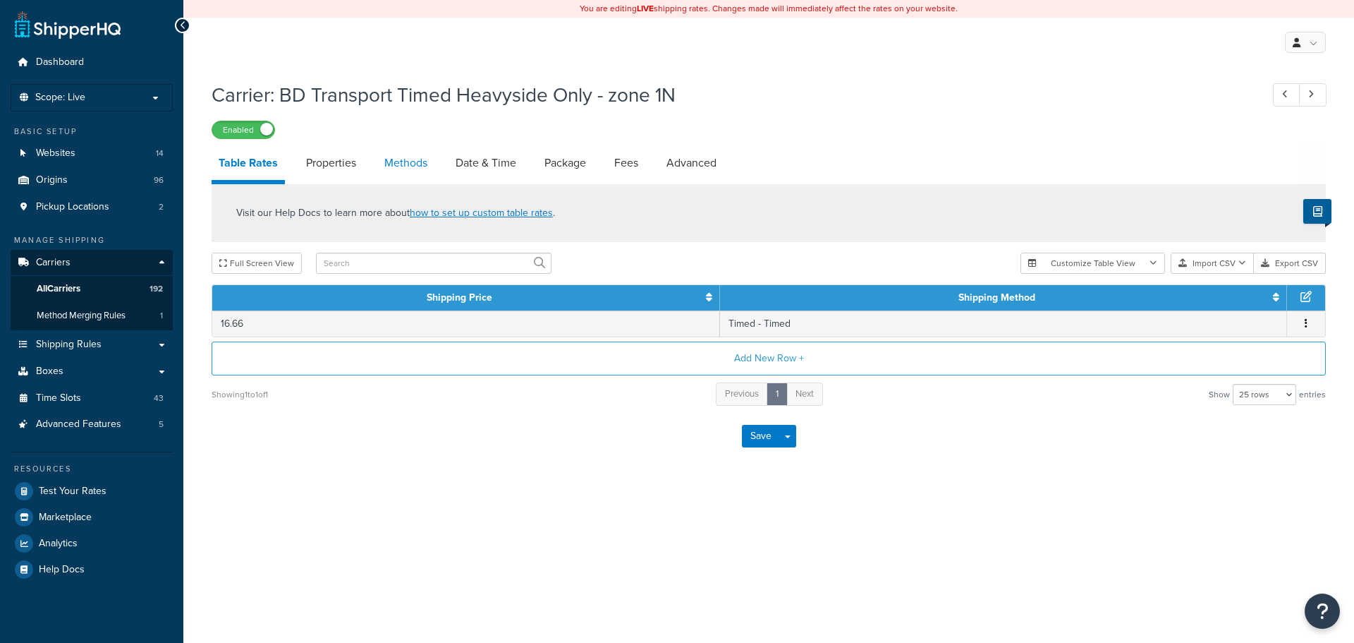
click at [411, 161] on link "Methods" at bounding box center [405, 163] width 57 height 34
select select "25"
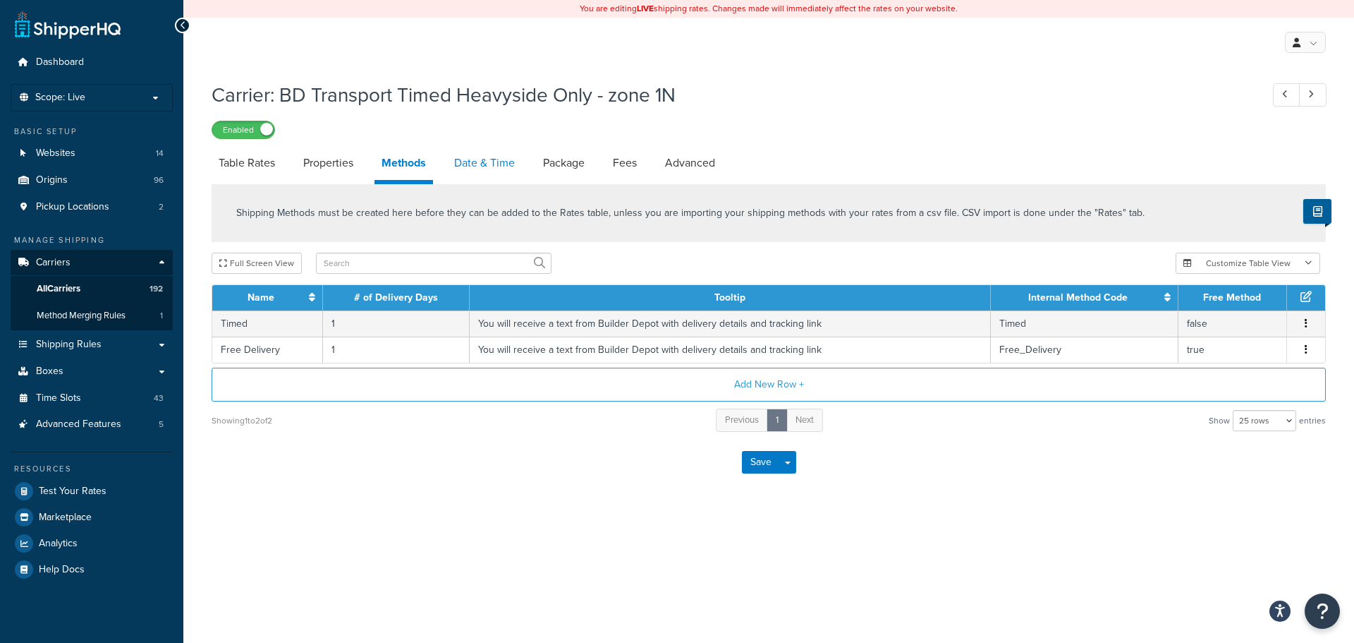
click at [473, 160] on link "Date & Time" at bounding box center [484, 163] width 75 height 34
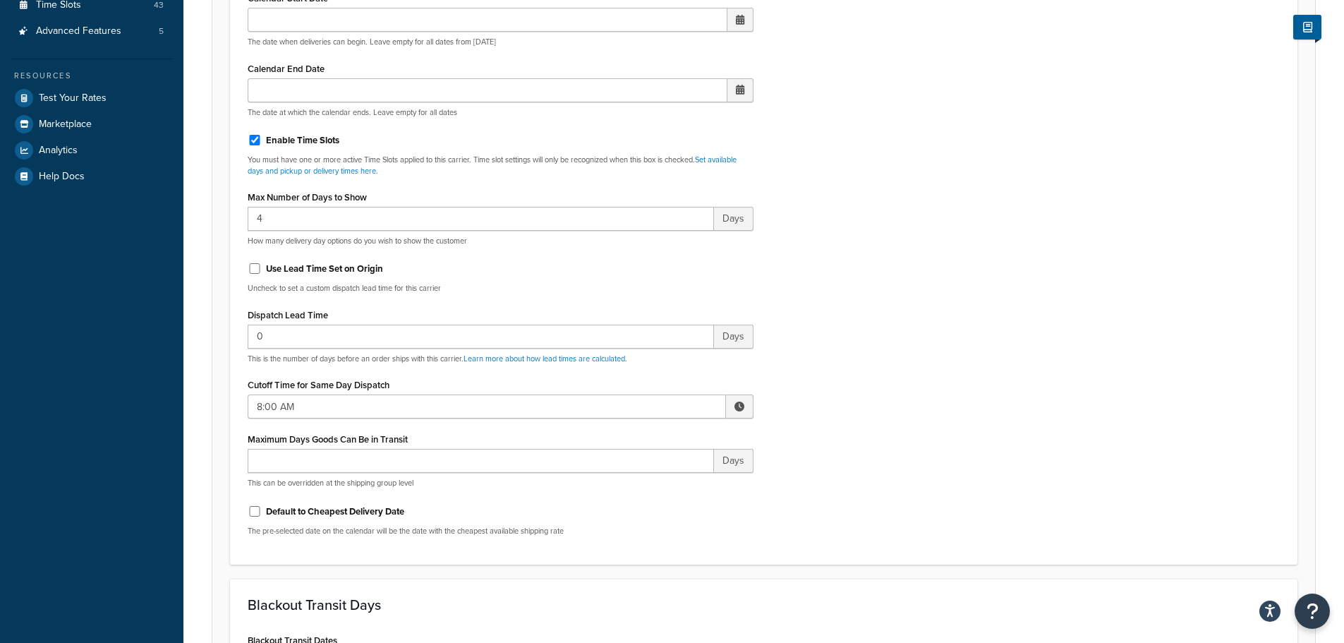
scroll to position [494, 0]
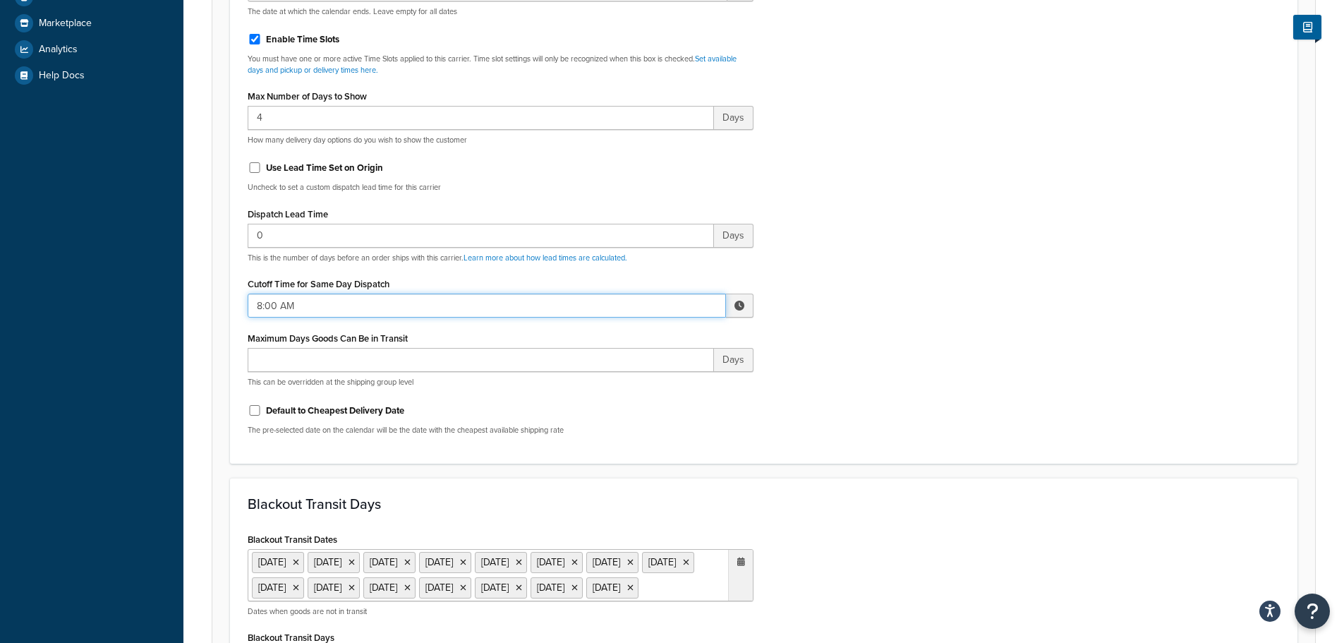
click at [265, 306] on input "8:00 AM" at bounding box center [487, 305] width 478 height 24
click at [637, 340] on span "▲" at bounding box center [636, 336] width 28 height 28
type input "9:00 AM"
click at [858, 360] on div "Include Delivery Date Information: No, just show shipping rates Show Calendar S…" at bounding box center [763, 114] width 1053 height 664
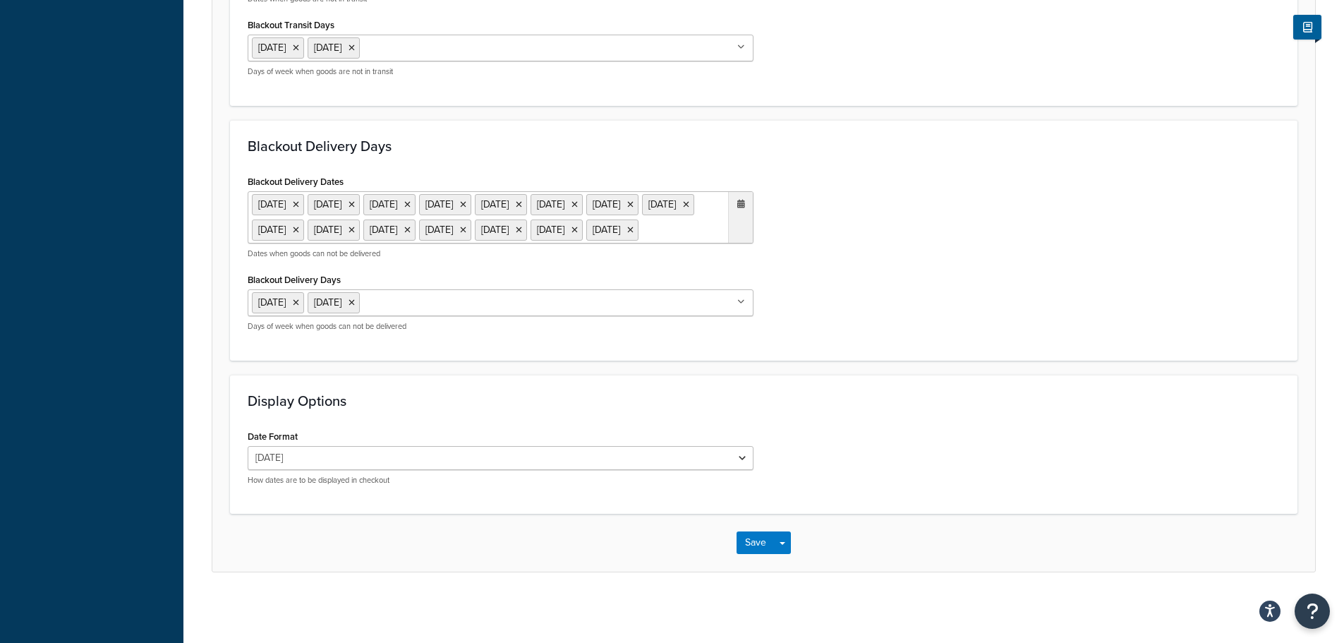
scroll to position [1157, 0]
click at [749, 539] on button "Save" at bounding box center [756, 542] width 38 height 23
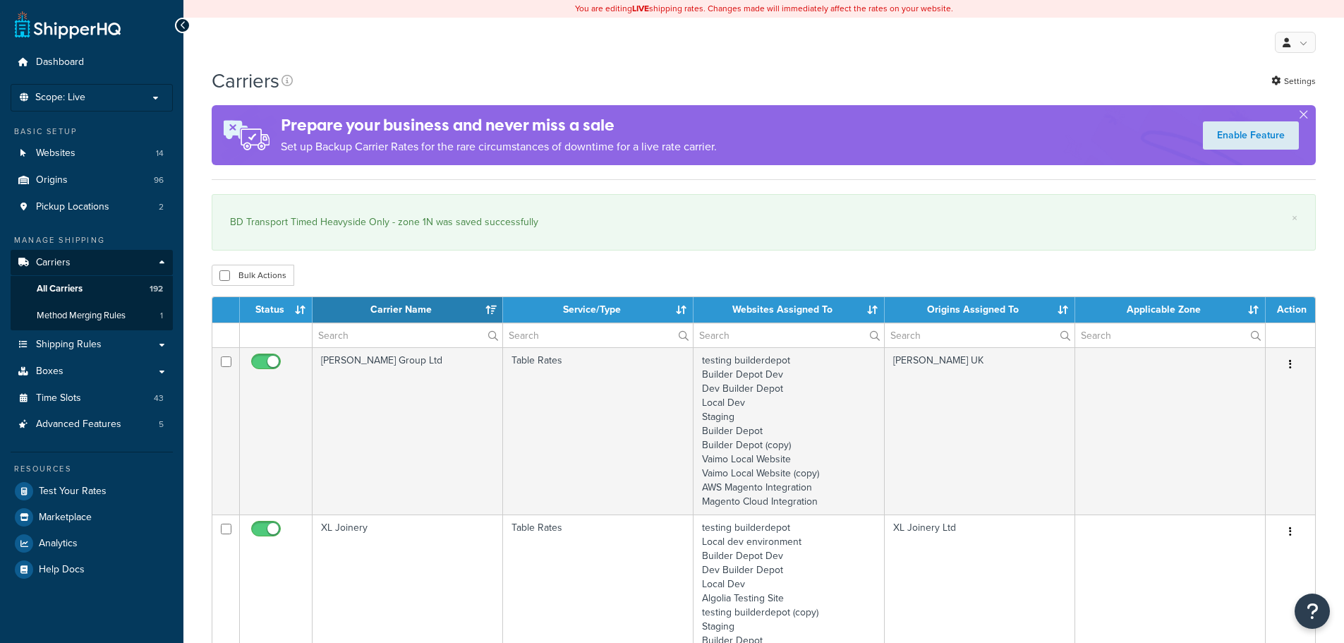
select select "15"
